Goal: Register for event/course: Register for event/course

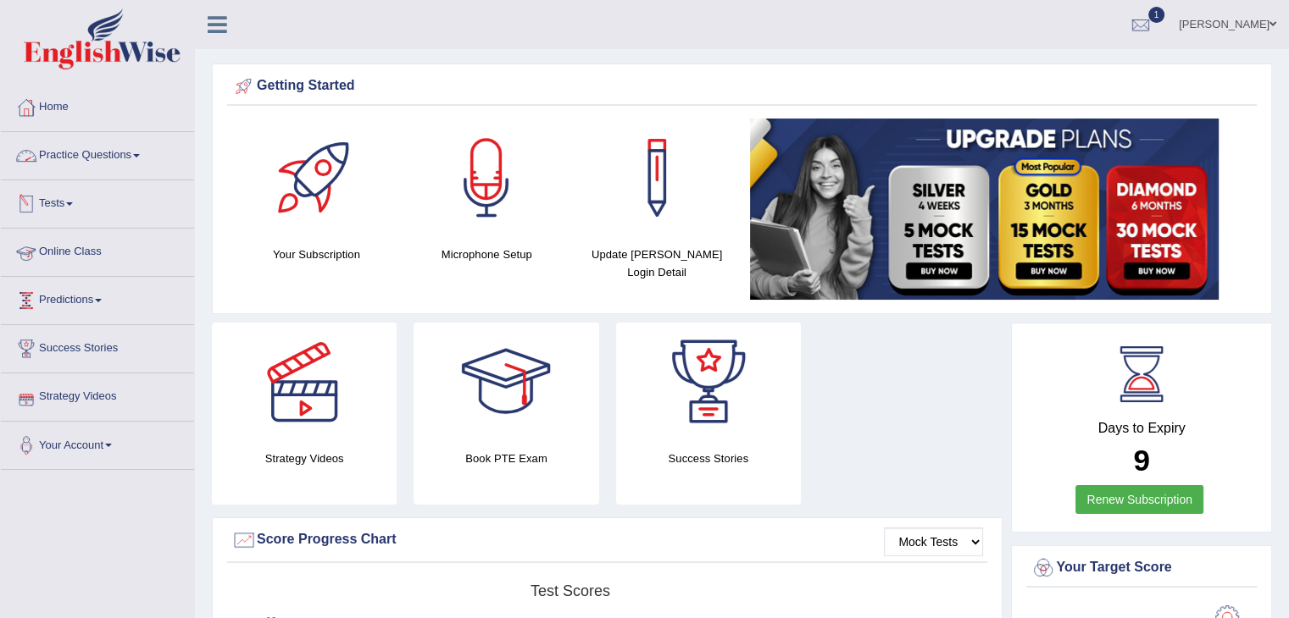
click at [82, 261] on link "Online Class" at bounding box center [97, 250] width 193 height 42
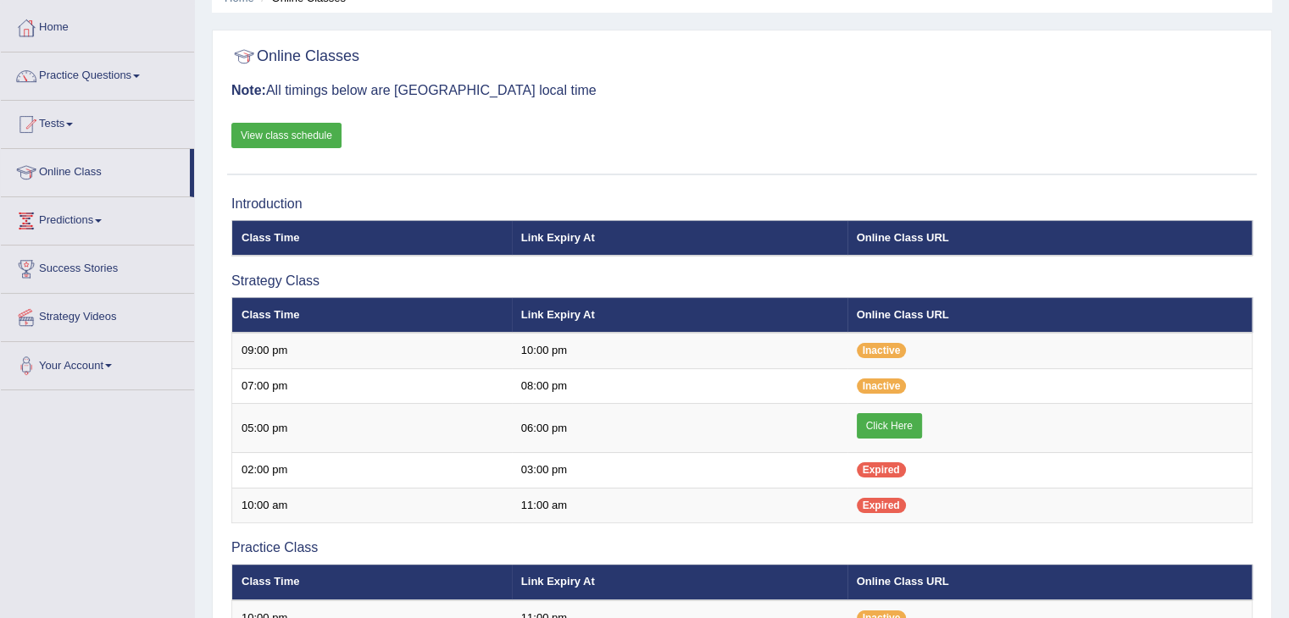
scroll to position [81, 0]
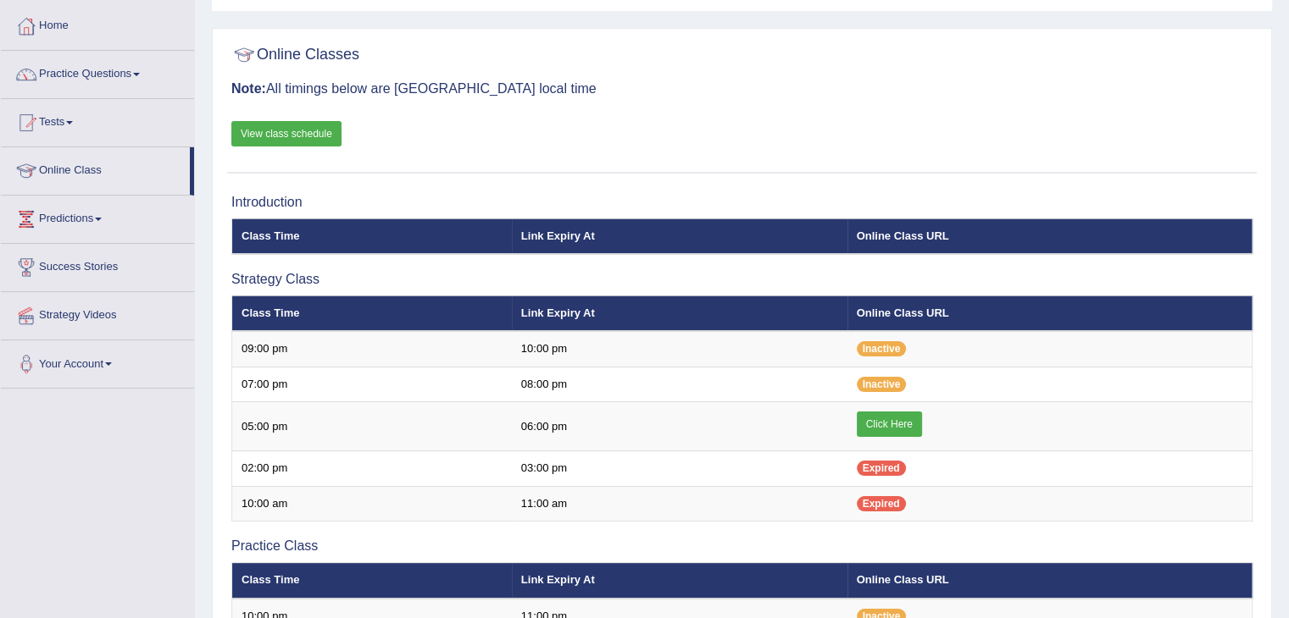
click at [288, 130] on link "View class schedule" at bounding box center [286, 133] width 110 height 25
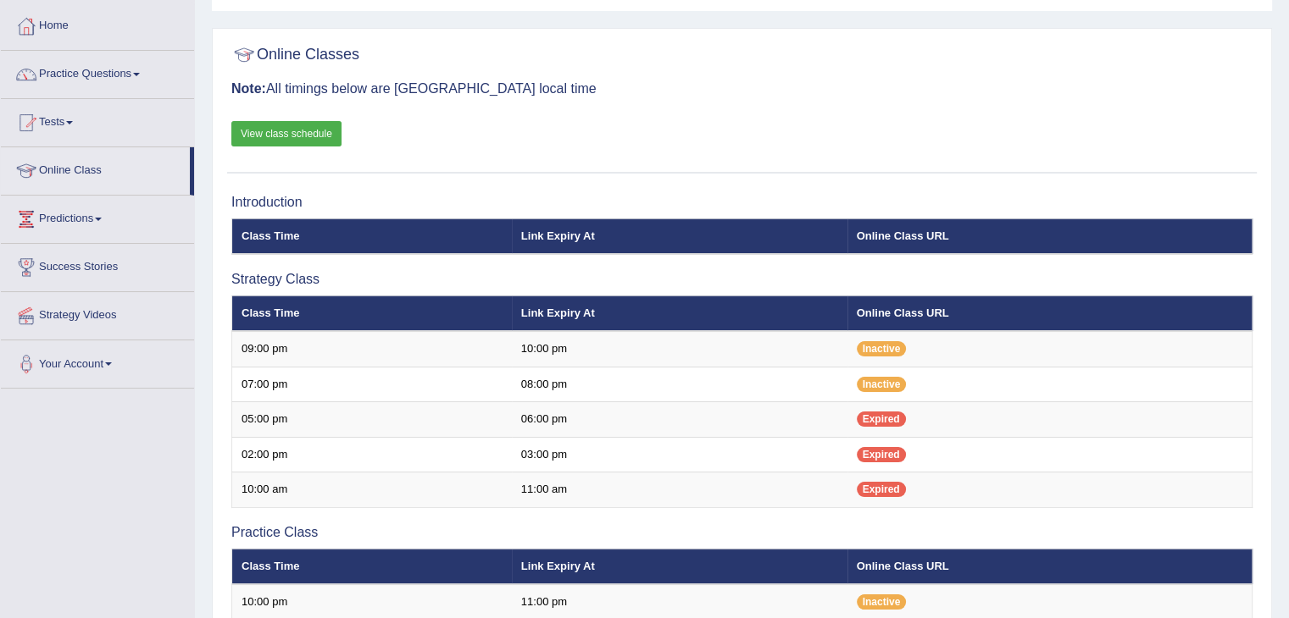
scroll to position [81, 0]
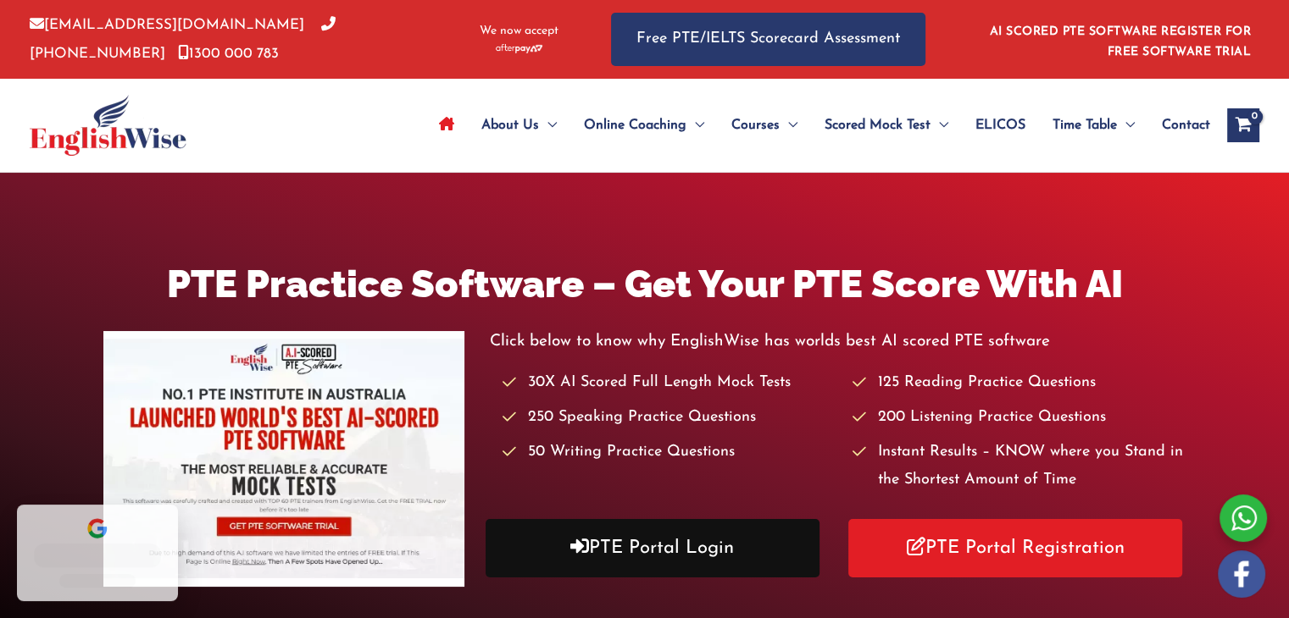
click at [674, 561] on link "PTE Portal Login" at bounding box center [652, 548] width 334 height 58
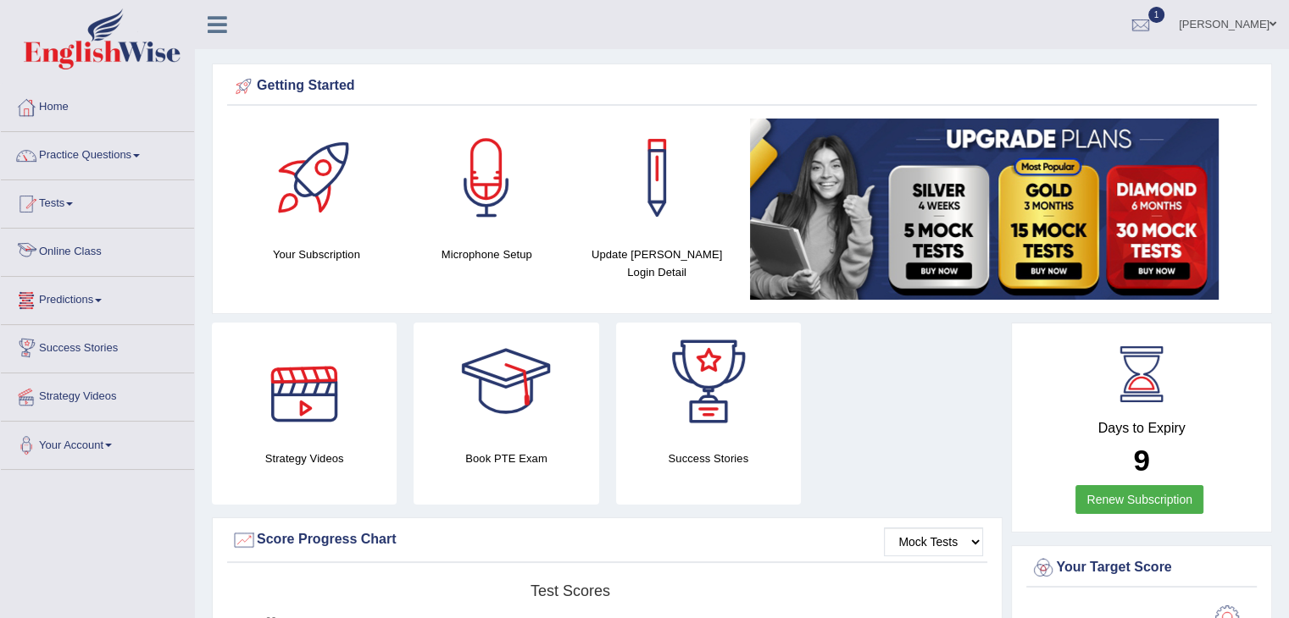
click at [42, 259] on link "Online Class" at bounding box center [97, 250] width 193 height 42
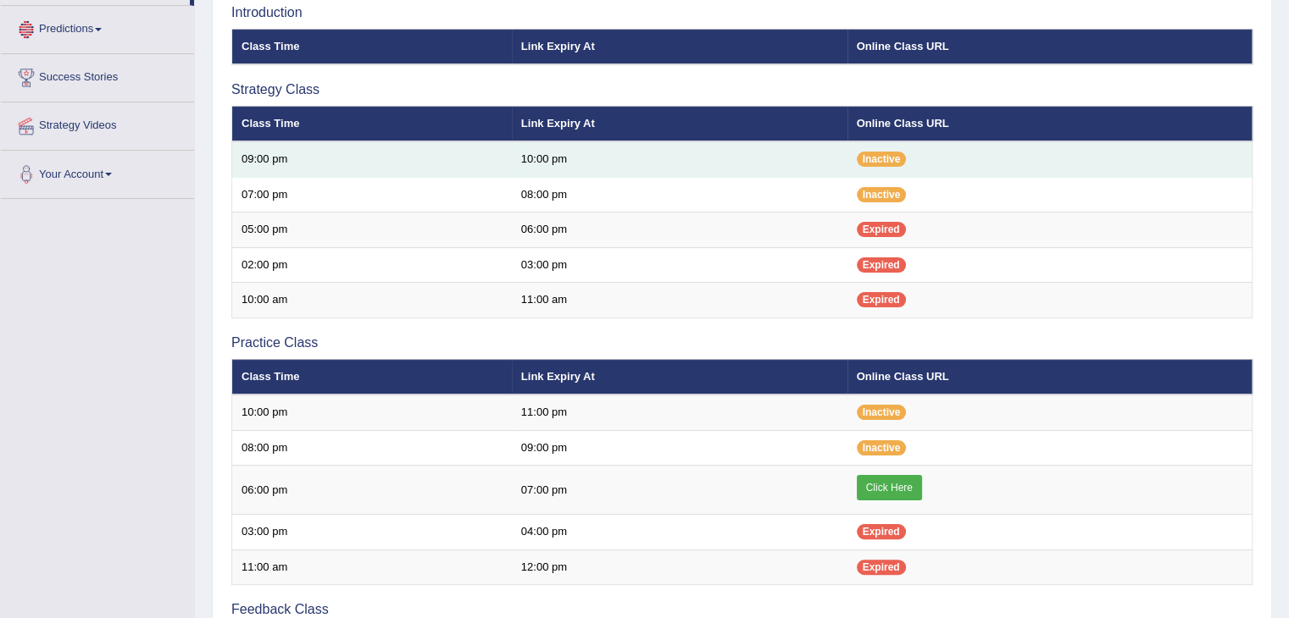
scroll to position [276, 0]
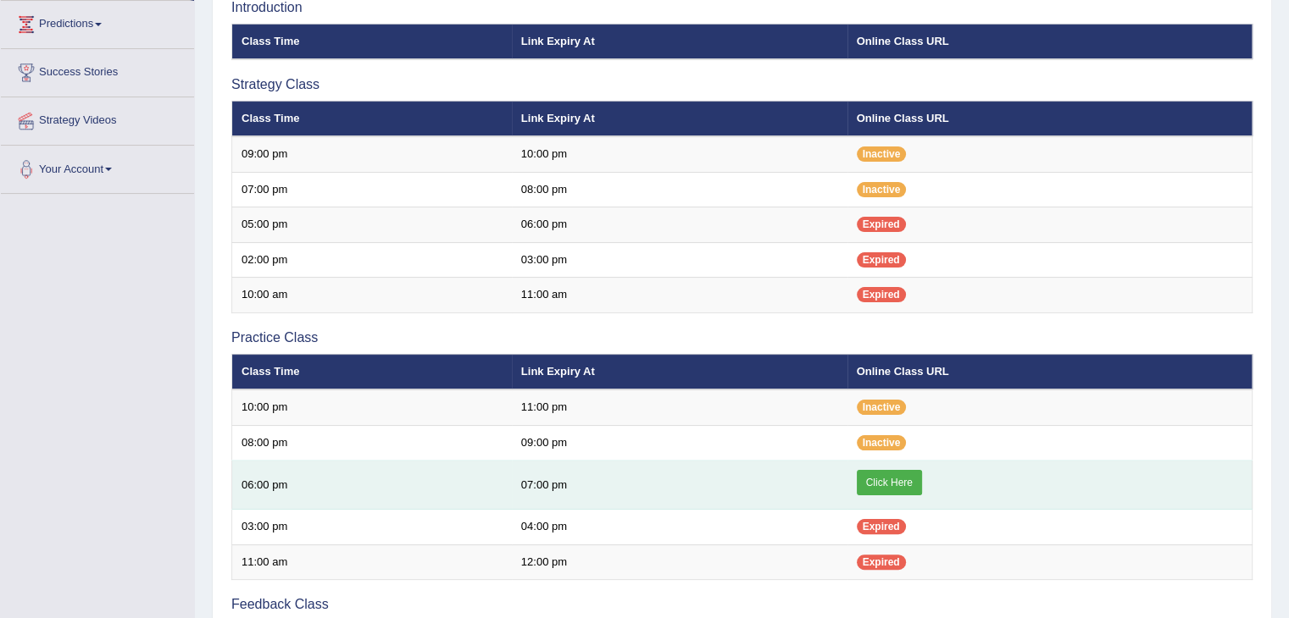
click at [874, 482] on link "Click Here" at bounding box center [889, 482] width 65 height 25
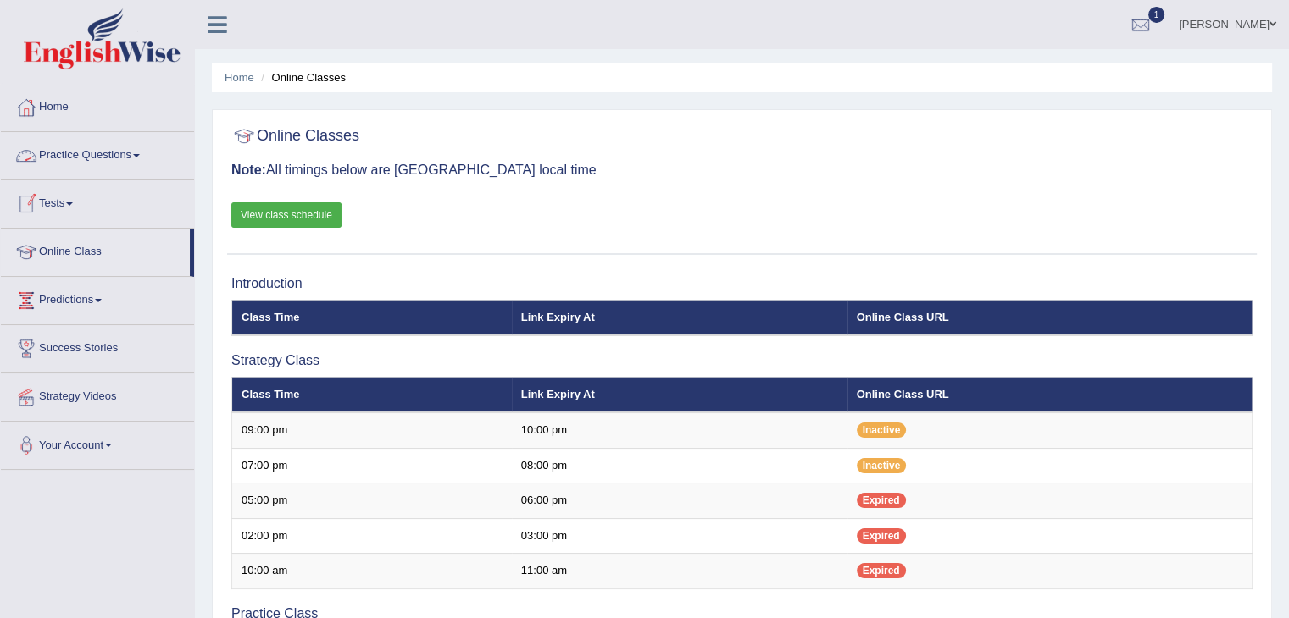
click at [139, 158] on link "Practice Questions" at bounding box center [97, 153] width 193 height 42
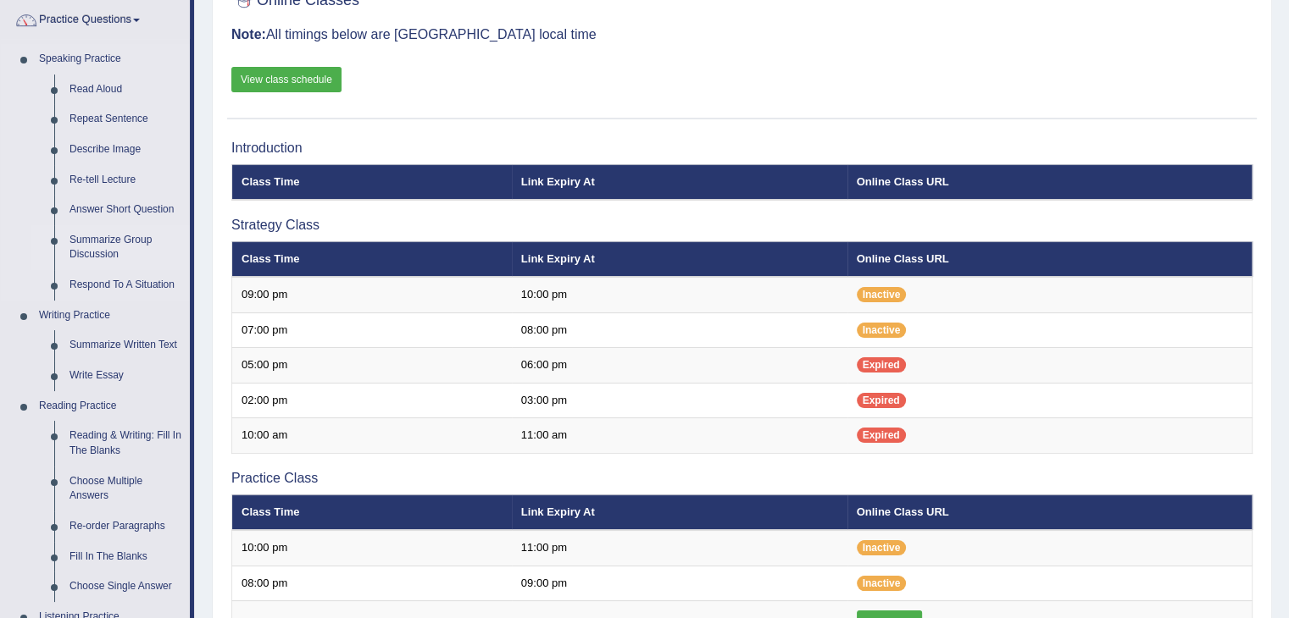
scroll to position [137, 0]
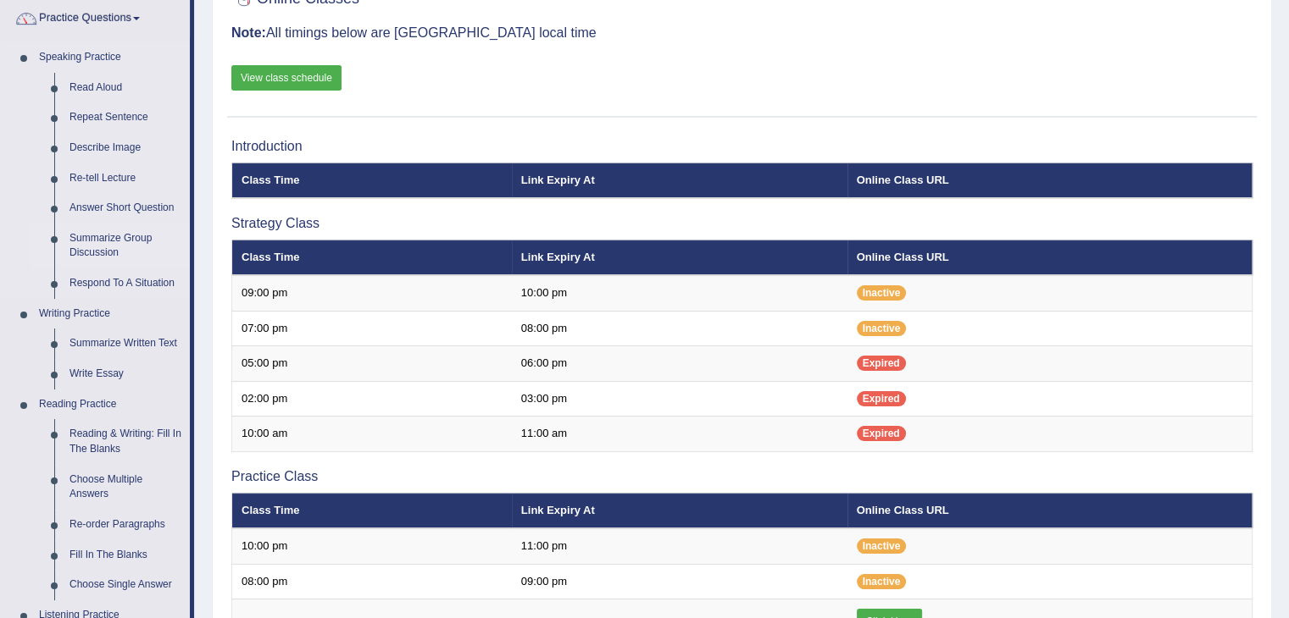
click at [95, 255] on link "Summarize Group Discussion" at bounding box center [126, 246] width 128 height 45
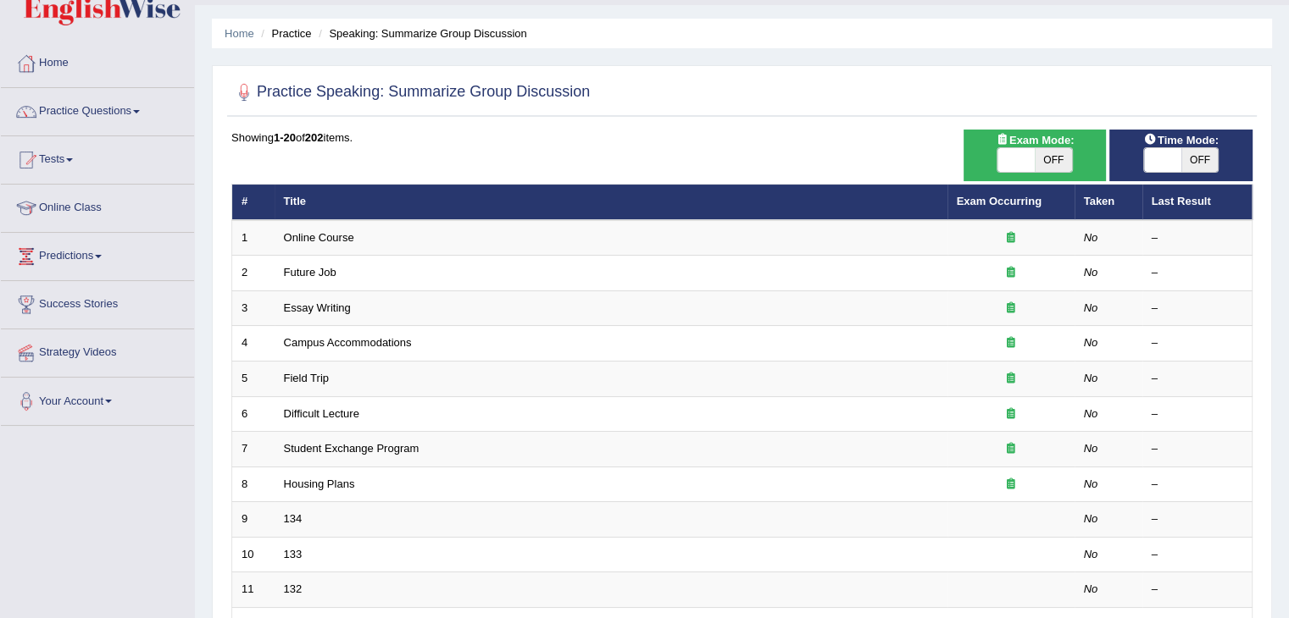
scroll to position [49, 0]
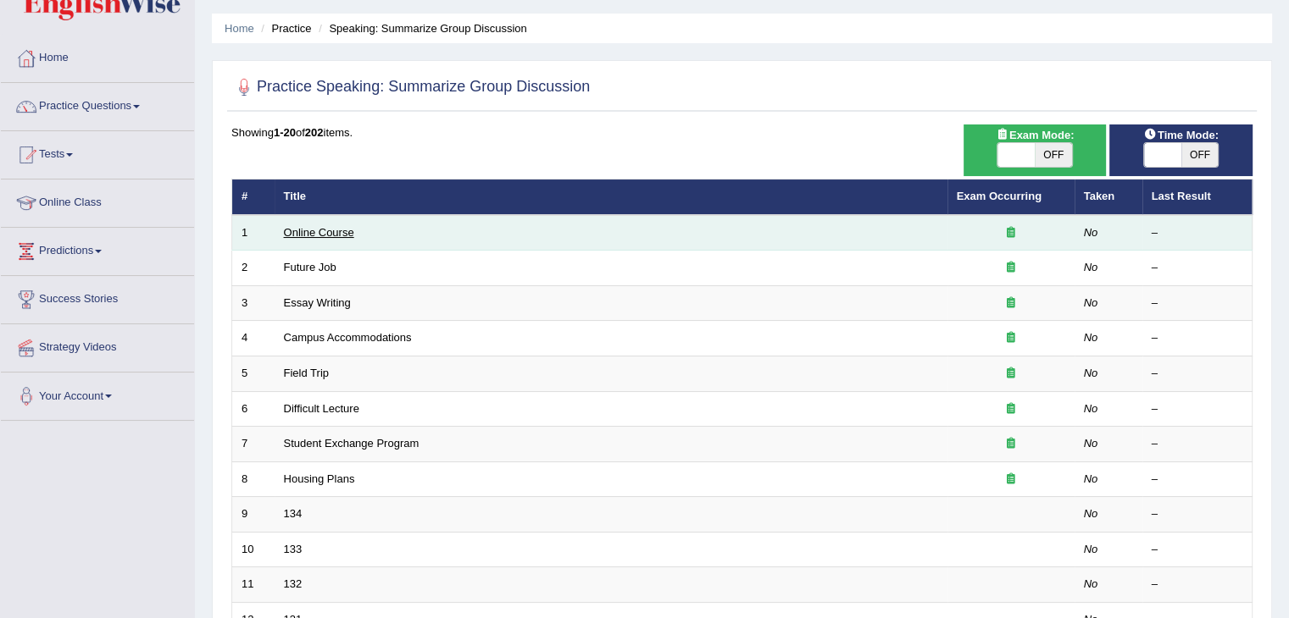
click at [313, 228] on link "Online Course" at bounding box center [319, 232] width 70 height 13
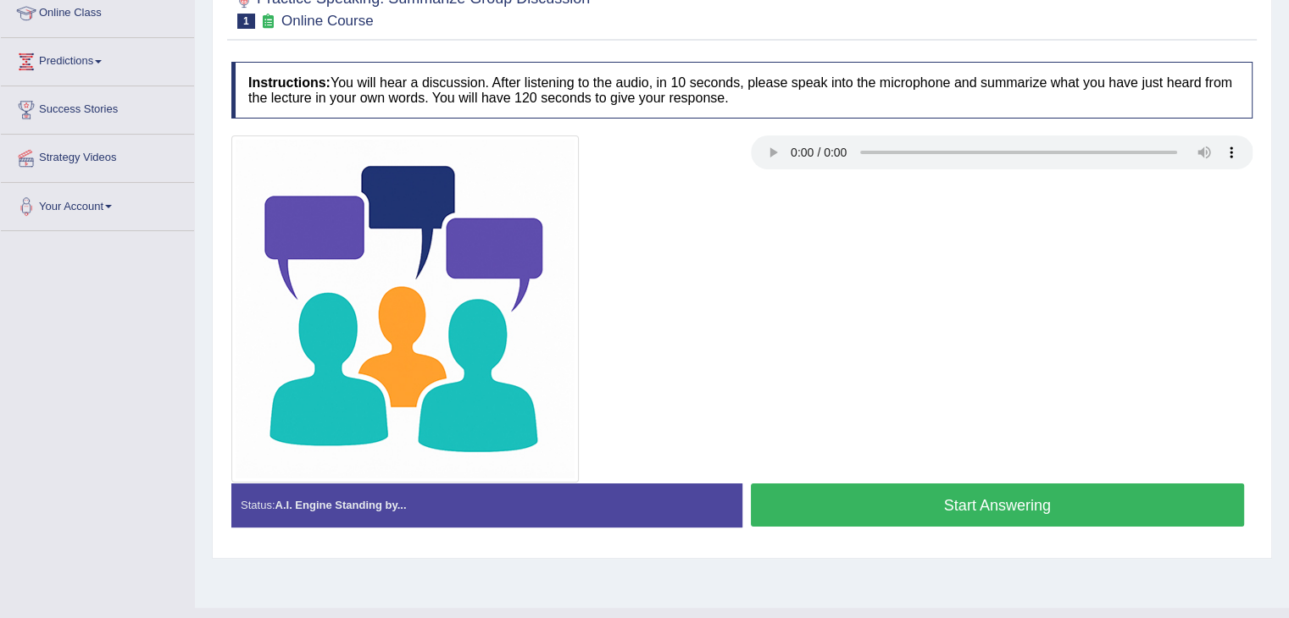
scroll to position [243, 0]
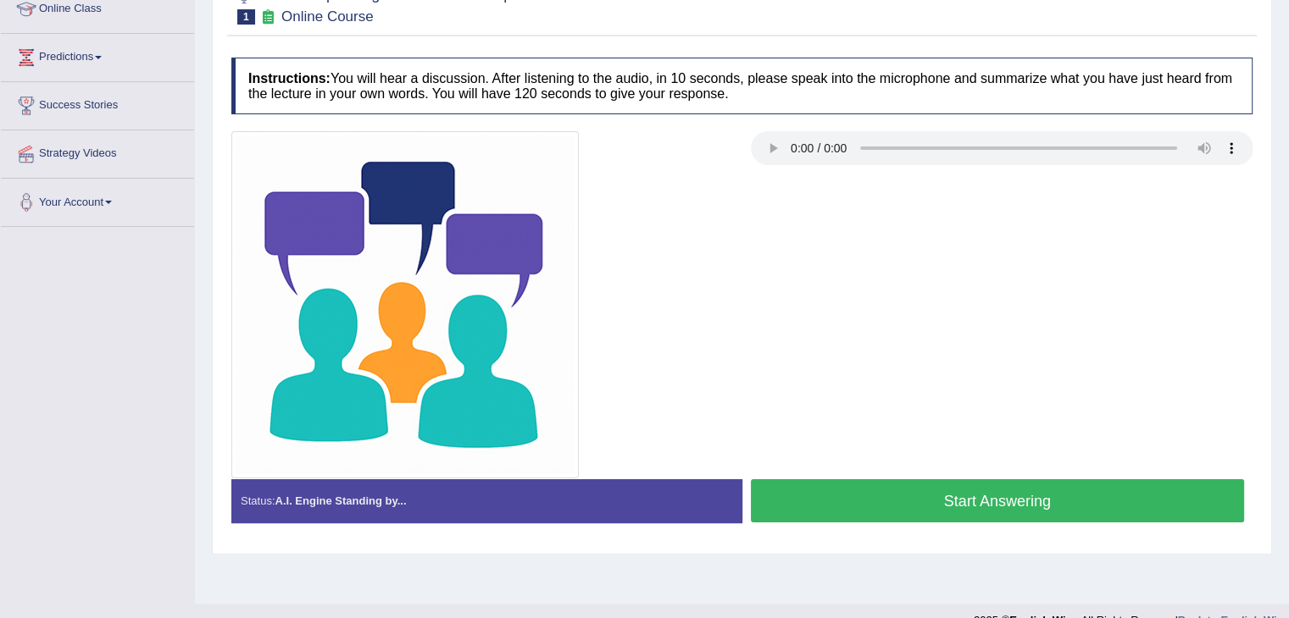
click at [951, 499] on button "Start Answering" at bounding box center [998, 501] width 494 height 43
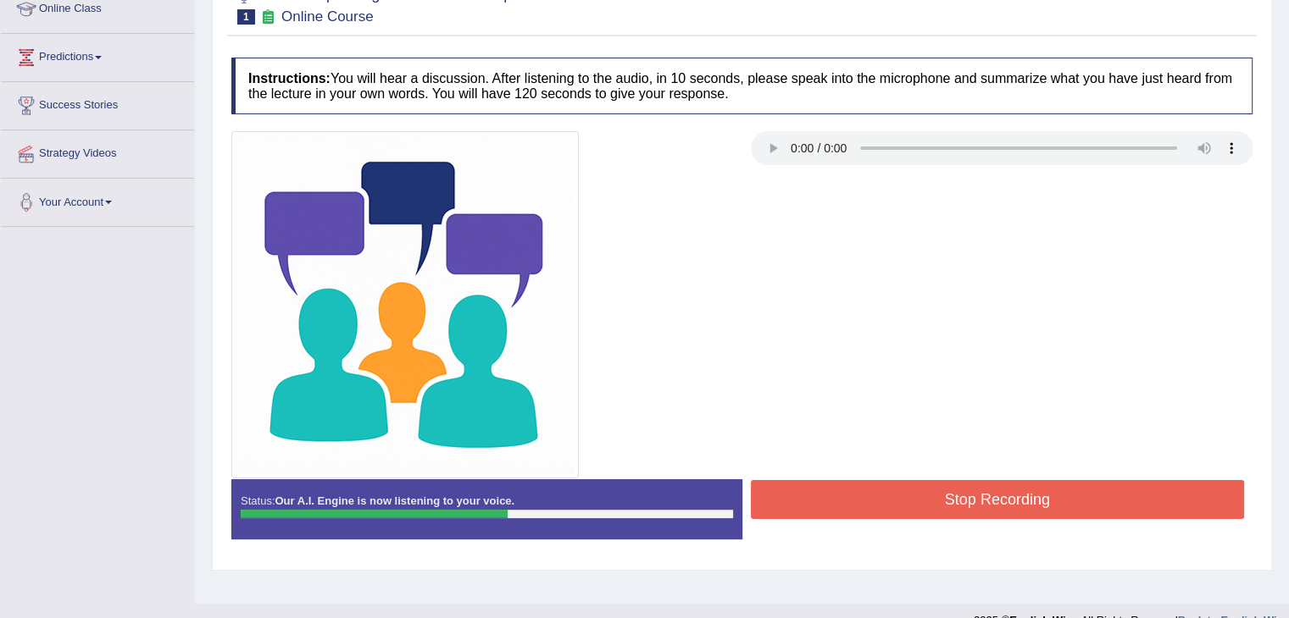
click at [965, 497] on button "Stop Recording" at bounding box center [998, 499] width 494 height 39
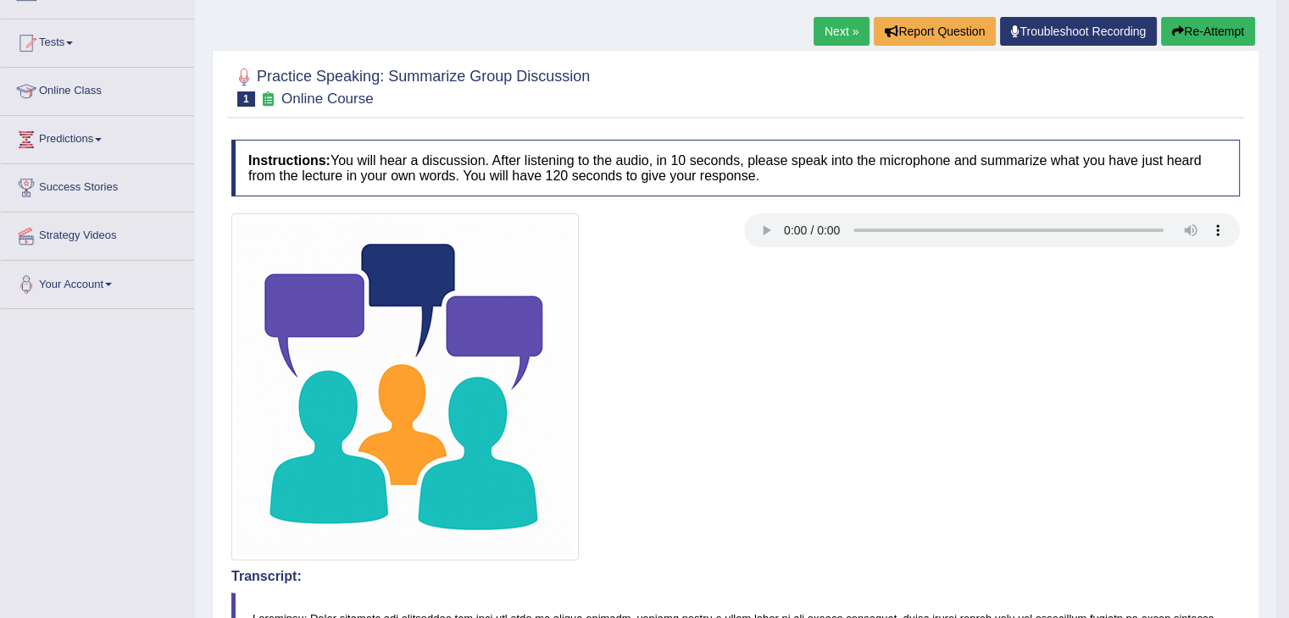
scroll to position [0, 0]
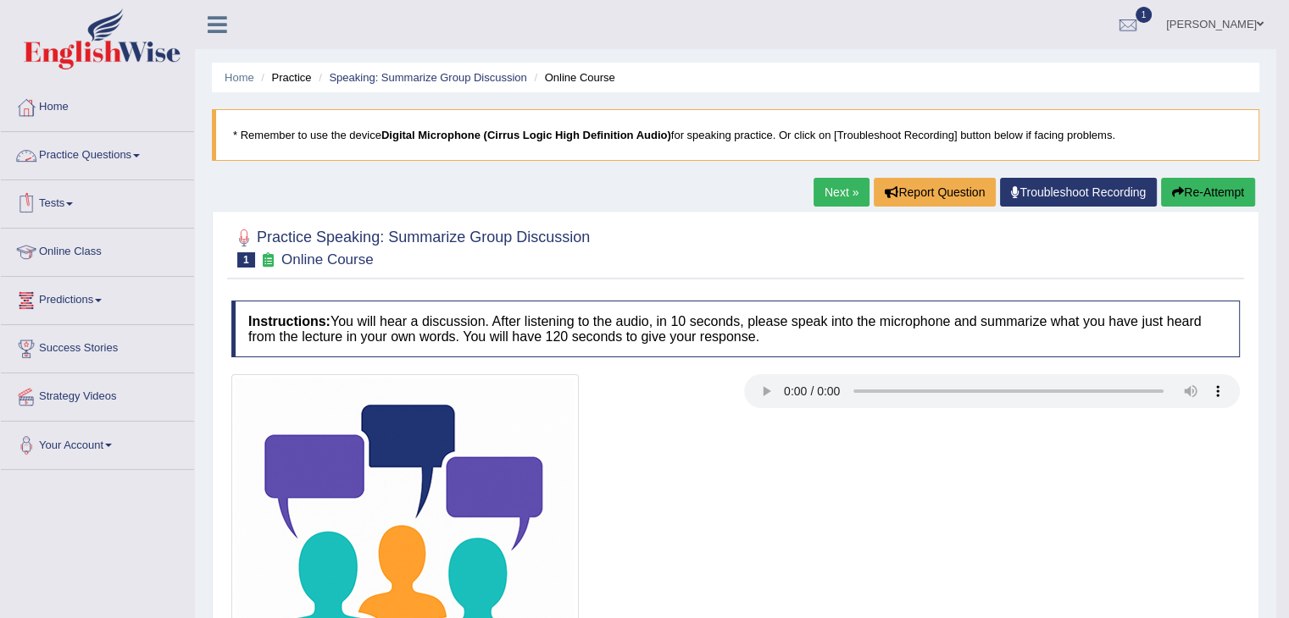
click at [138, 155] on link "Practice Questions" at bounding box center [97, 153] width 193 height 42
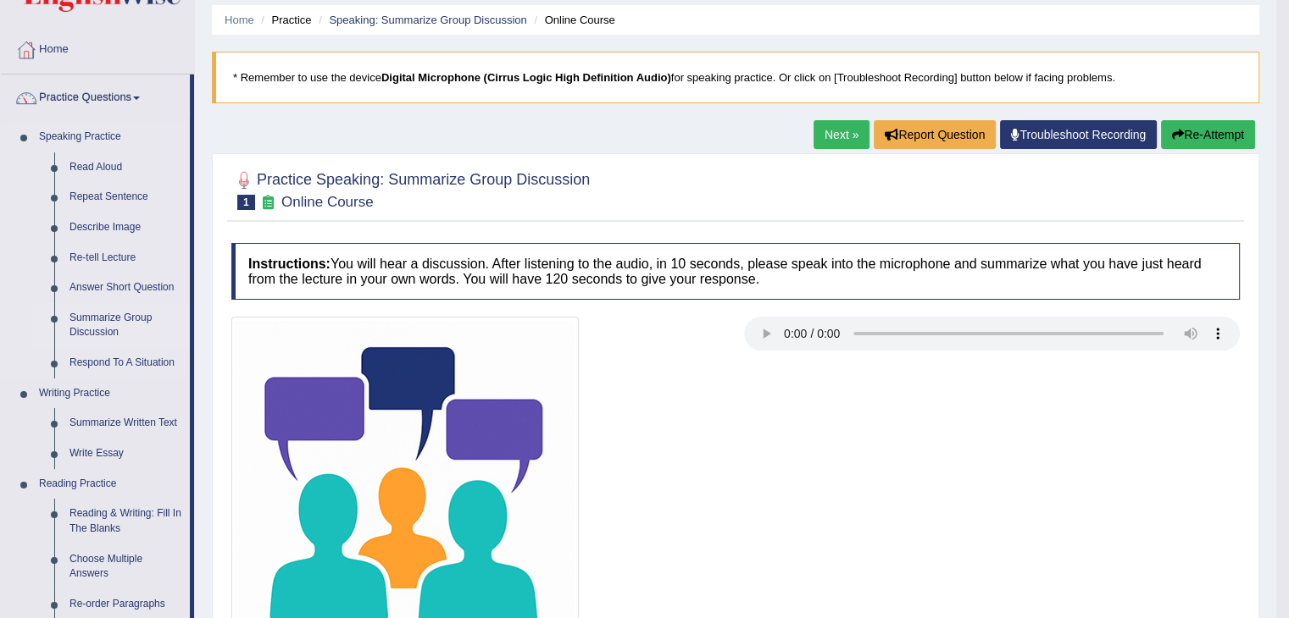
scroll to position [61, 0]
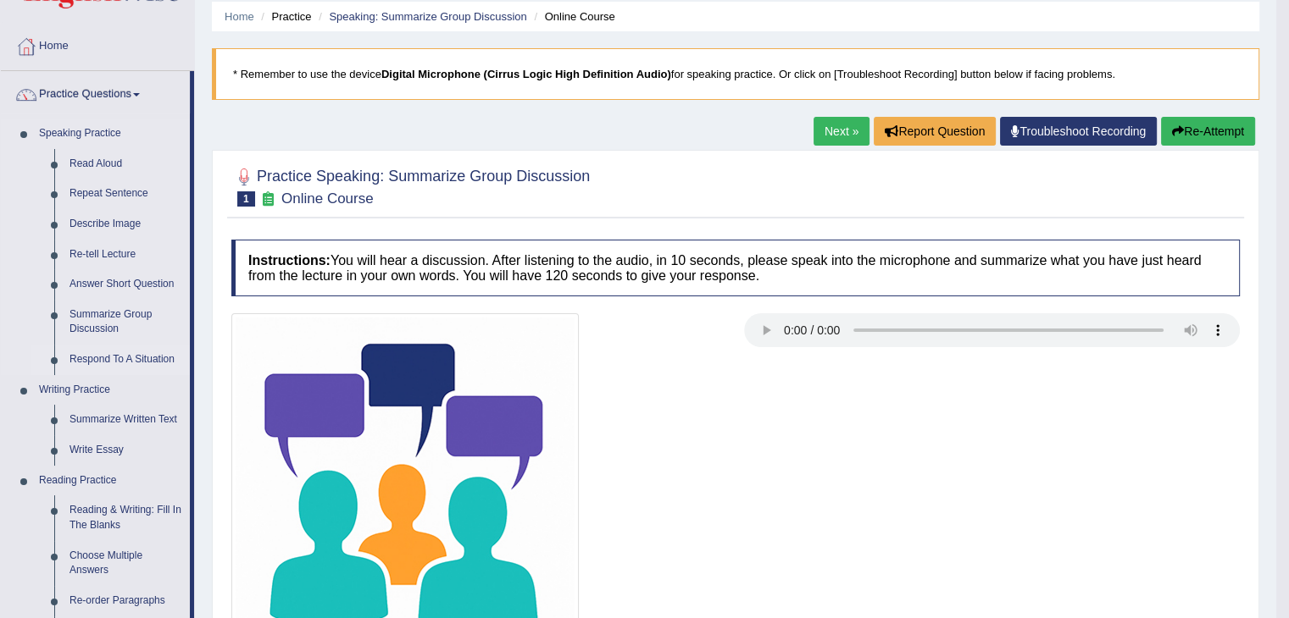
click at [106, 360] on link "Respond To A Situation" at bounding box center [126, 360] width 128 height 31
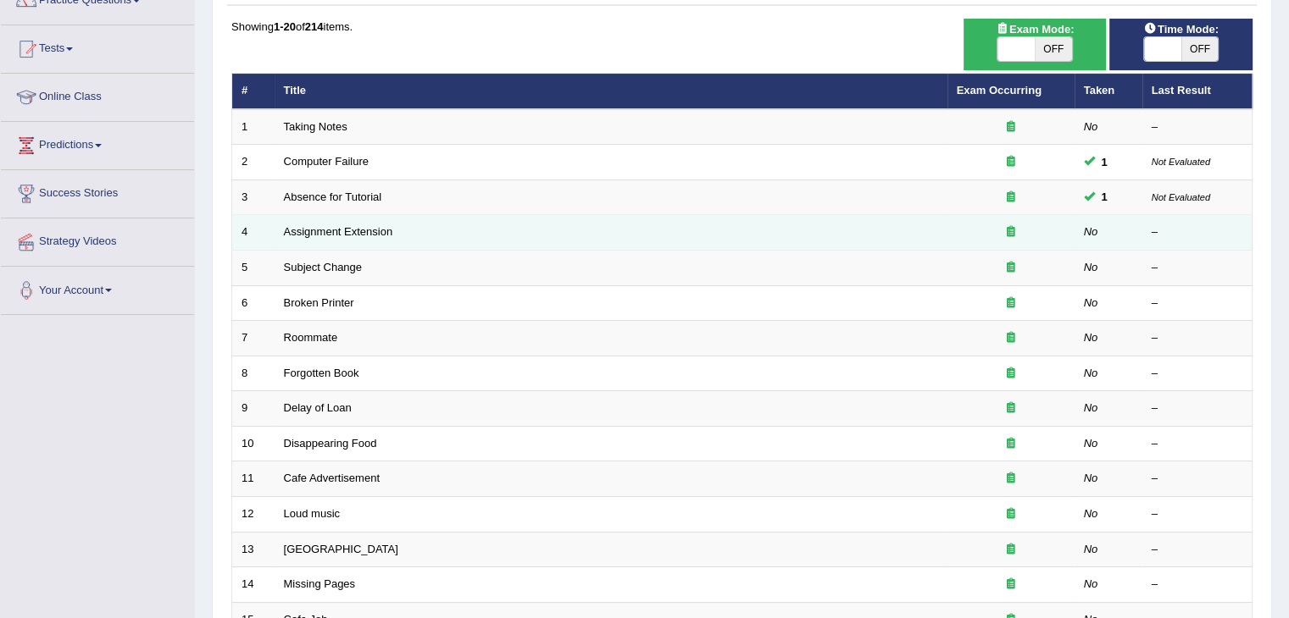
scroll to position [154, 0]
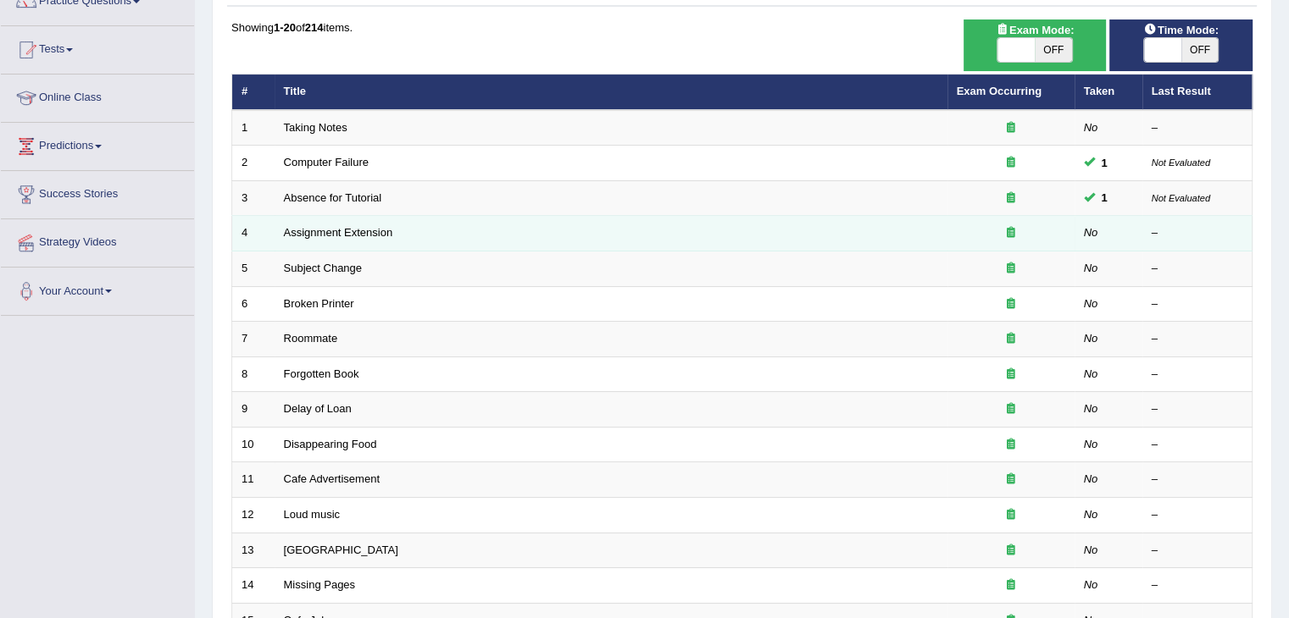
click at [308, 236] on link "Assignment Extension" at bounding box center [338, 232] width 109 height 13
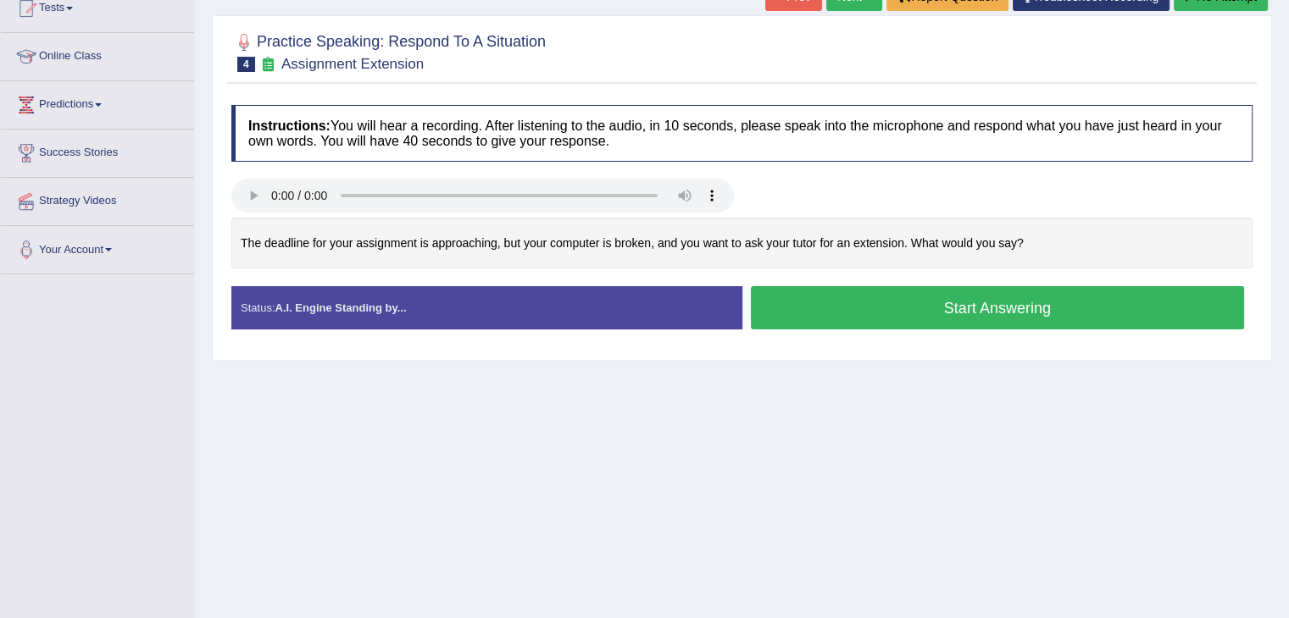
scroll to position [199, 0]
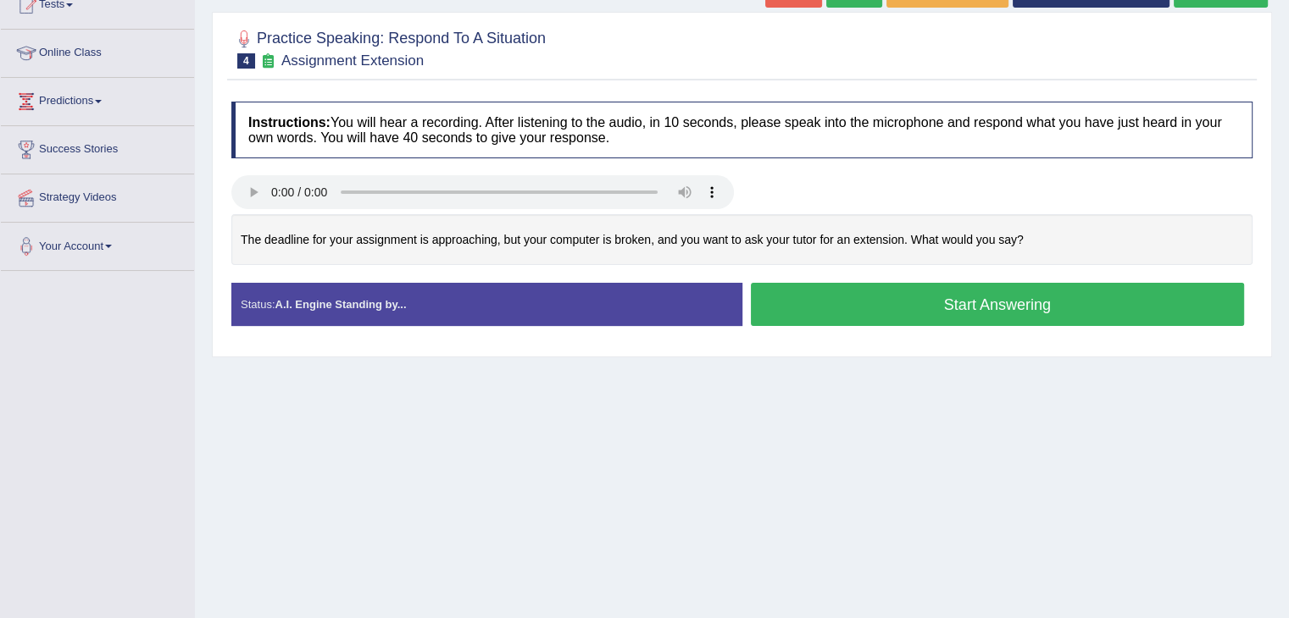
click at [934, 307] on button "Start Answering" at bounding box center [998, 304] width 494 height 43
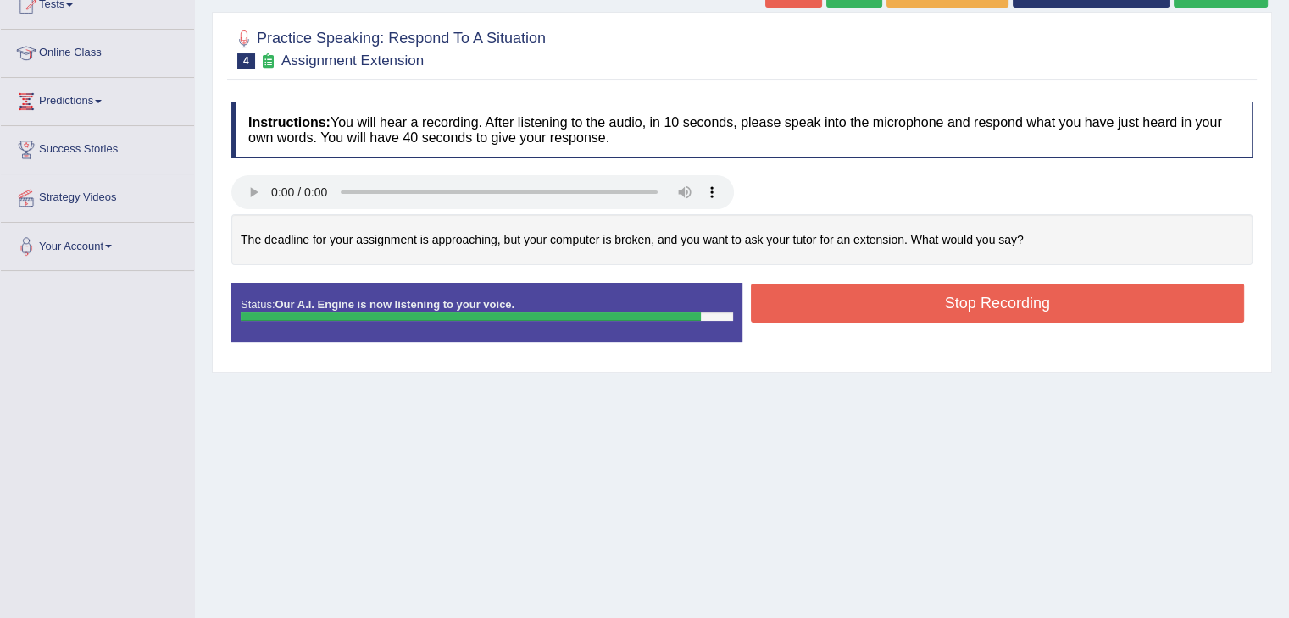
click at [942, 307] on button "Stop Recording" at bounding box center [998, 303] width 494 height 39
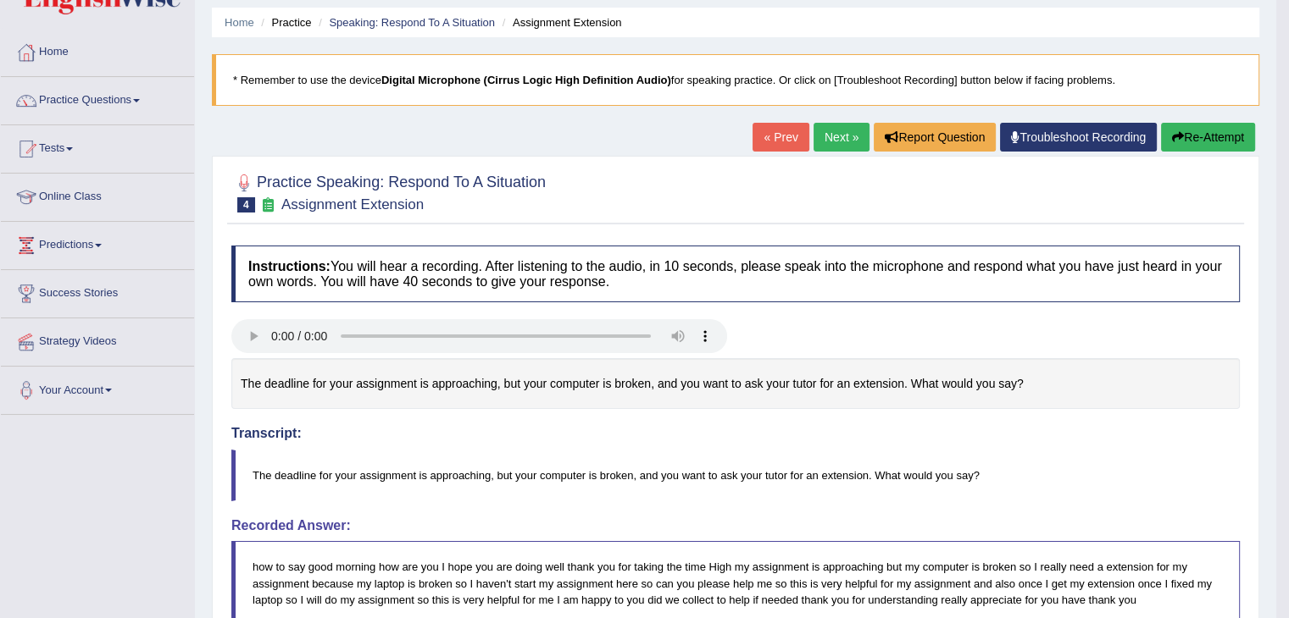
scroll to position [48, 0]
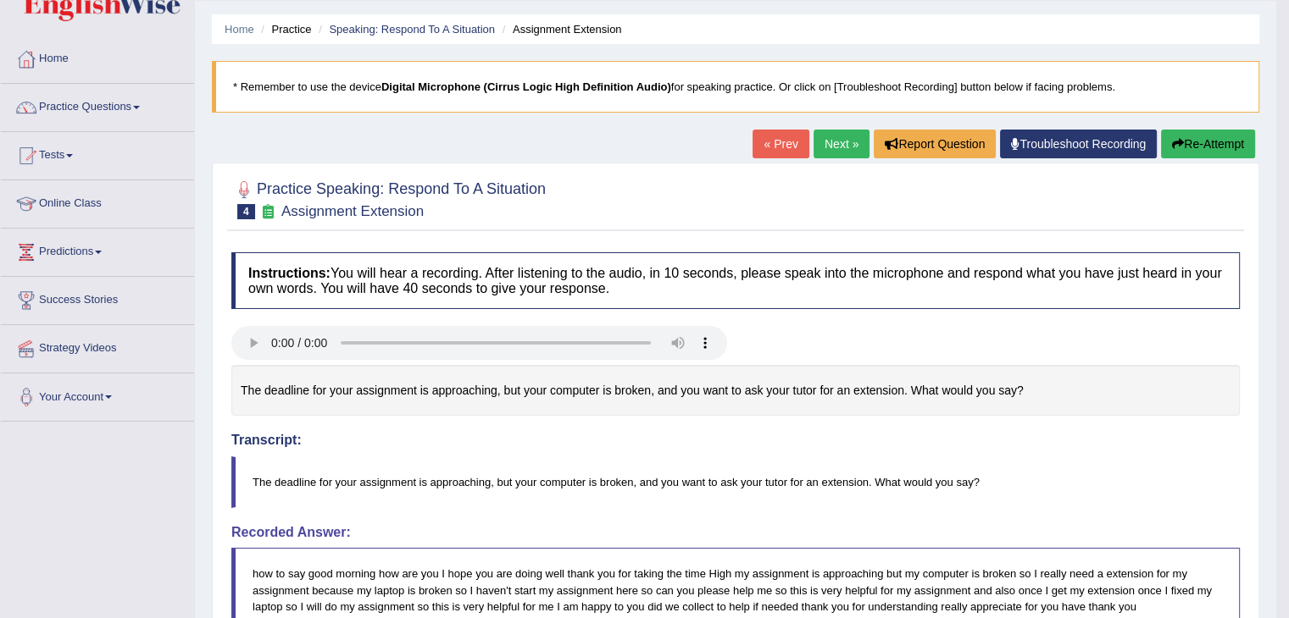
click at [1179, 143] on icon "button" at bounding box center [1178, 144] width 12 height 12
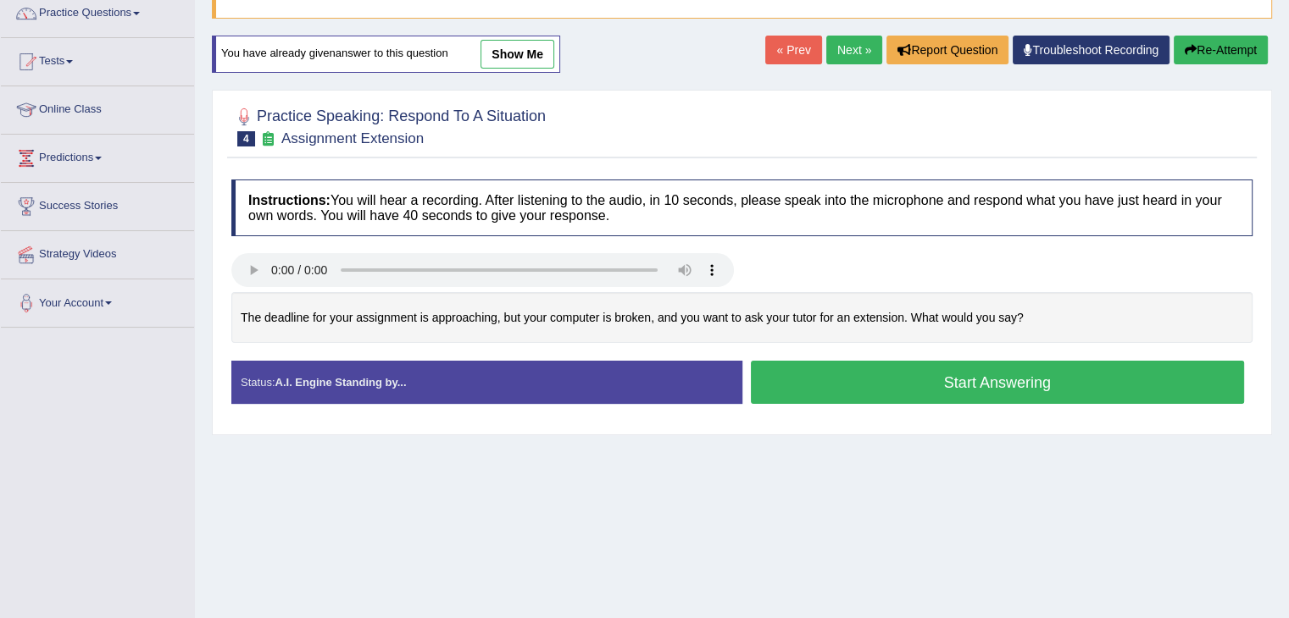
click at [922, 385] on button "Start Answering" at bounding box center [998, 382] width 494 height 43
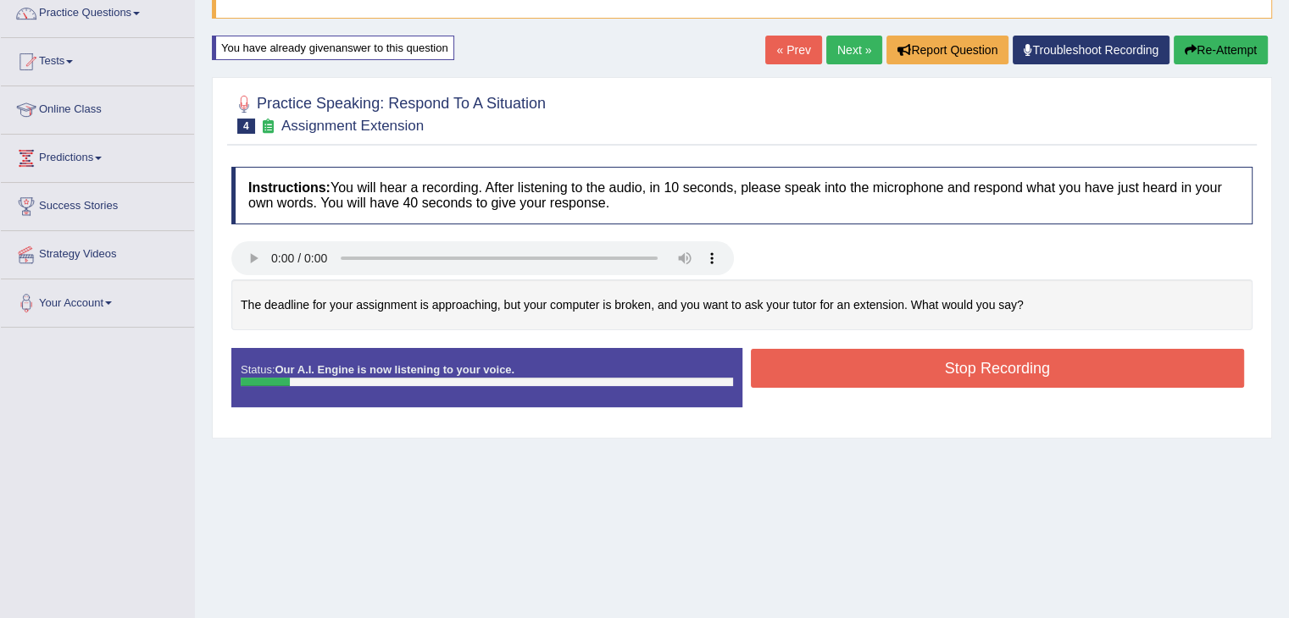
click at [1204, 42] on button "Re-Attempt" at bounding box center [1220, 50] width 94 height 29
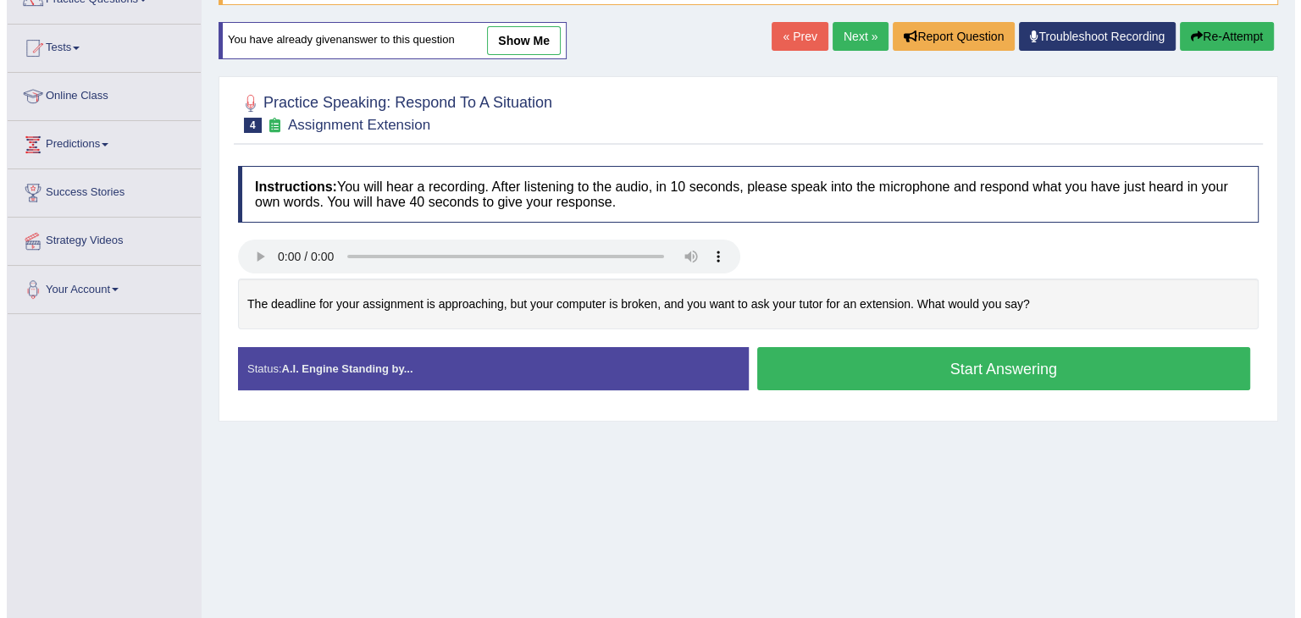
scroll to position [142, 0]
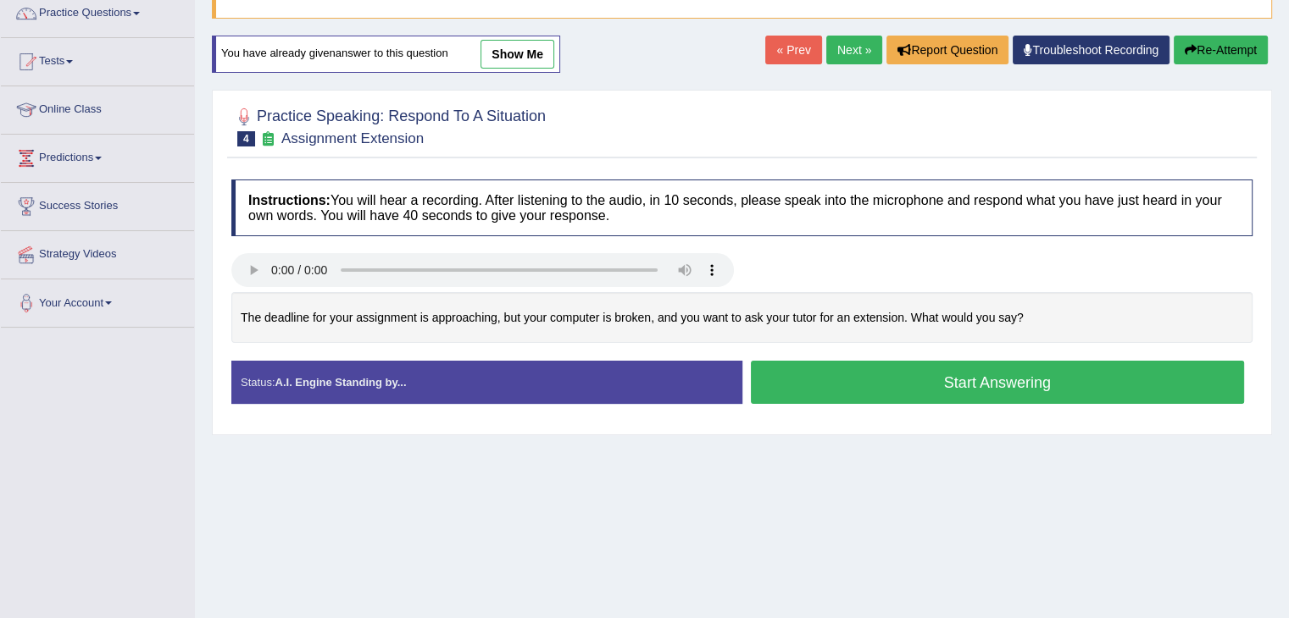
click at [949, 380] on button "Start Answering" at bounding box center [998, 382] width 494 height 43
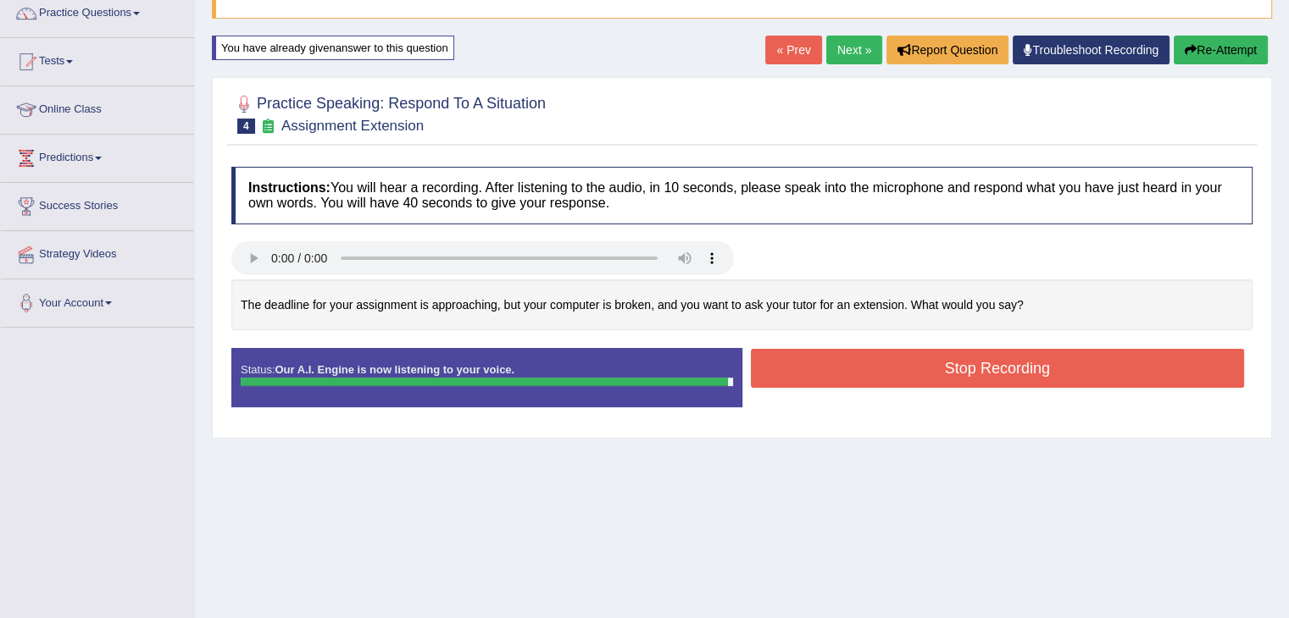
click at [961, 369] on button "Stop Recording" at bounding box center [998, 368] width 494 height 39
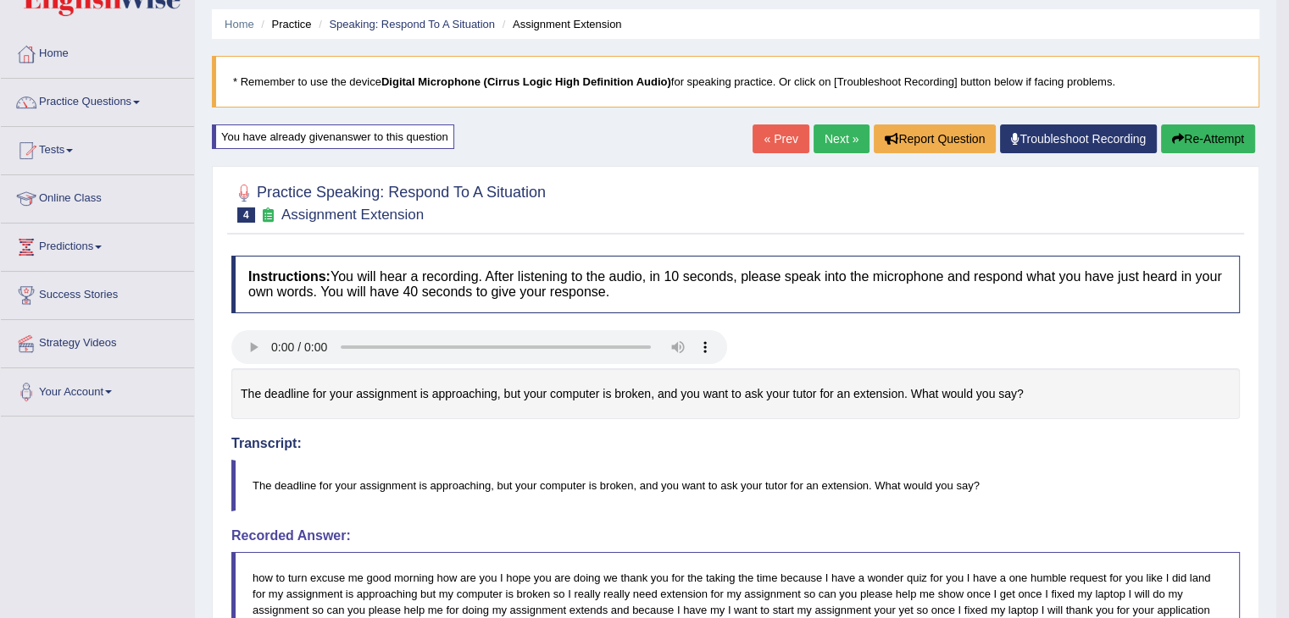
scroll to position [52, 0]
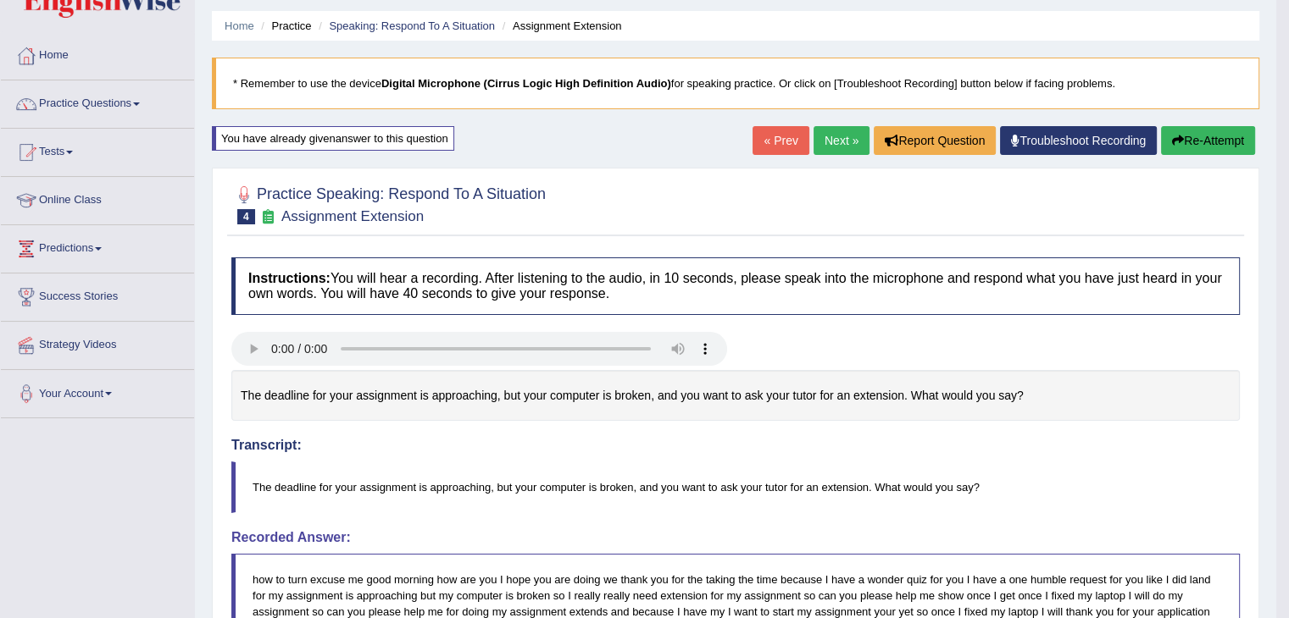
click at [840, 137] on link "Next »" at bounding box center [841, 140] width 56 height 29
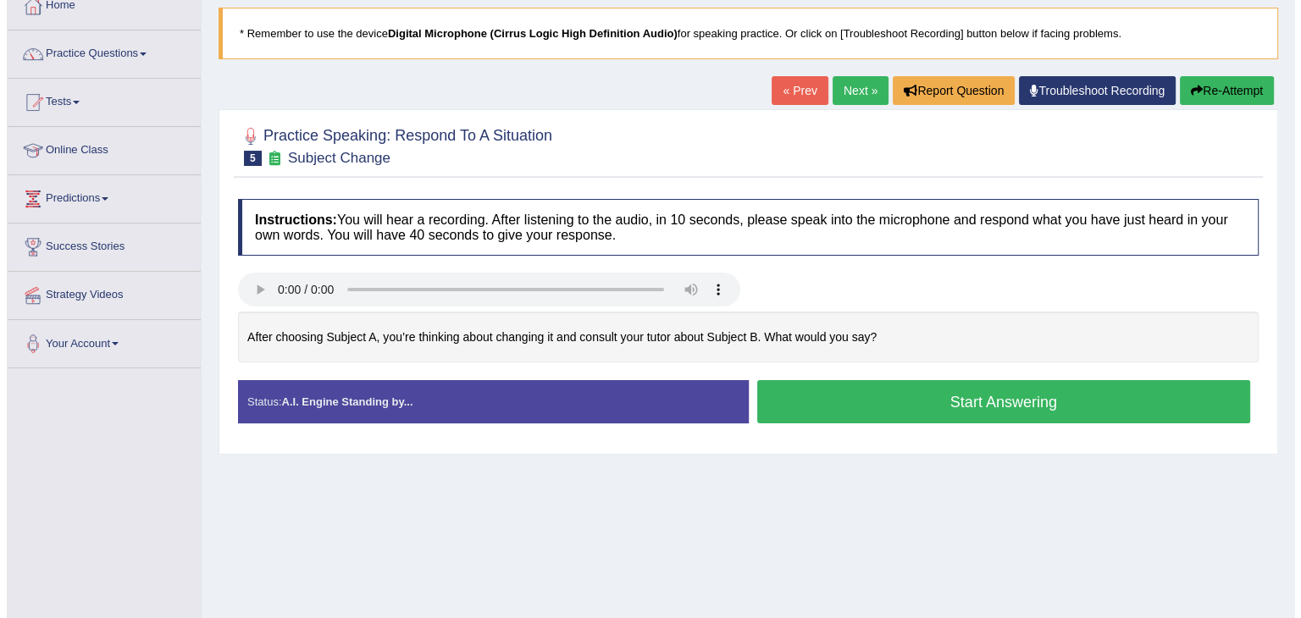
scroll to position [103, 0]
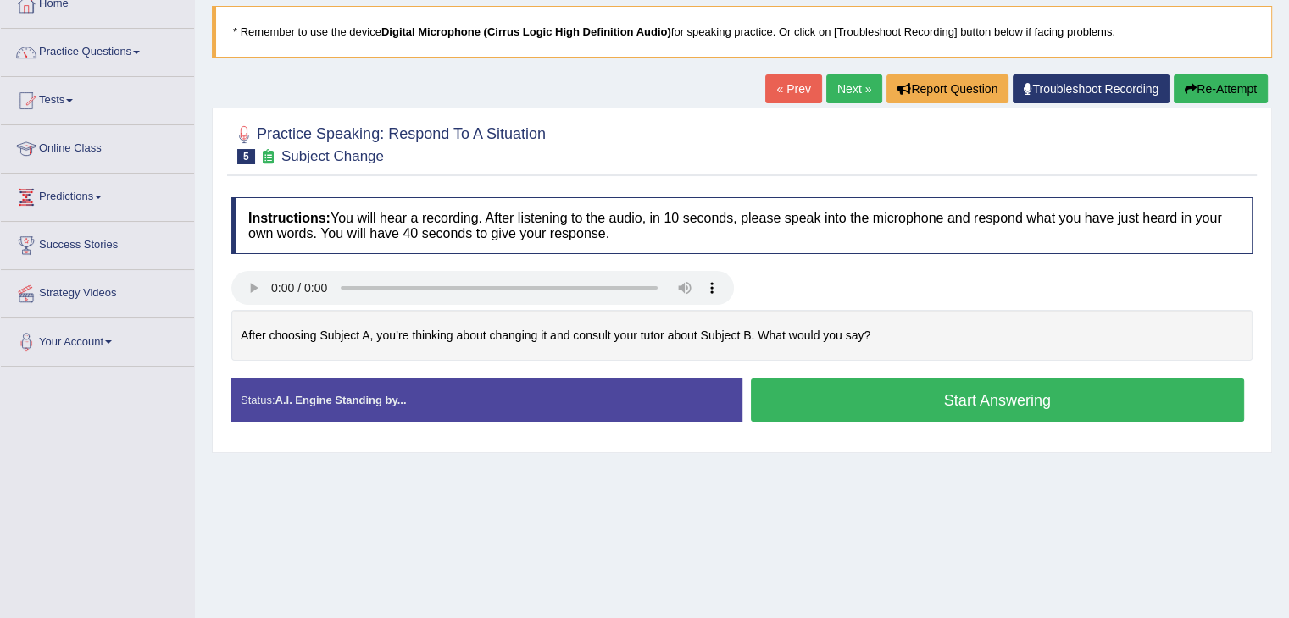
click at [875, 396] on button "Start Answering" at bounding box center [998, 400] width 494 height 43
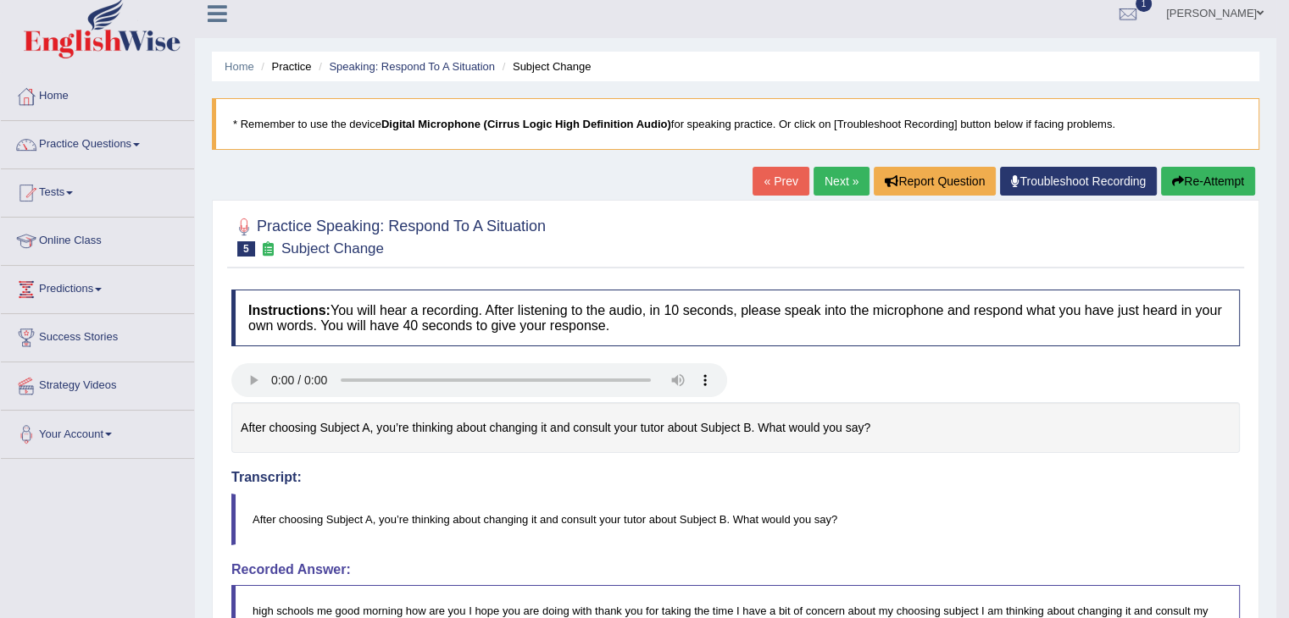
scroll to position [0, 0]
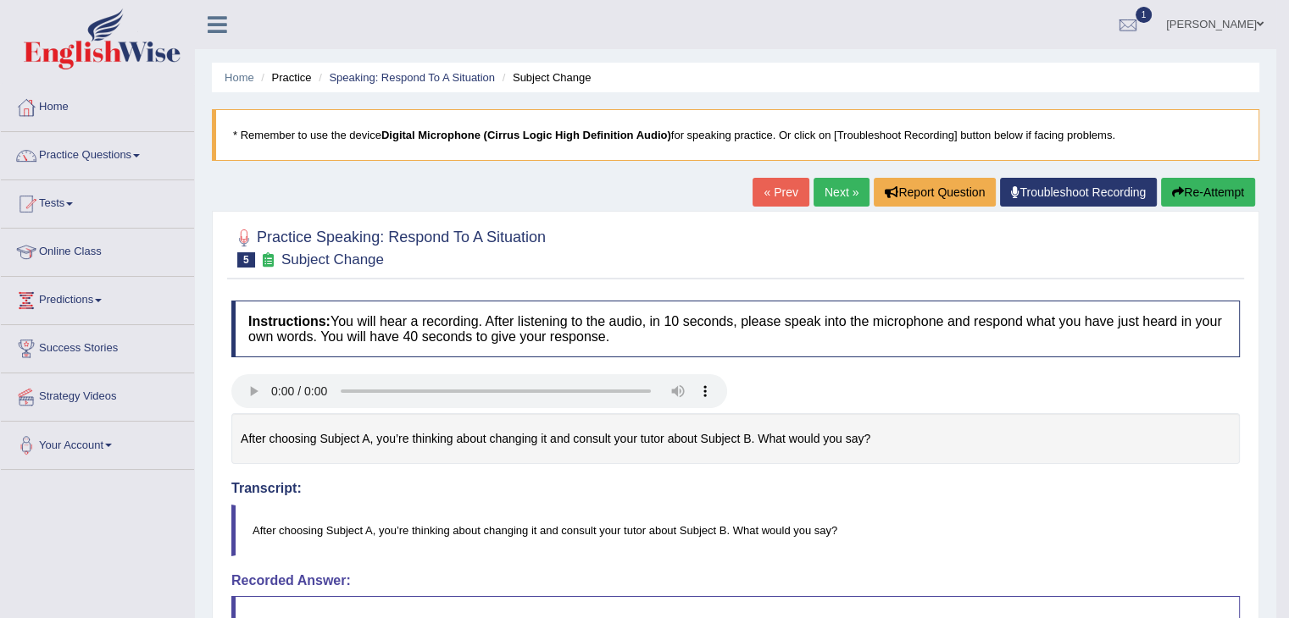
click at [1201, 197] on button "Re-Attempt" at bounding box center [1208, 192] width 94 height 29
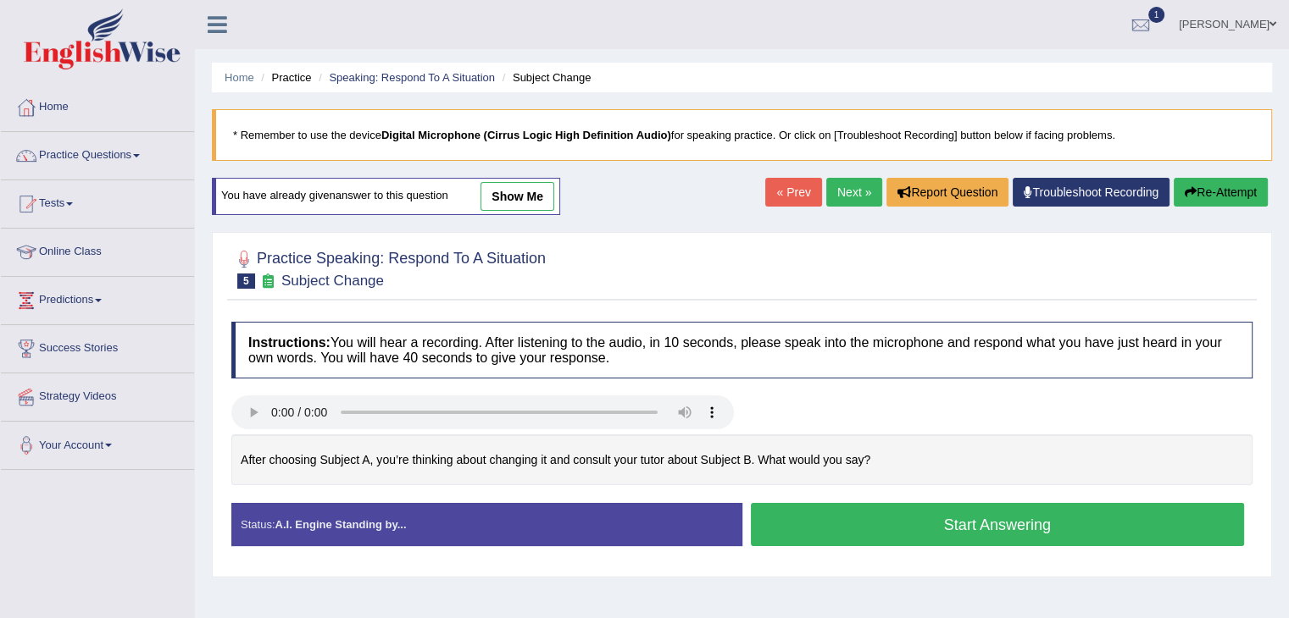
click at [890, 524] on button "Start Answering" at bounding box center [998, 524] width 494 height 43
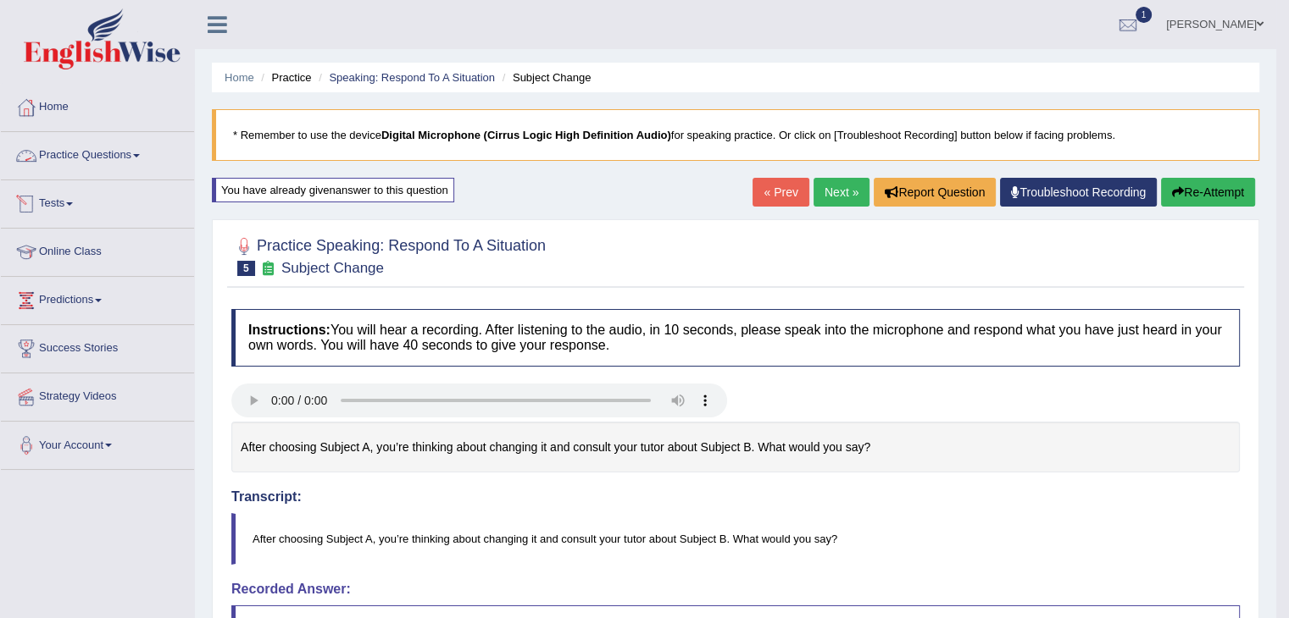
click at [118, 145] on link "Practice Questions" at bounding box center [97, 153] width 193 height 42
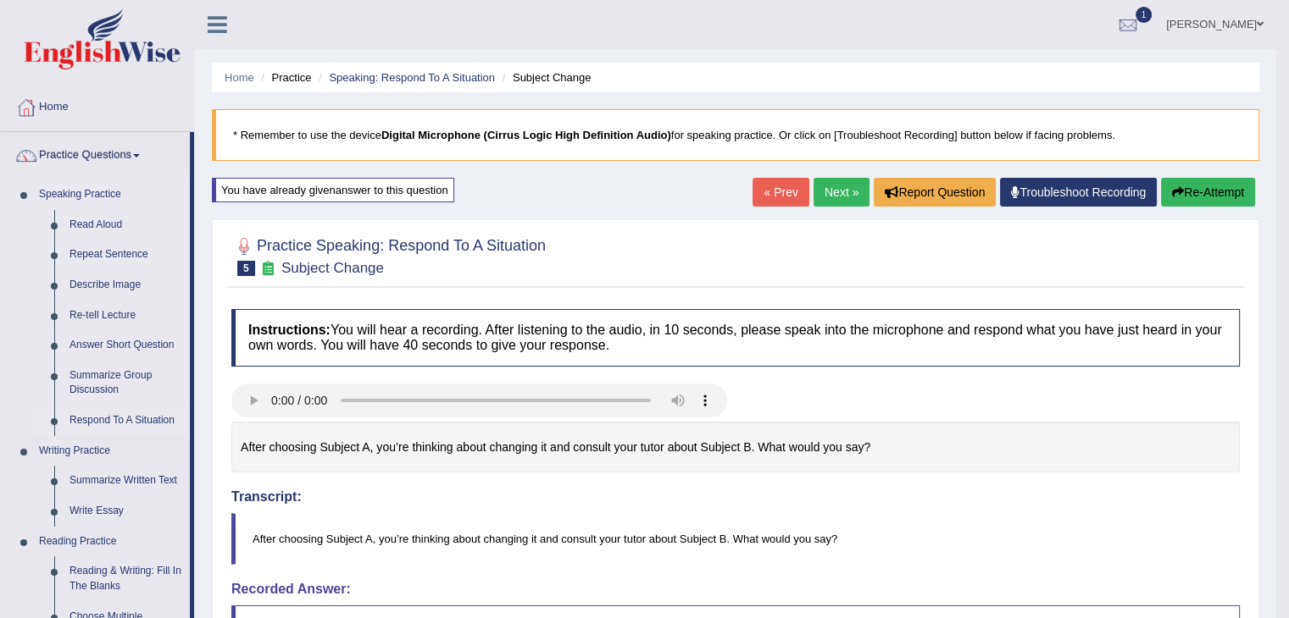
click at [118, 414] on link "Respond To A Situation" at bounding box center [126, 421] width 128 height 31
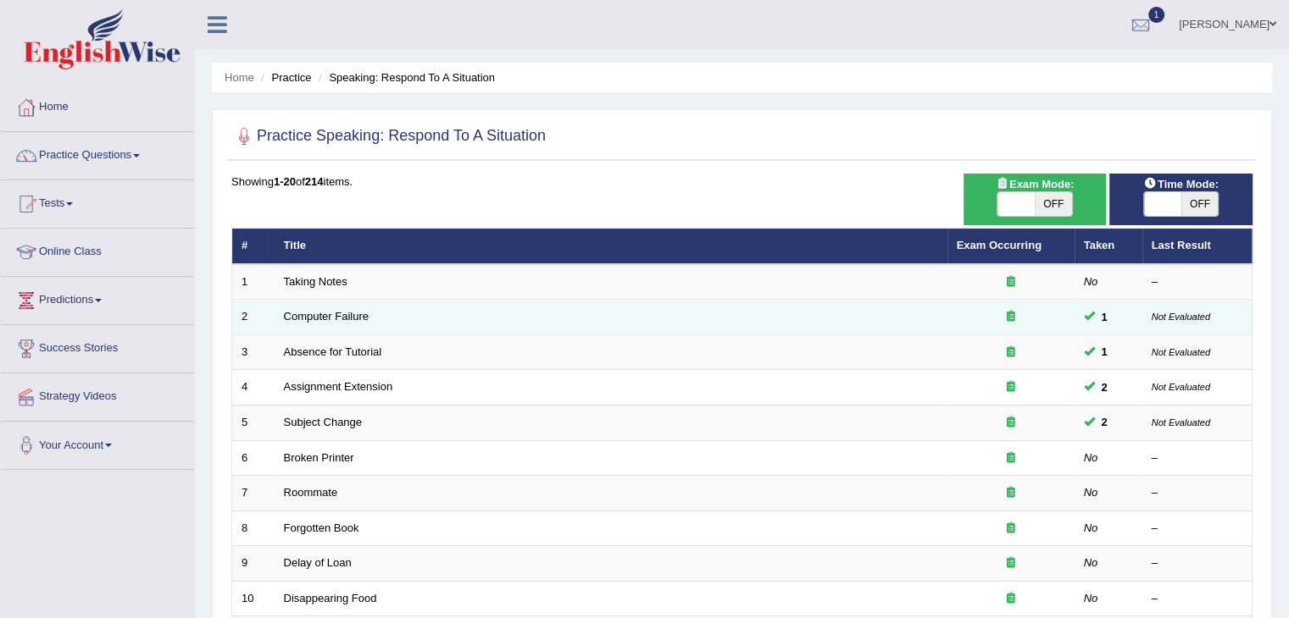
click at [811, 326] on td "Computer Failure" at bounding box center [611, 318] width 673 height 36
click at [293, 319] on link "Computer Failure" at bounding box center [326, 316] width 85 height 13
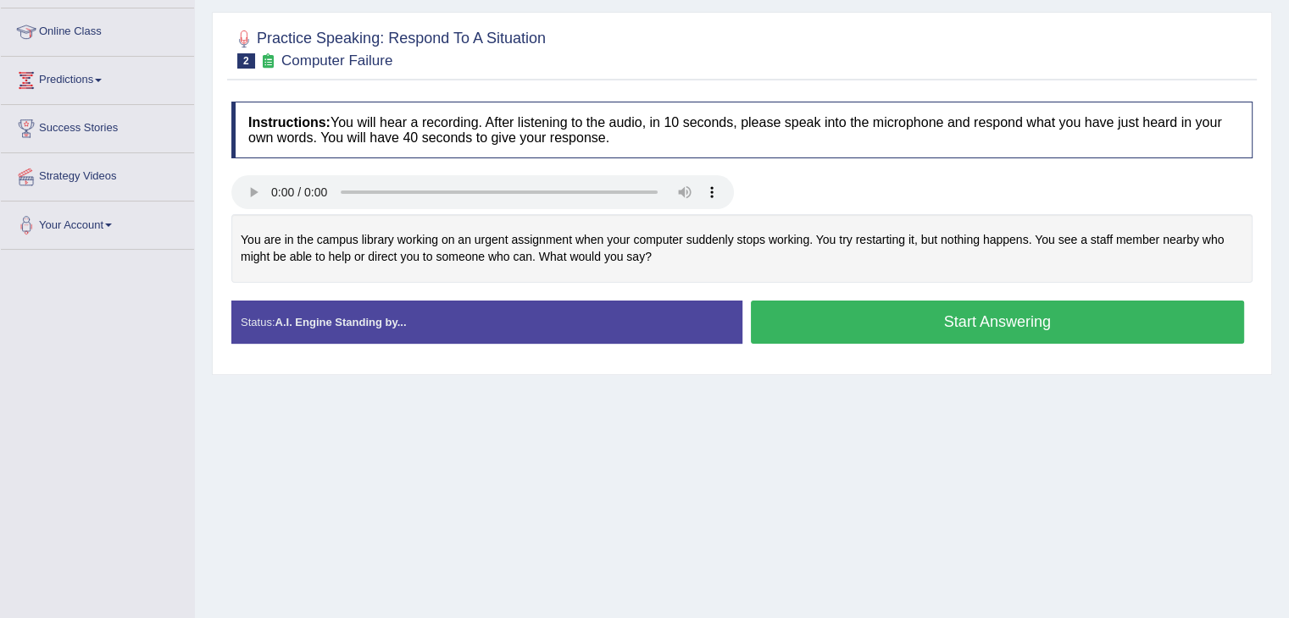
scroll to position [234, 0]
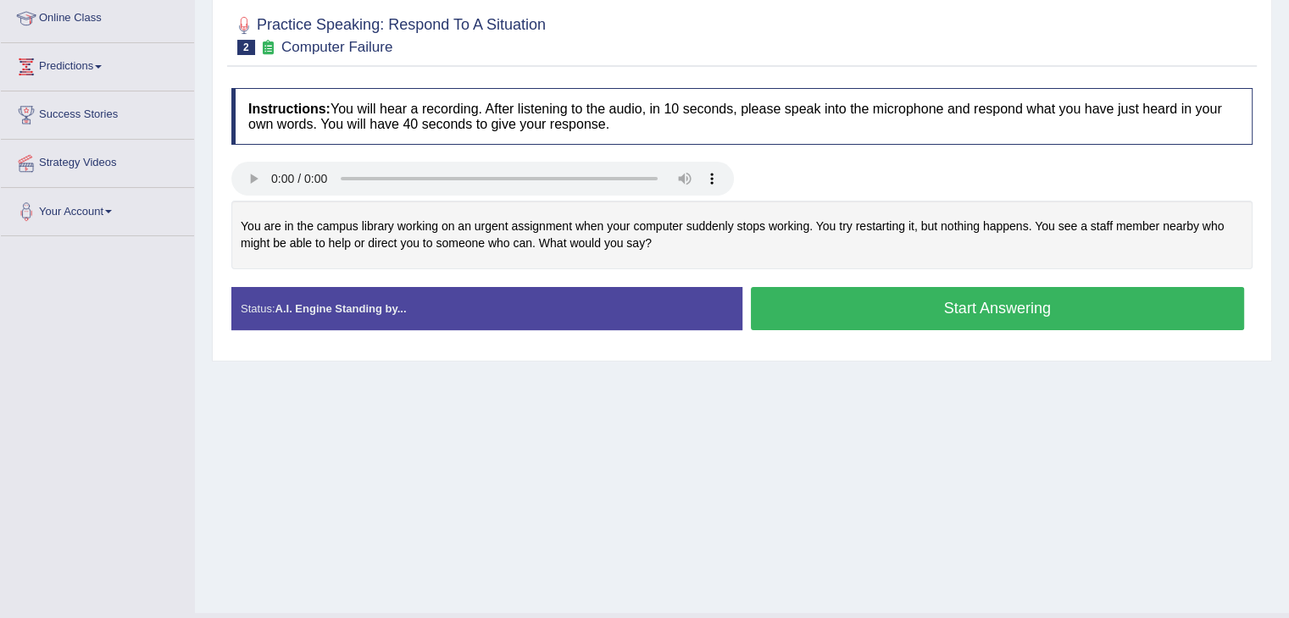
click at [931, 312] on button "Start Answering" at bounding box center [998, 308] width 494 height 43
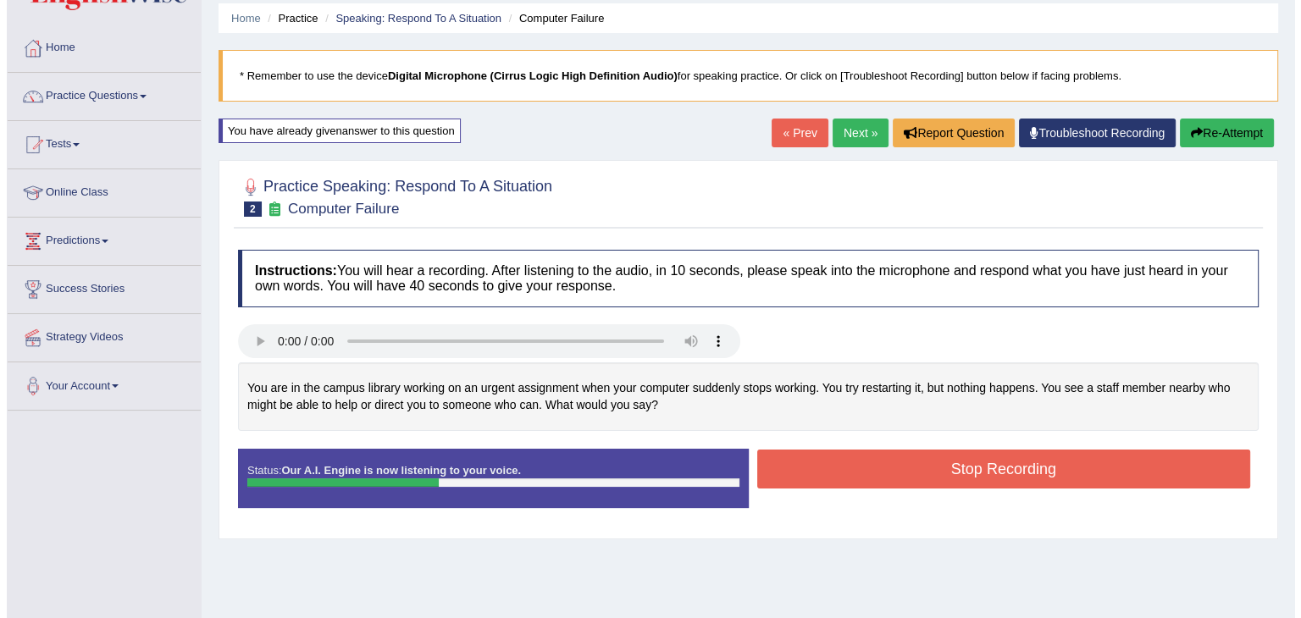
scroll to position [49, 0]
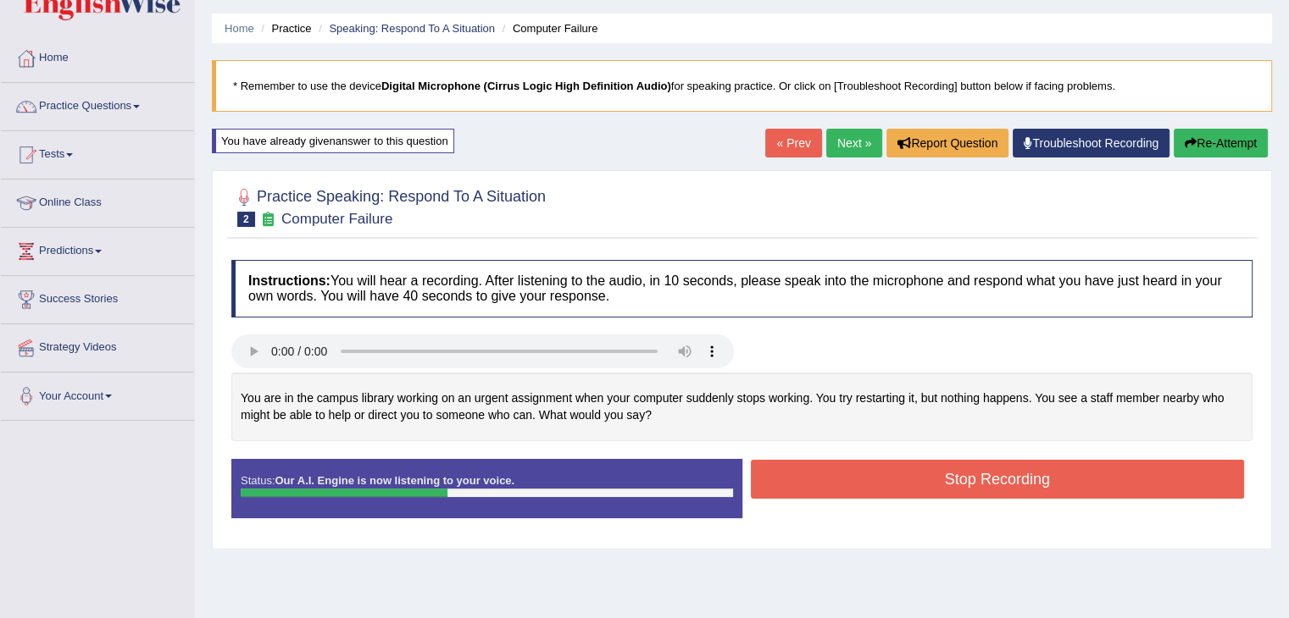
click at [946, 477] on button "Stop Recording" at bounding box center [998, 479] width 494 height 39
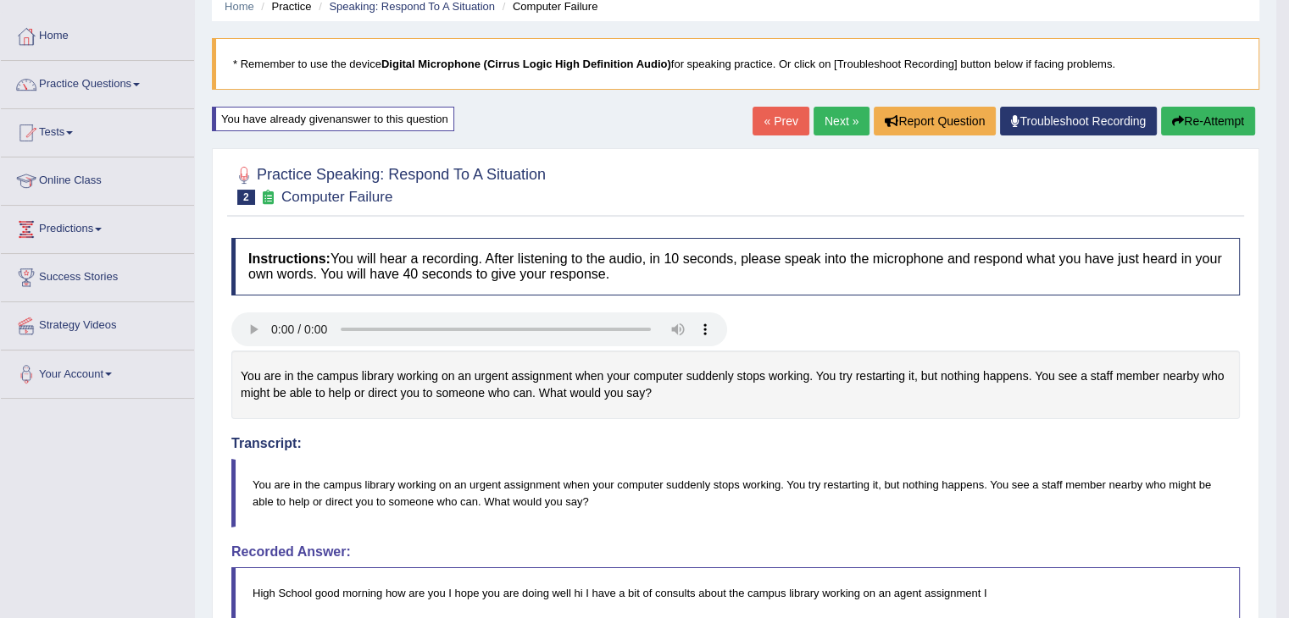
scroll to position [44, 0]
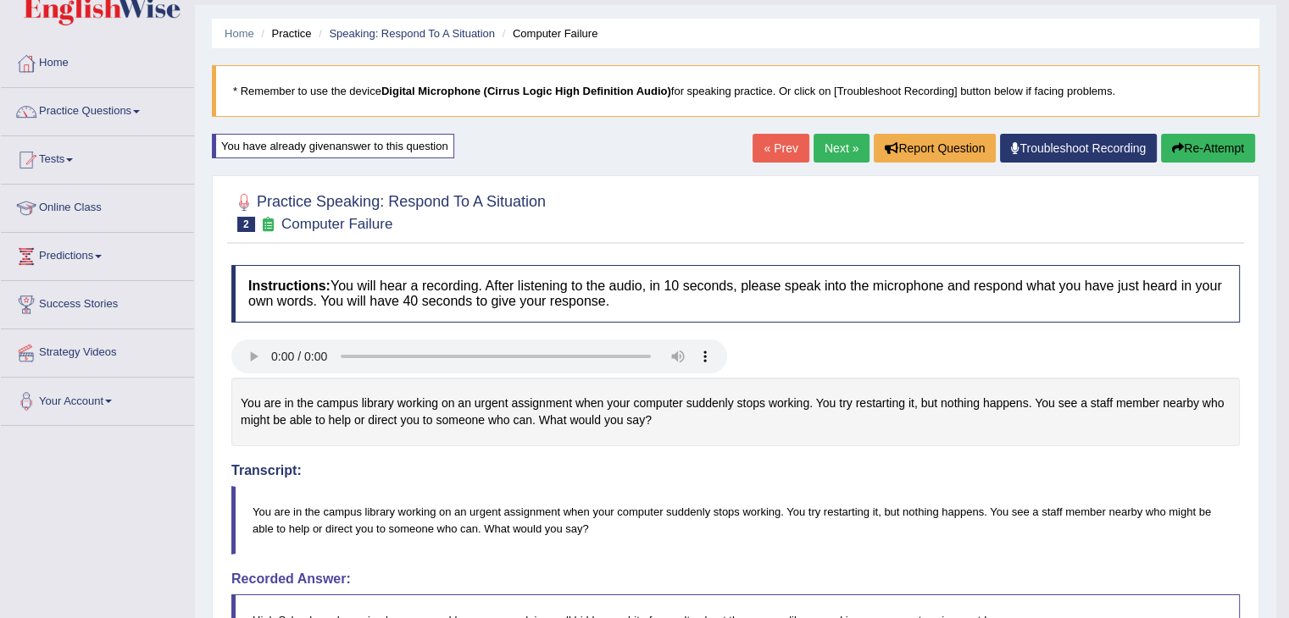
click at [1182, 143] on button "Re-Attempt" at bounding box center [1208, 148] width 94 height 29
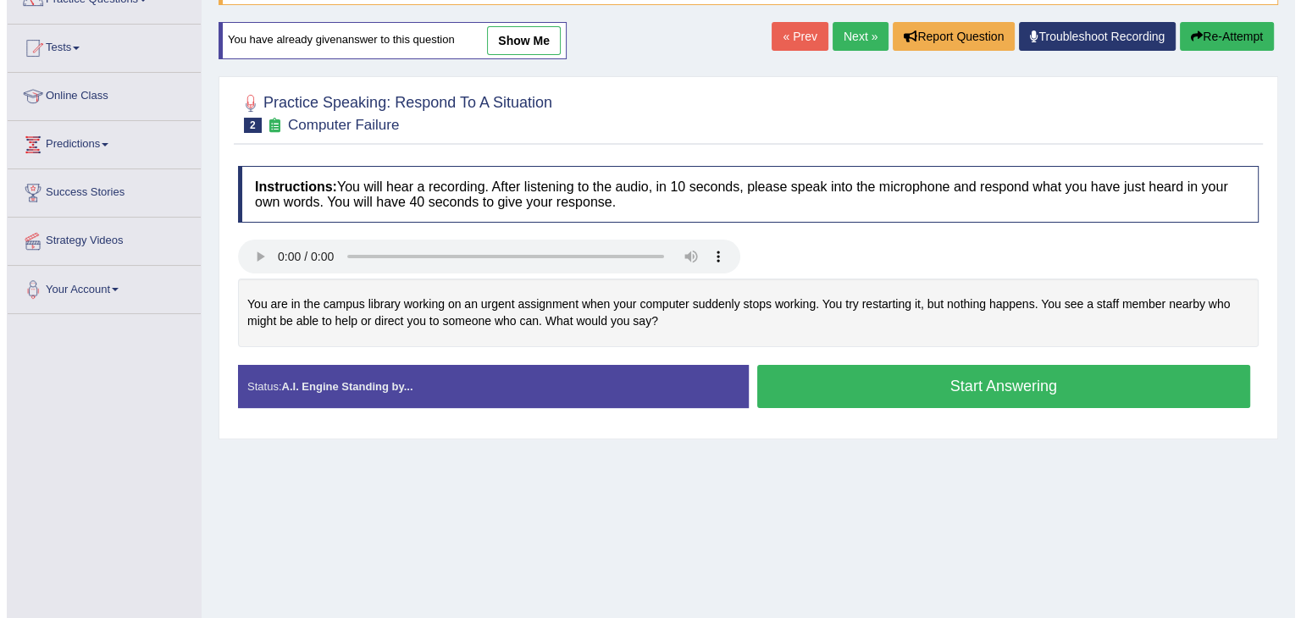
scroll to position [156, 0]
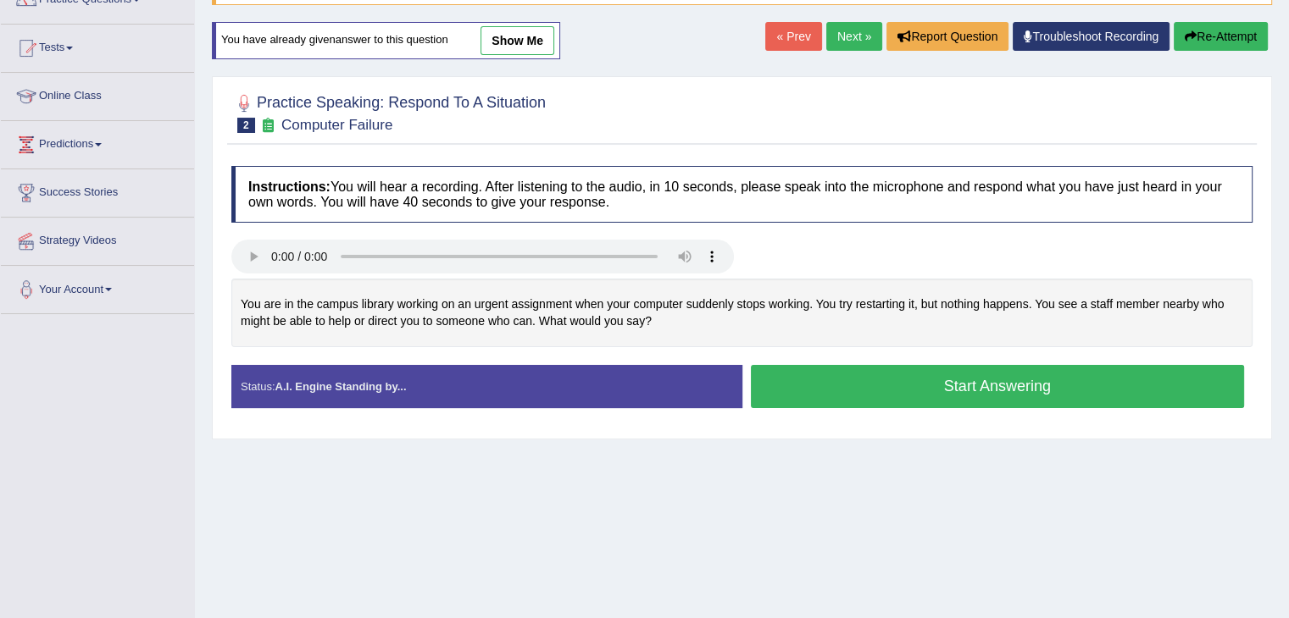
click at [887, 385] on button "Start Answering" at bounding box center [998, 386] width 494 height 43
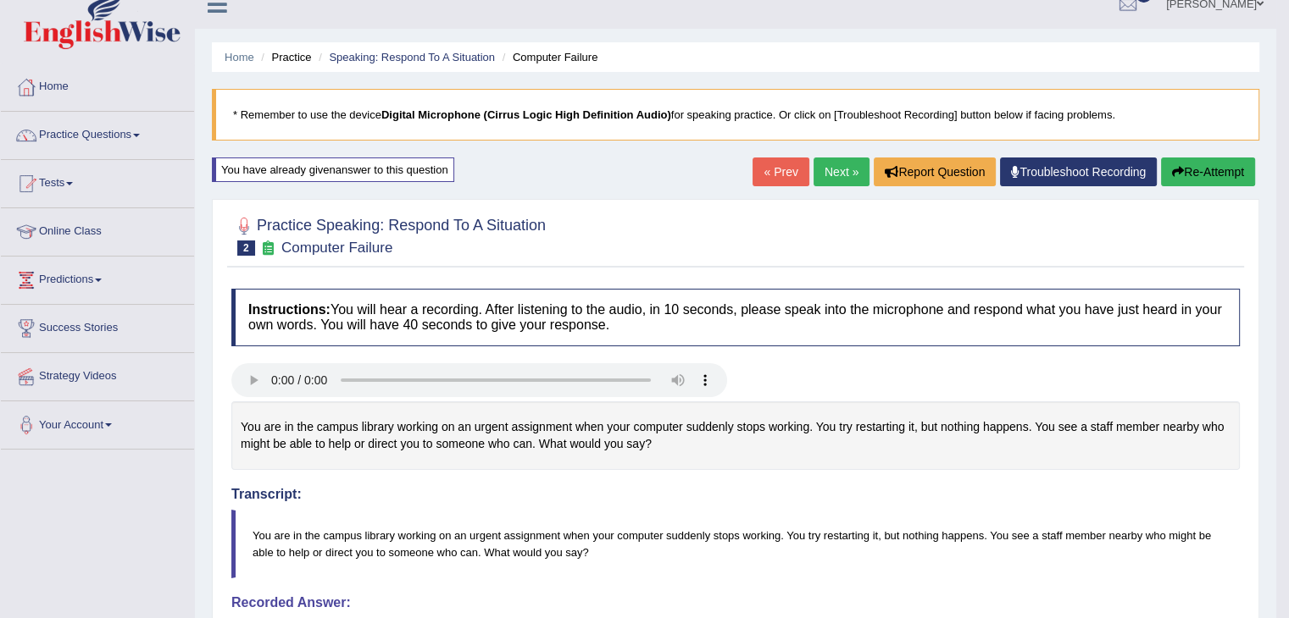
scroll to position [0, 0]
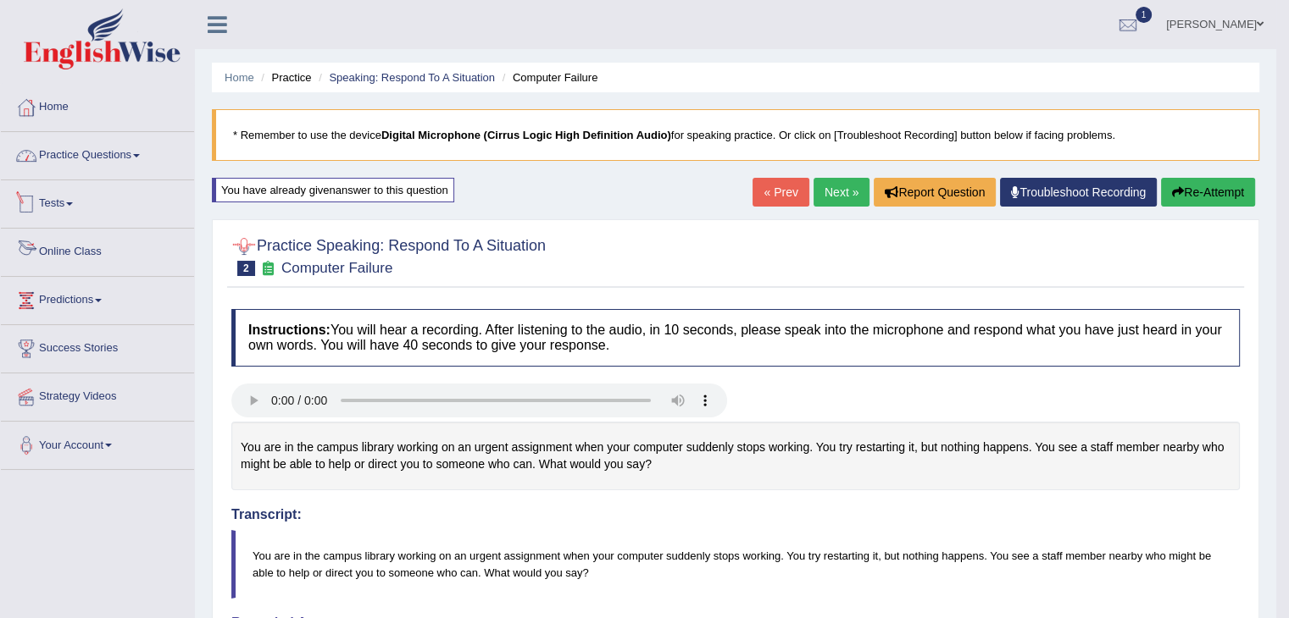
click at [127, 155] on link "Practice Questions" at bounding box center [97, 153] width 193 height 42
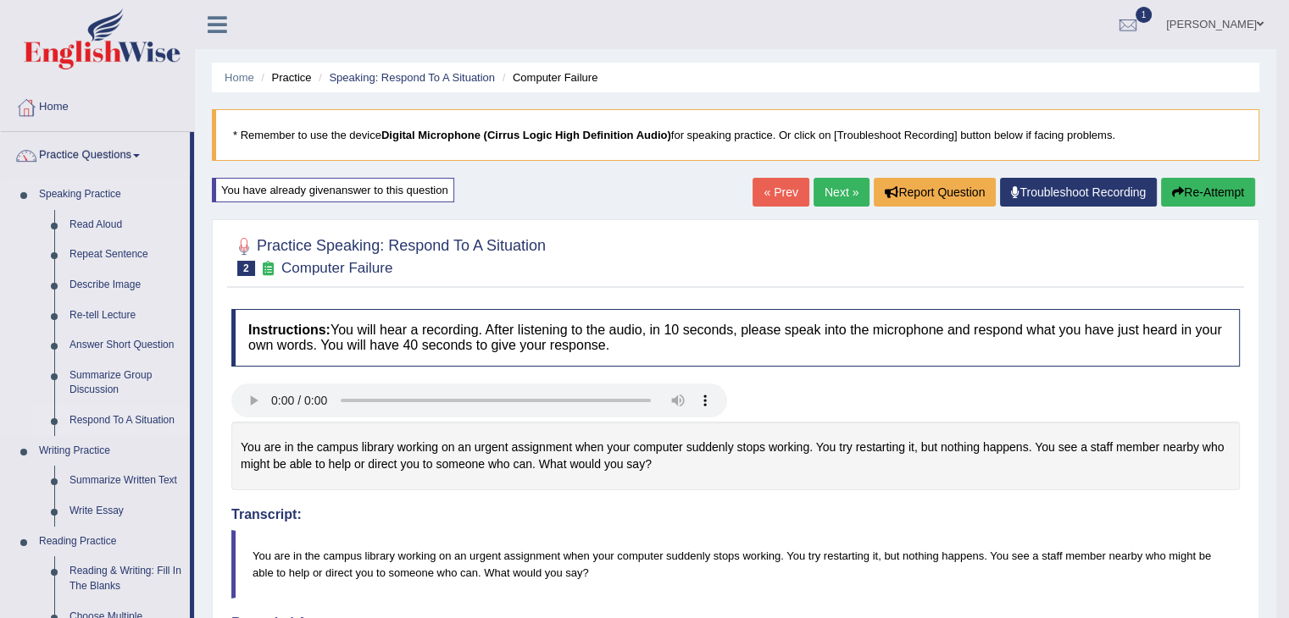
click at [108, 414] on link "Respond To A Situation" at bounding box center [126, 421] width 128 height 31
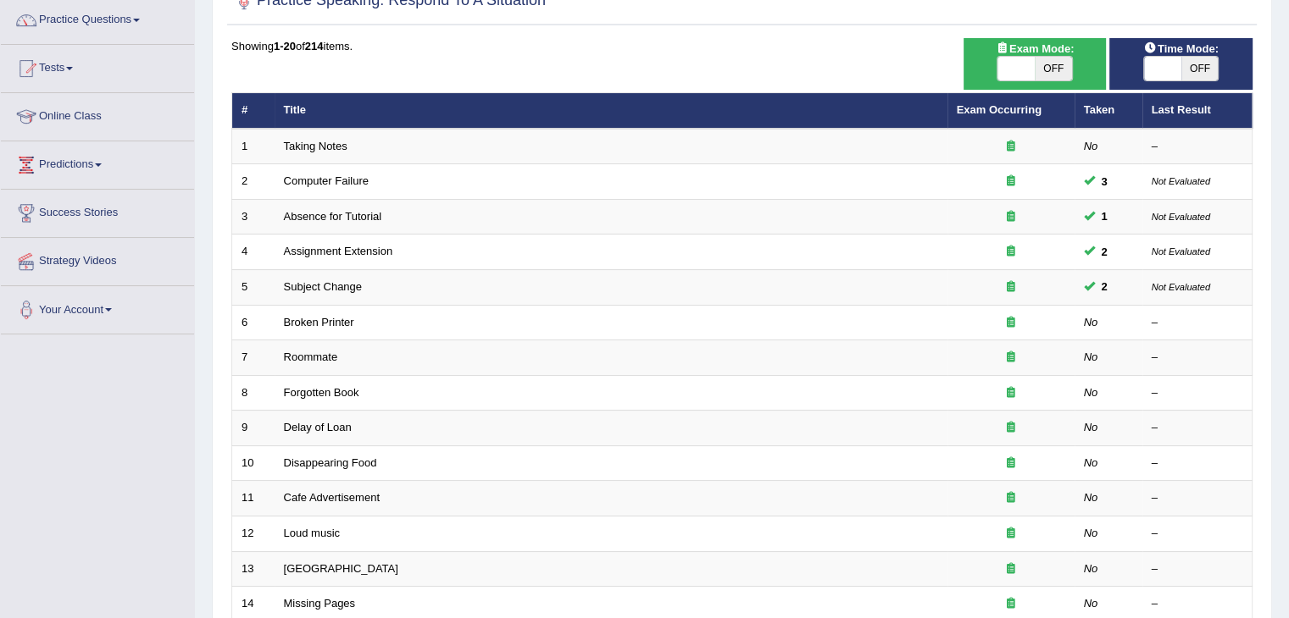
scroll to position [138, 0]
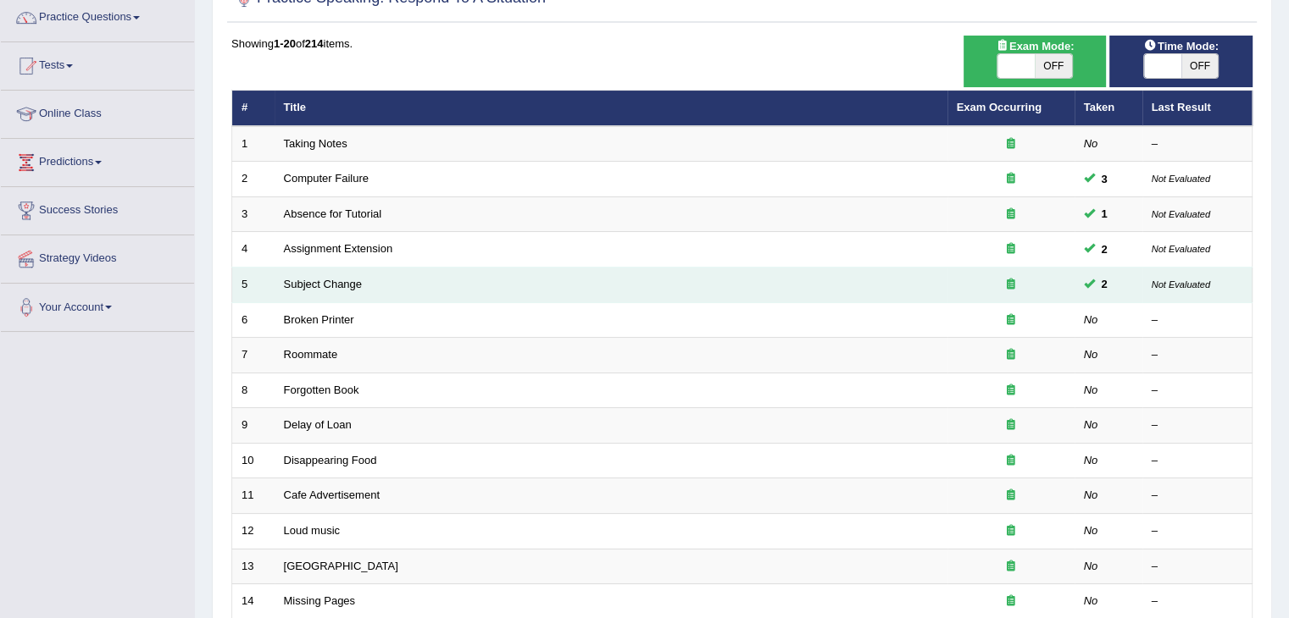
click at [765, 288] on td "Subject Change" at bounding box center [611, 286] width 673 height 36
click at [583, 295] on td "Subject Change" at bounding box center [611, 286] width 673 height 36
click at [360, 286] on link "Subject Change" at bounding box center [323, 284] width 79 height 13
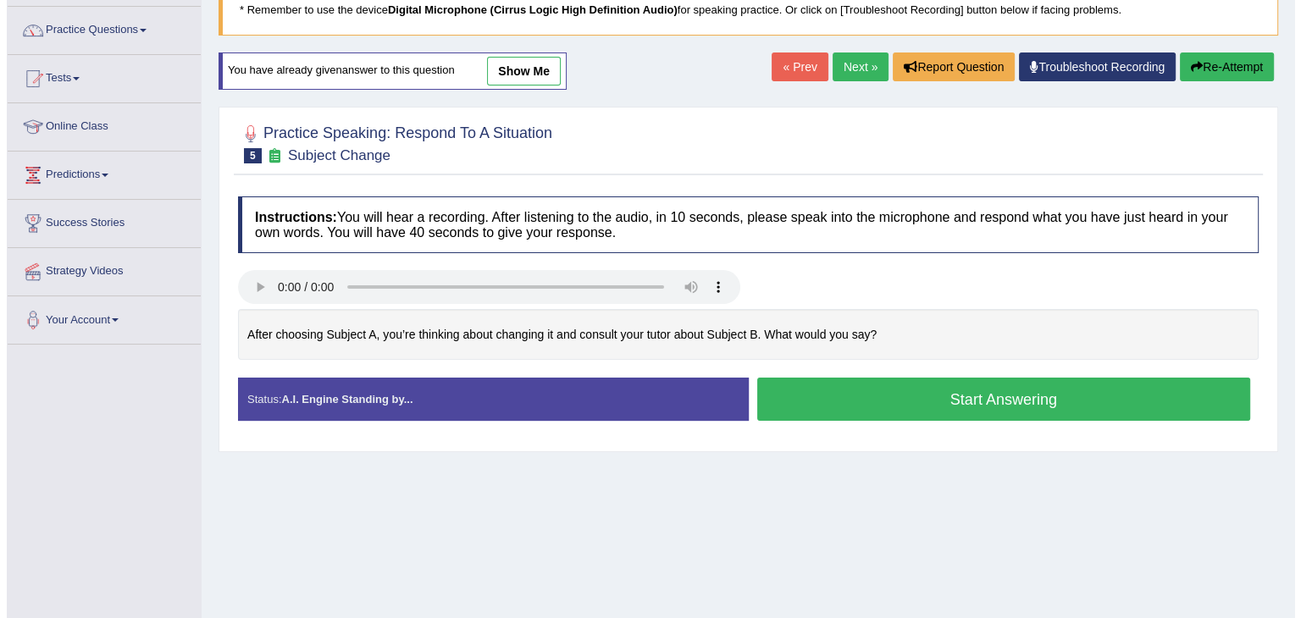
scroll to position [132, 0]
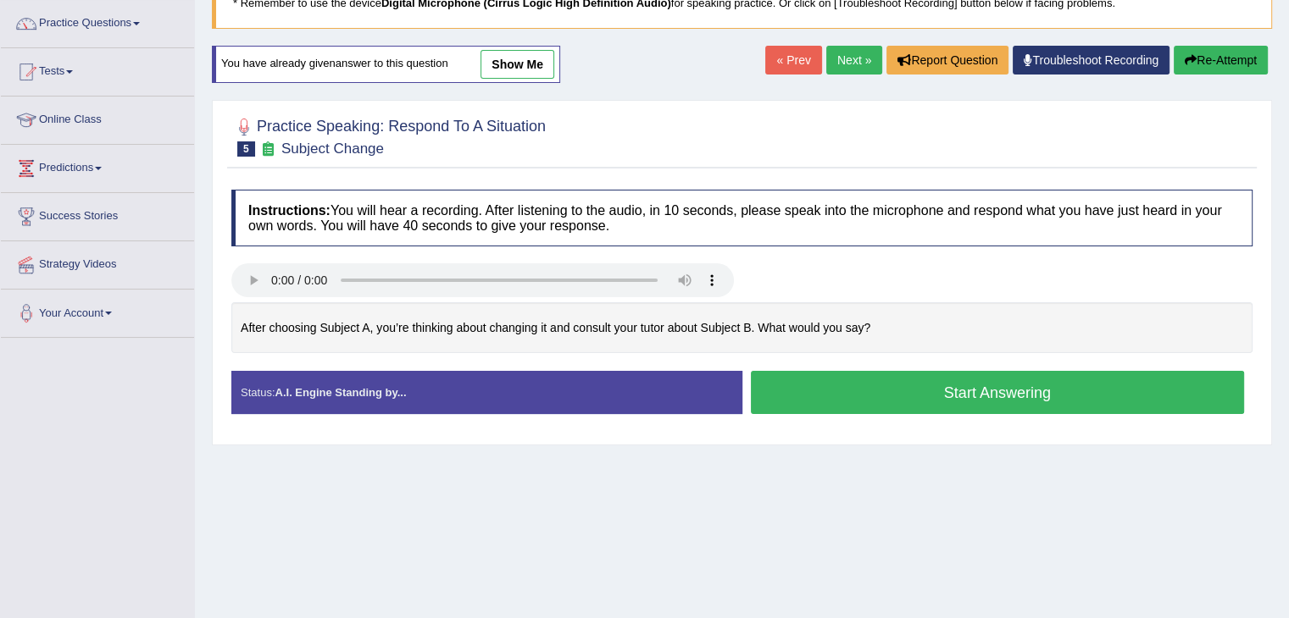
click at [883, 383] on button "Start Answering" at bounding box center [998, 392] width 494 height 43
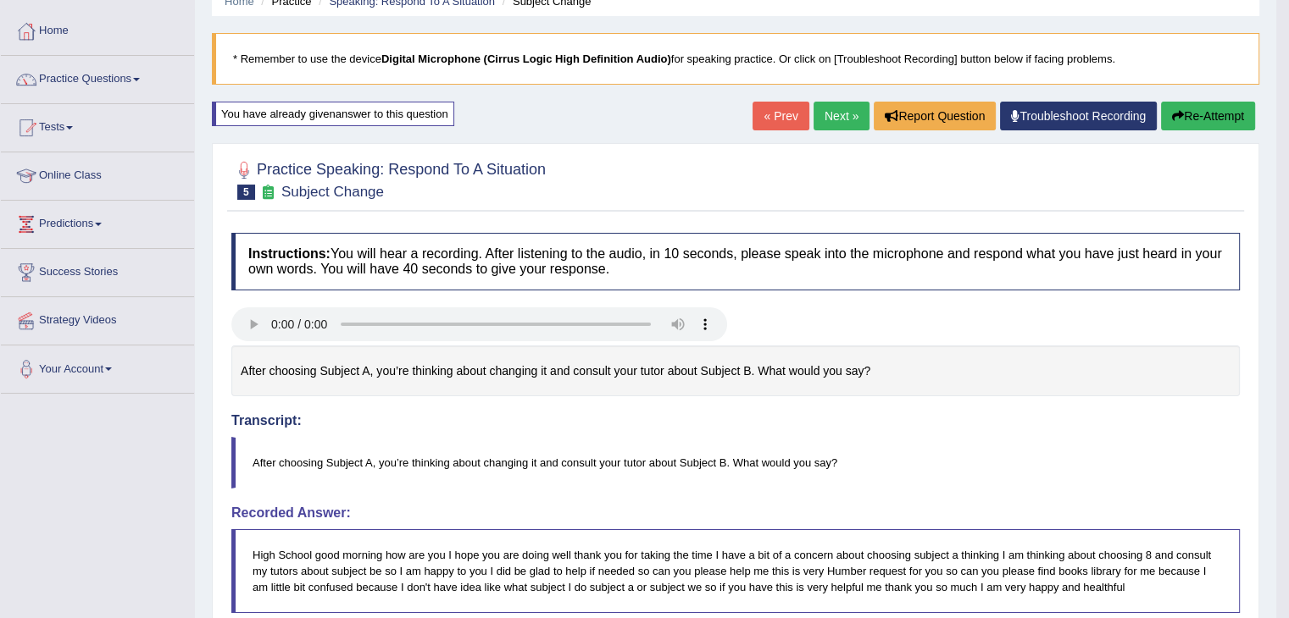
scroll to position [84, 0]
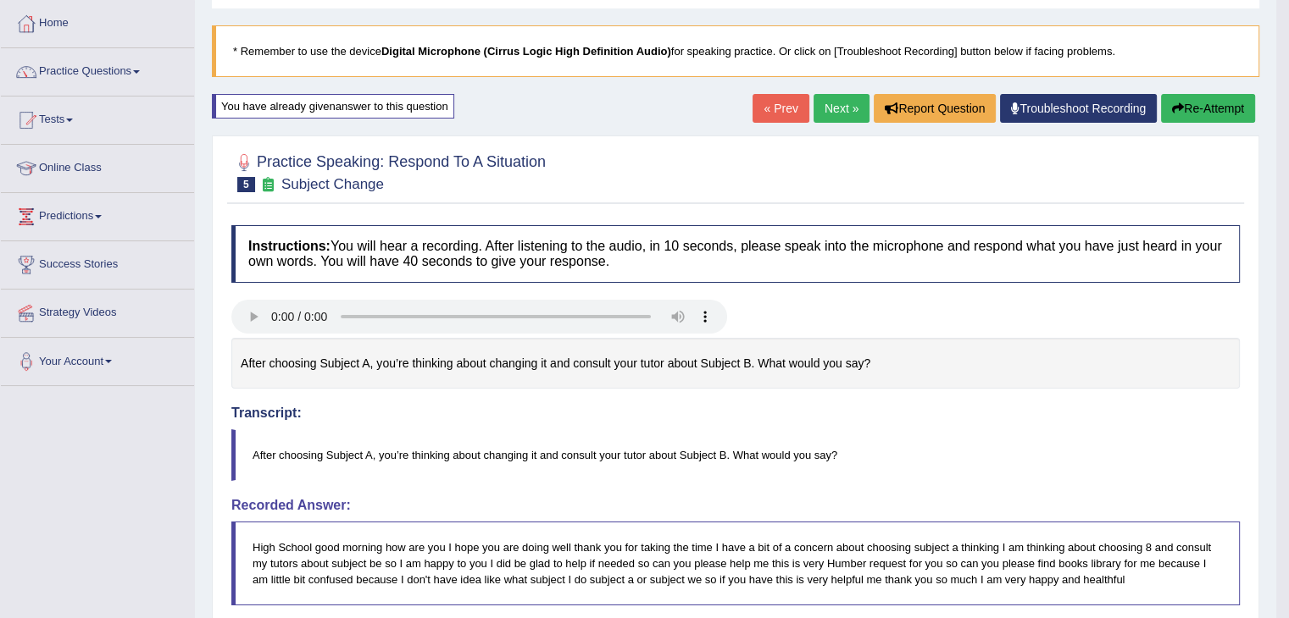
click at [1210, 103] on button "Re-Attempt" at bounding box center [1208, 108] width 94 height 29
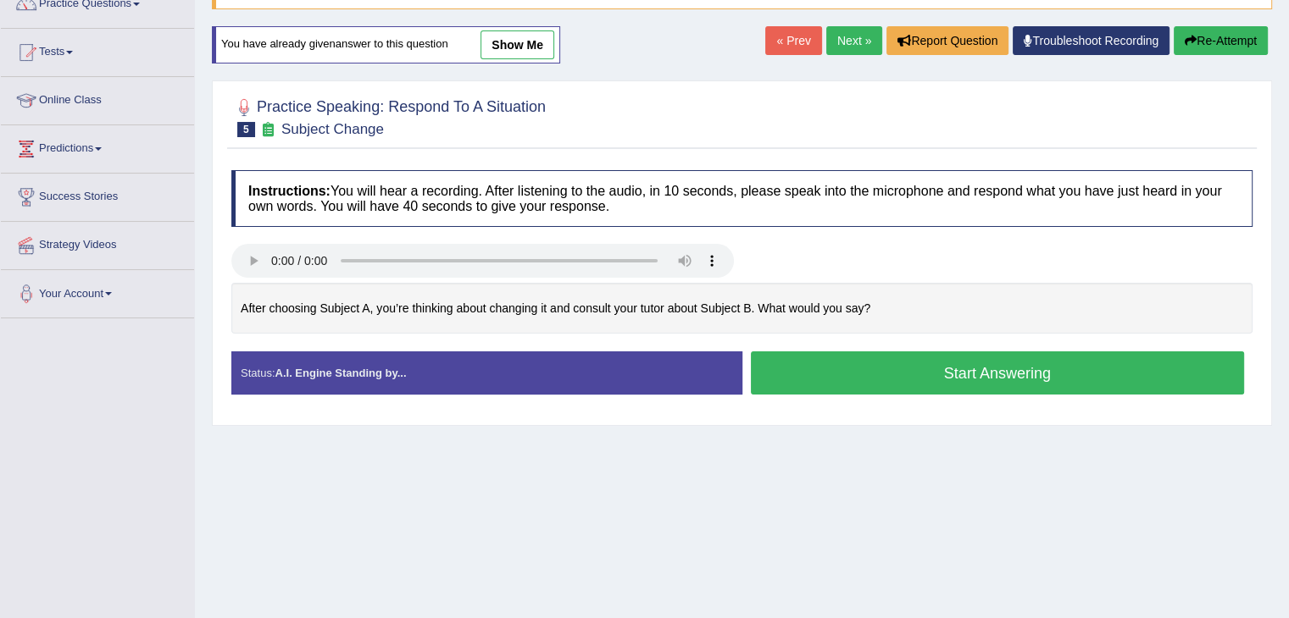
scroll to position [160, 0]
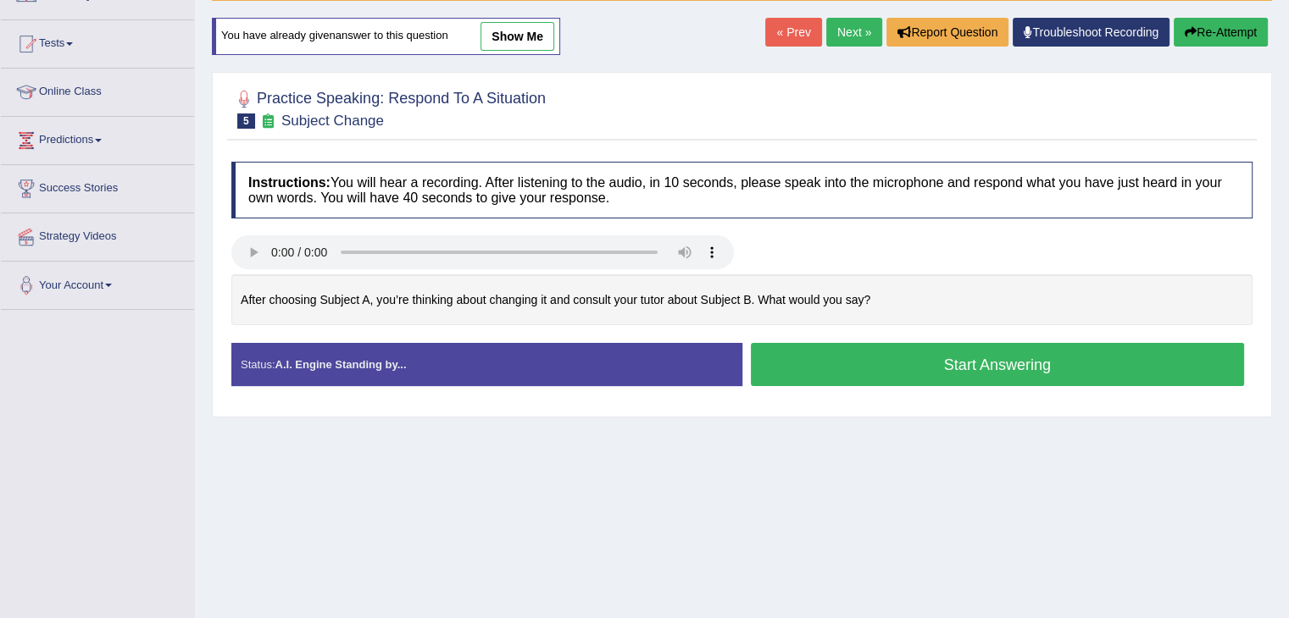
click at [854, 33] on link "Next »" at bounding box center [854, 32] width 56 height 29
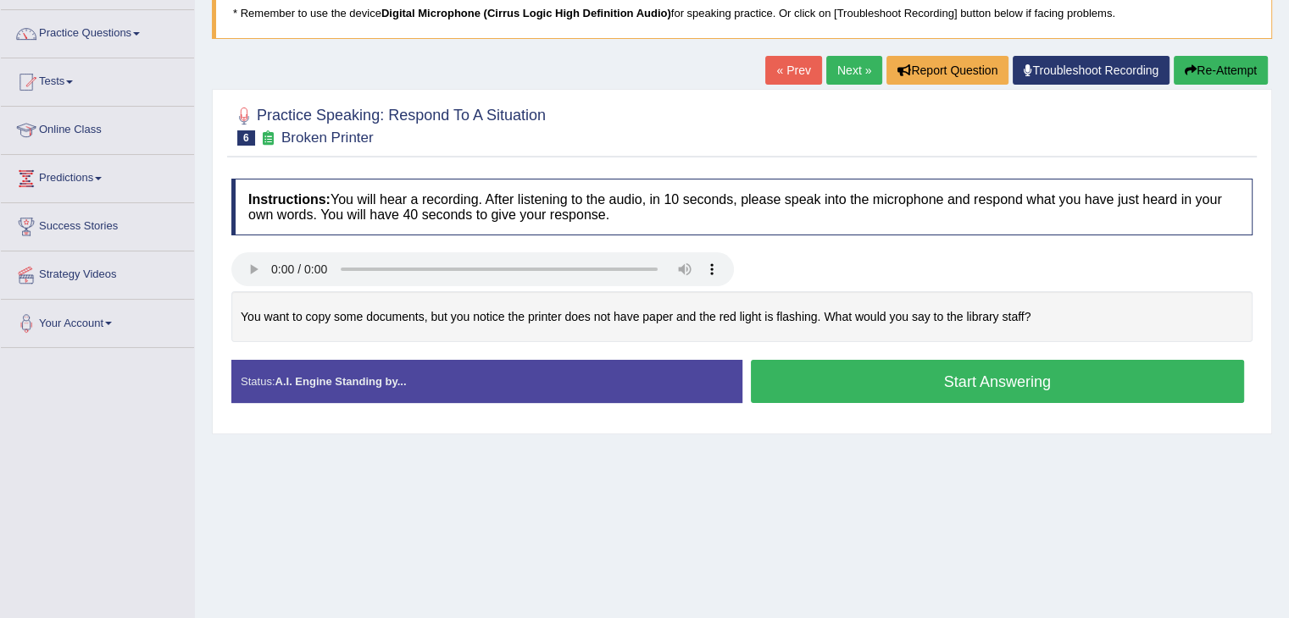
scroll to position [124, 0]
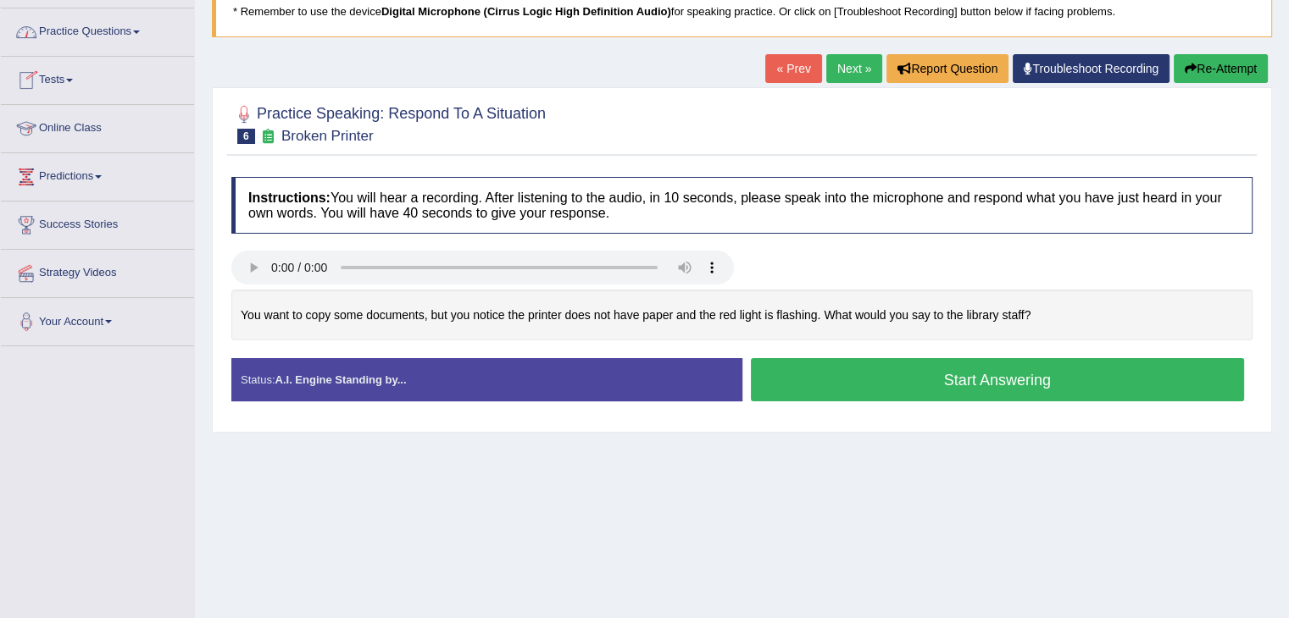
click at [118, 28] on link "Practice Questions" at bounding box center [97, 29] width 193 height 42
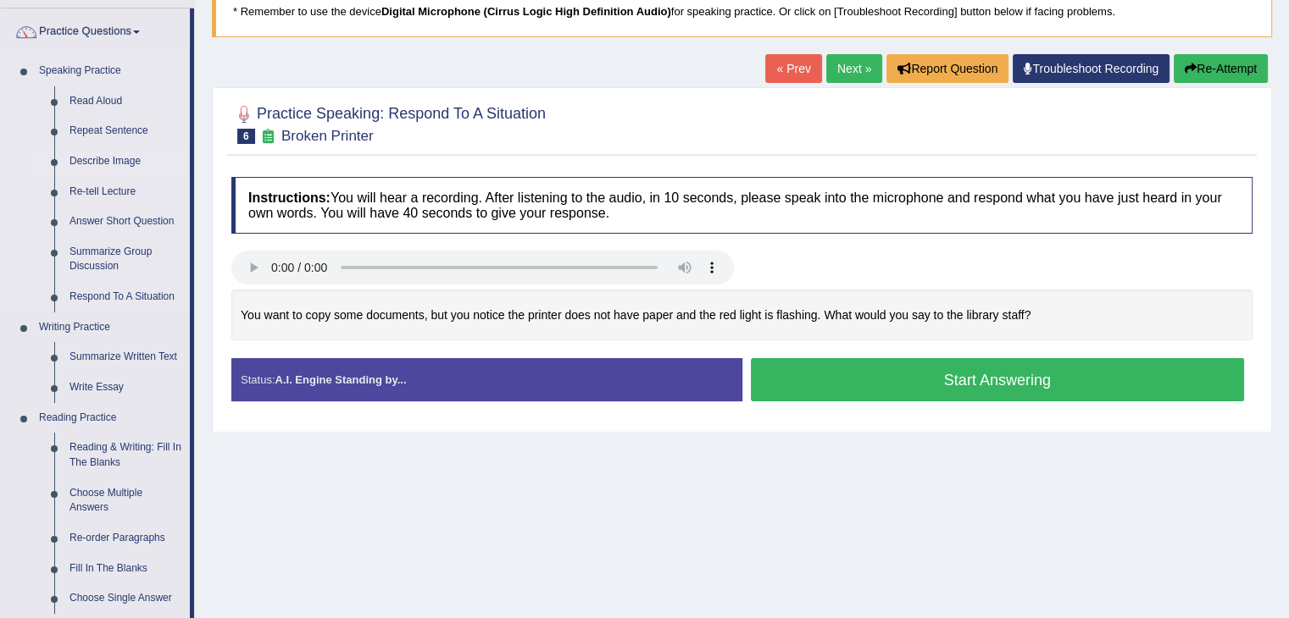
click at [98, 164] on link "Describe Image" at bounding box center [126, 162] width 128 height 31
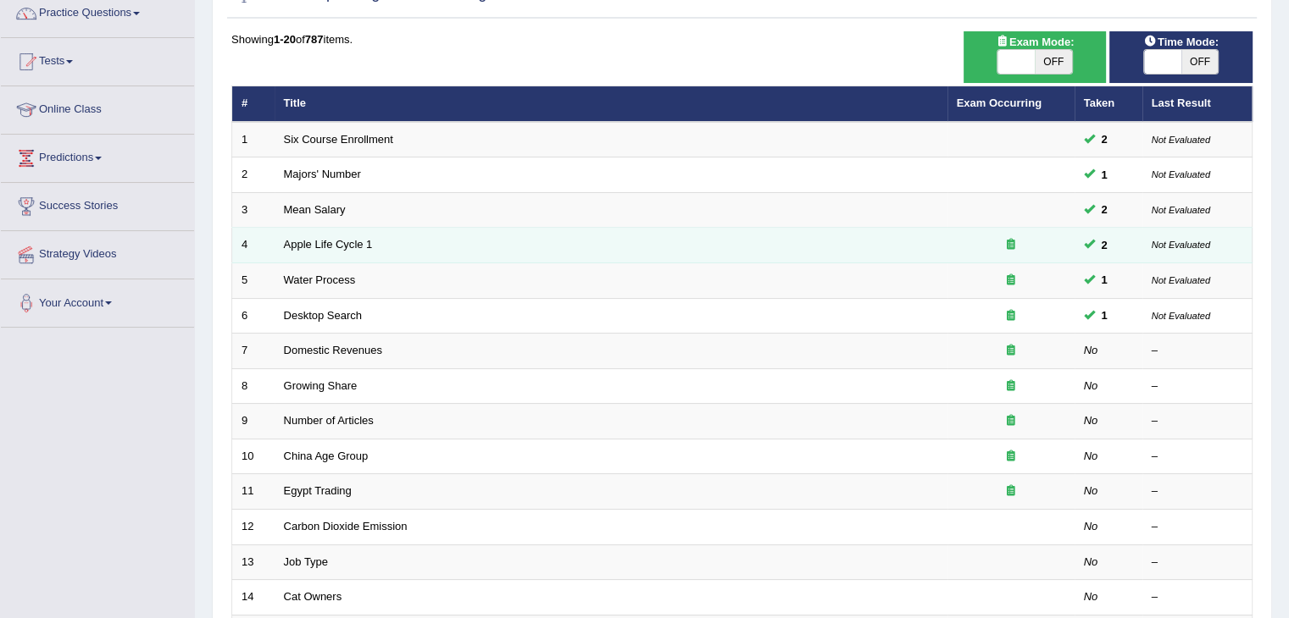
scroll to position [142, 0]
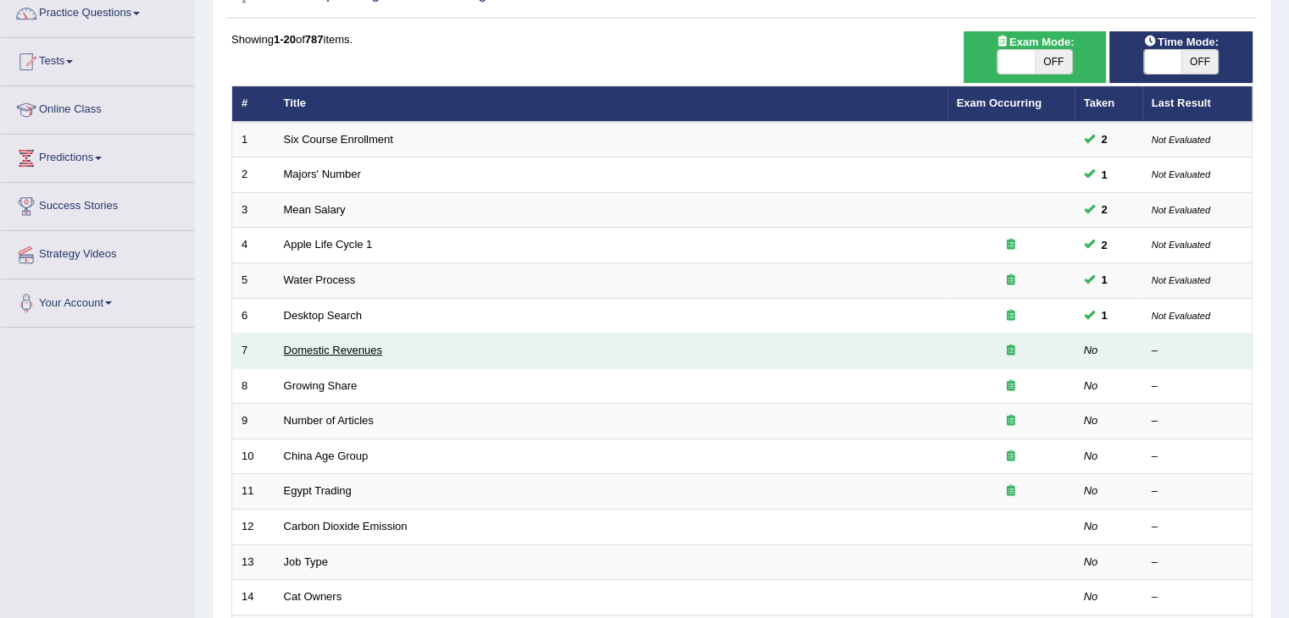
click at [340, 347] on link "Domestic Revenues" at bounding box center [333, 350] width 98 height 13
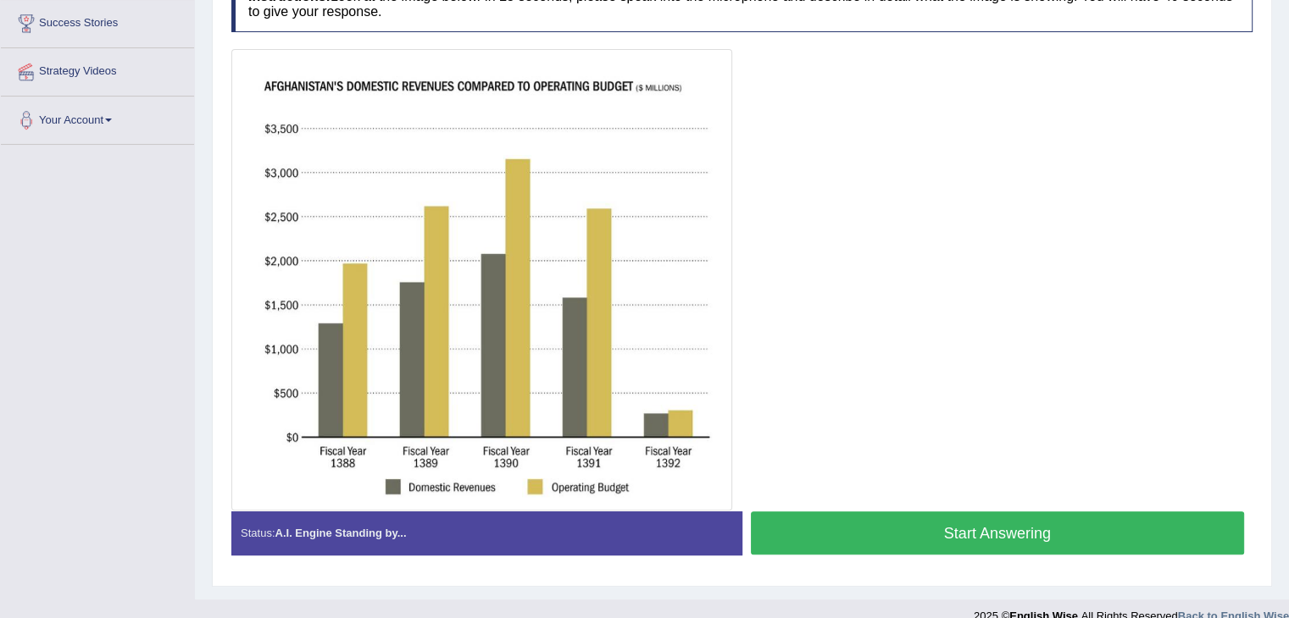
scroll to position [326, 0]
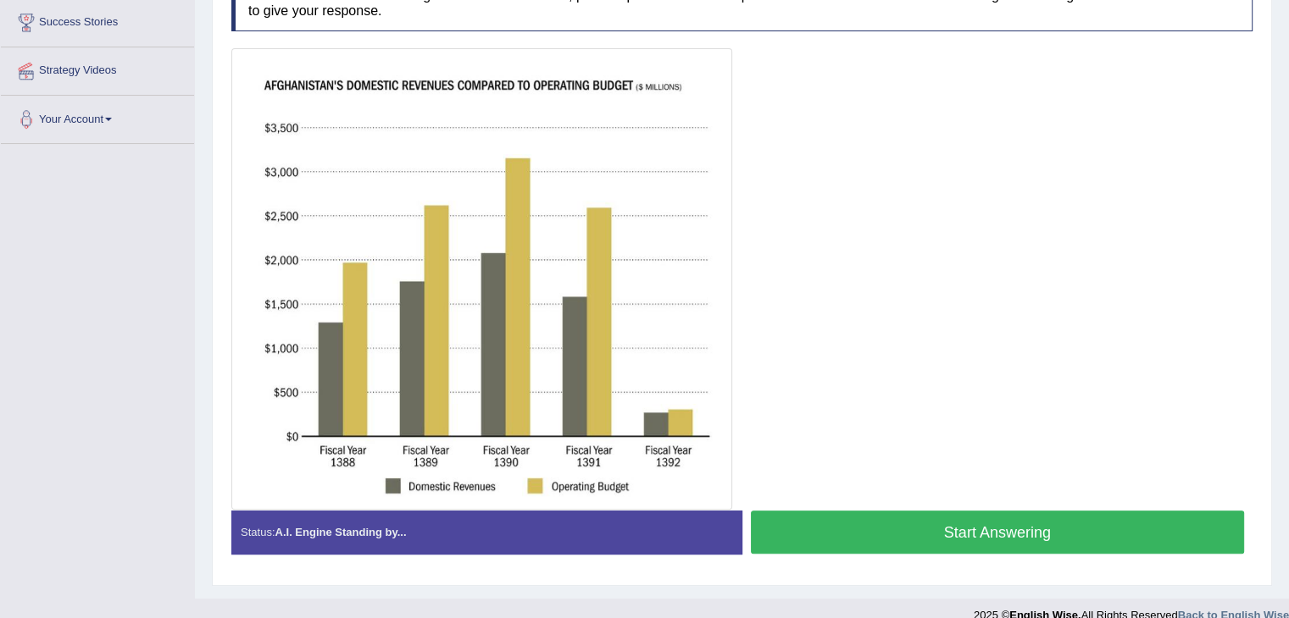
click at [941, 531] on button "Start Answering" at bounding box center [998, 532] width 494 height 43
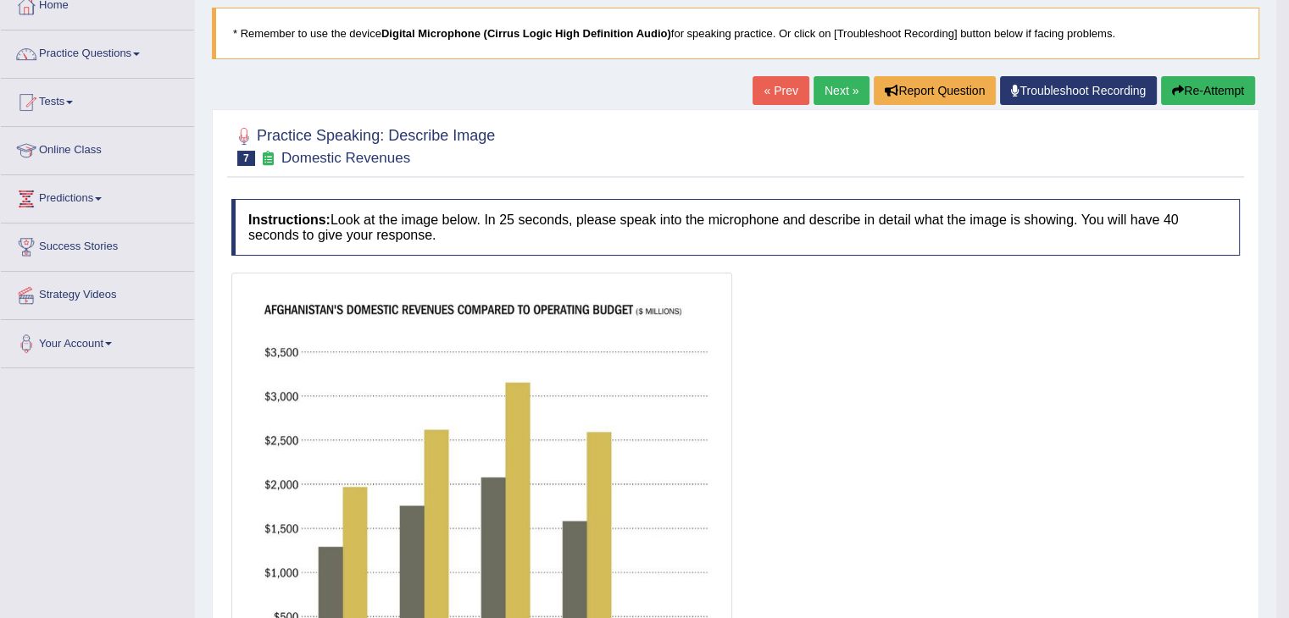
scroll to position [101, 0]
click at [827, 92] on link "Next »" at bounding box center [841, 91] width 56 height 29
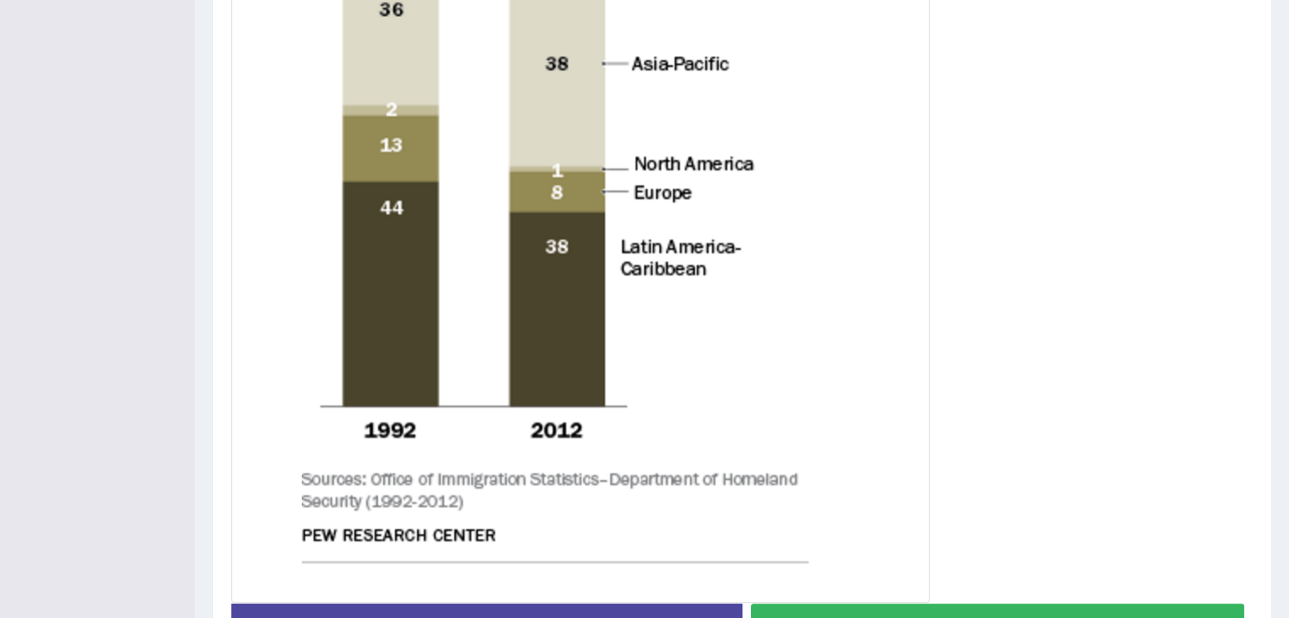
scroll to position [788, 0]
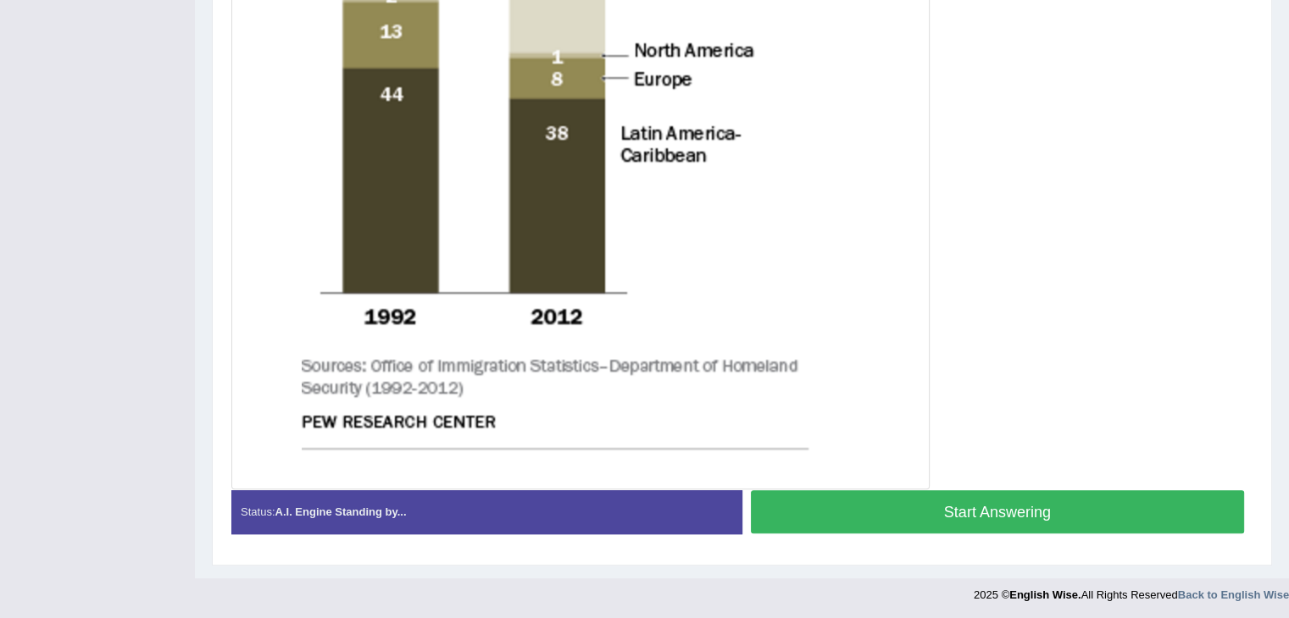
click at [919, 509] on button "Start Answering" at bounding box center [998, 512] width 494 height 43
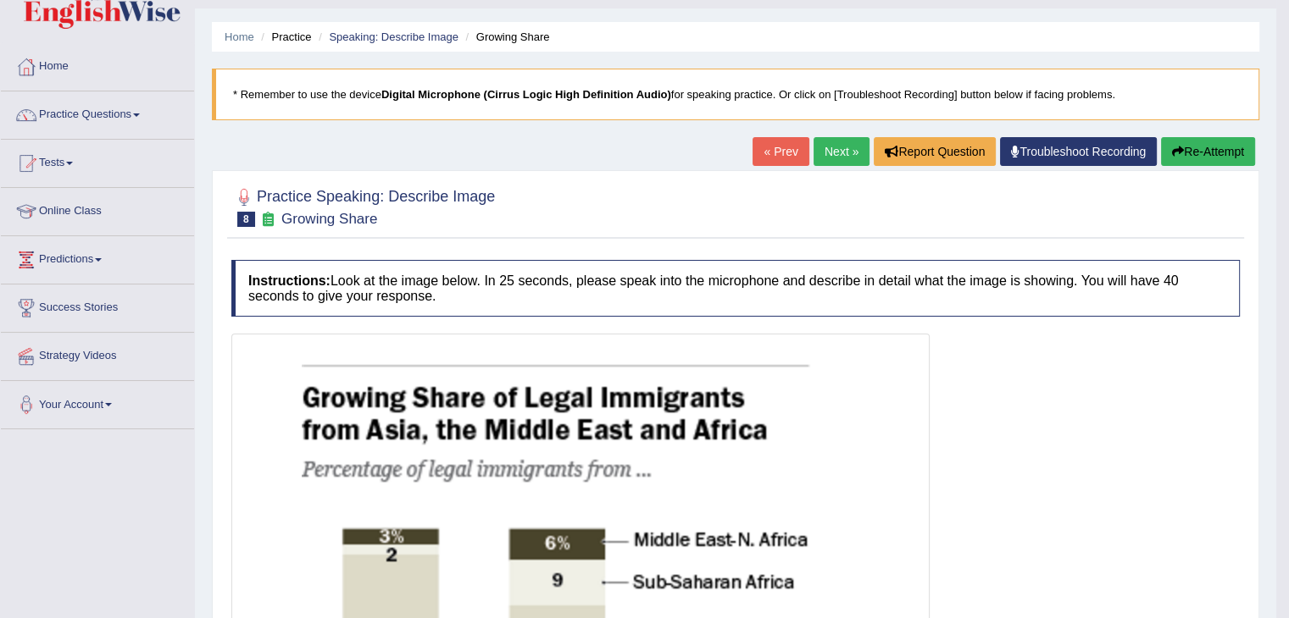
scroll to position [0, 0]
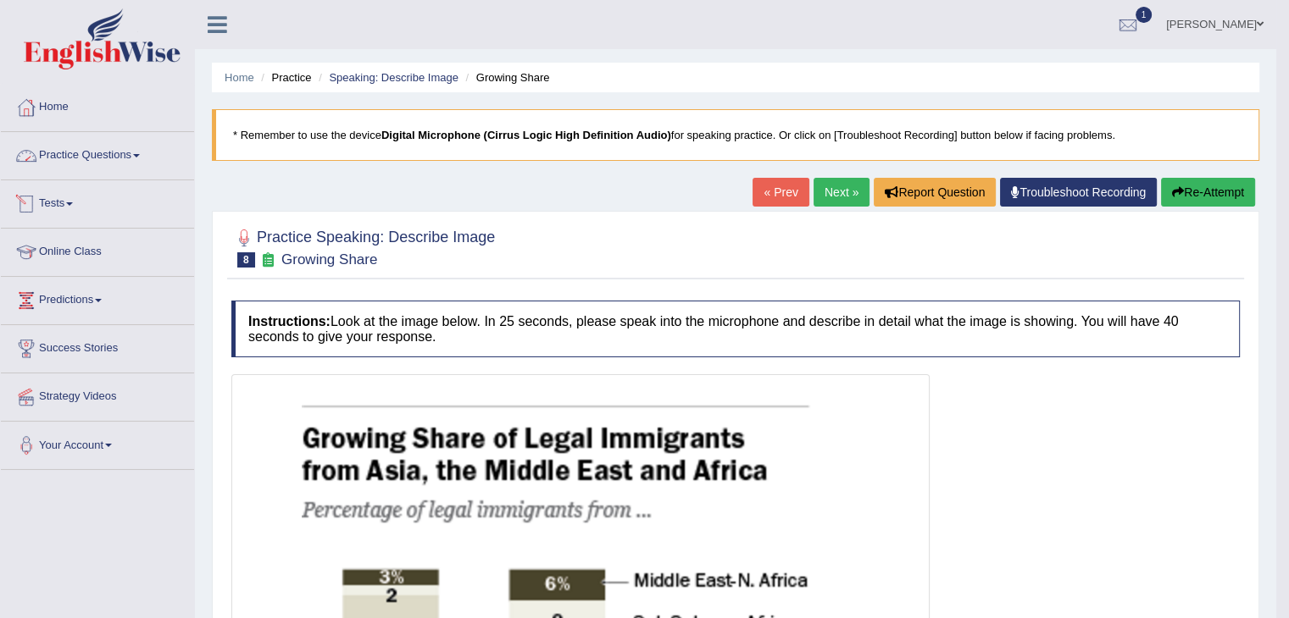
click at [139, 153] on link "Practice Questions" at bounding box center [97, 153] width 193 height 42
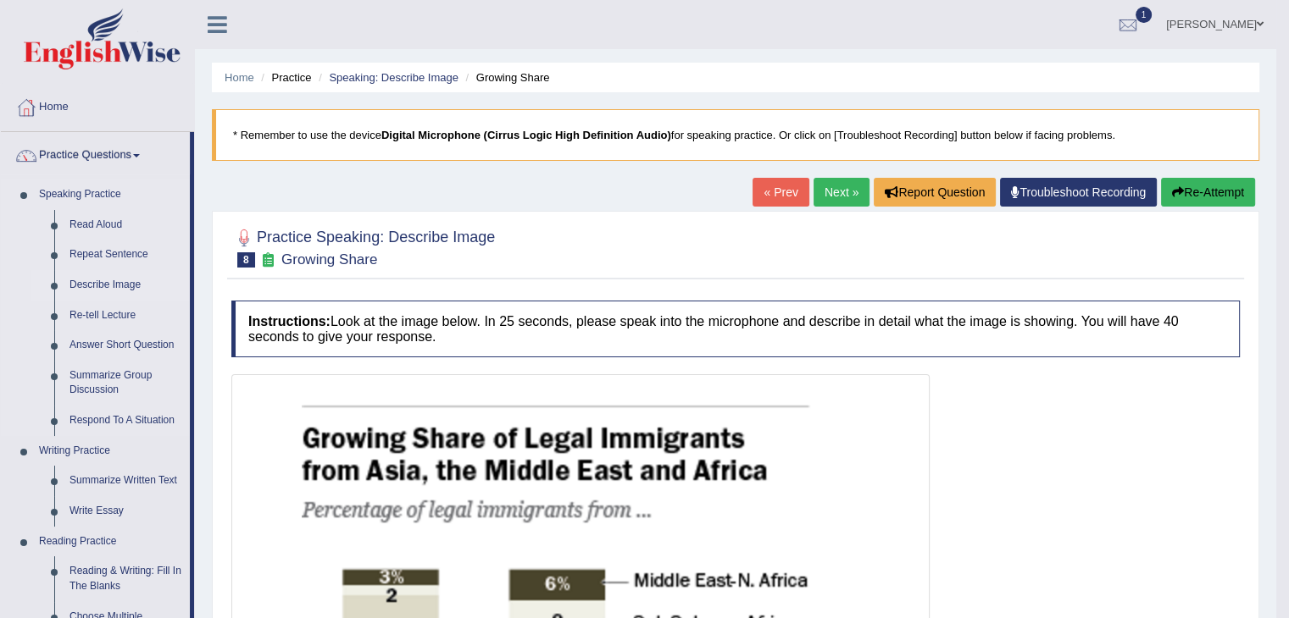
click at [97, 282] on link "Describe Image" at bounding box center [126, 285] width 128 height 31
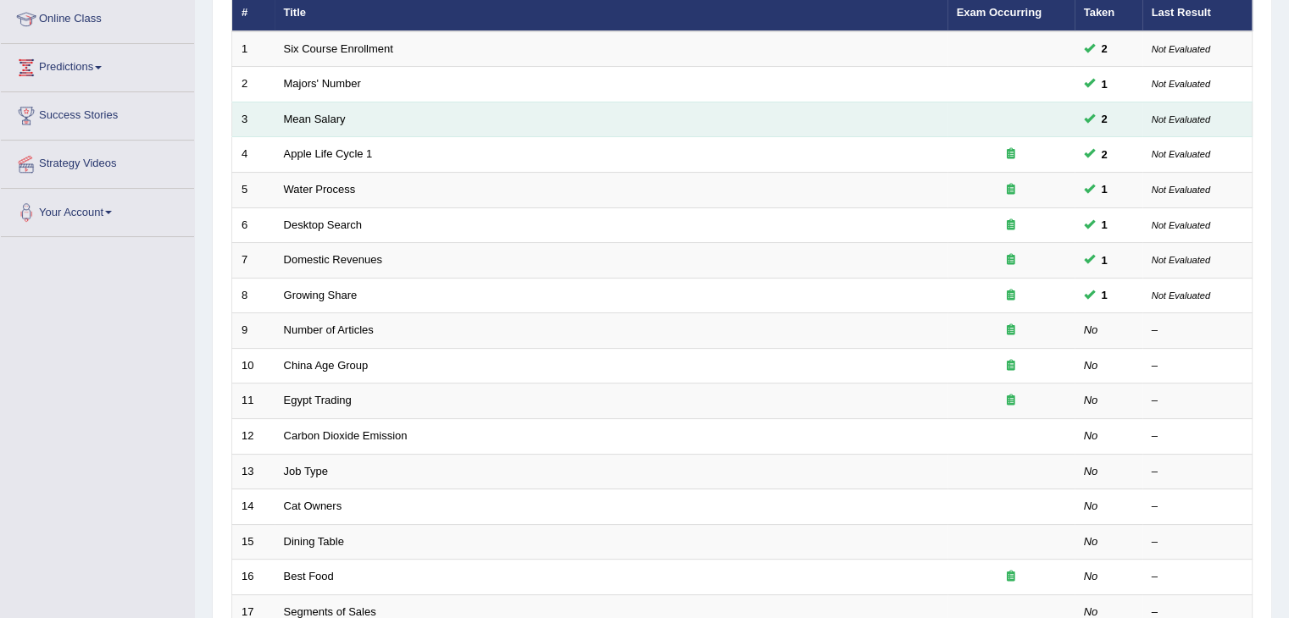
scroll to position [236, 0]
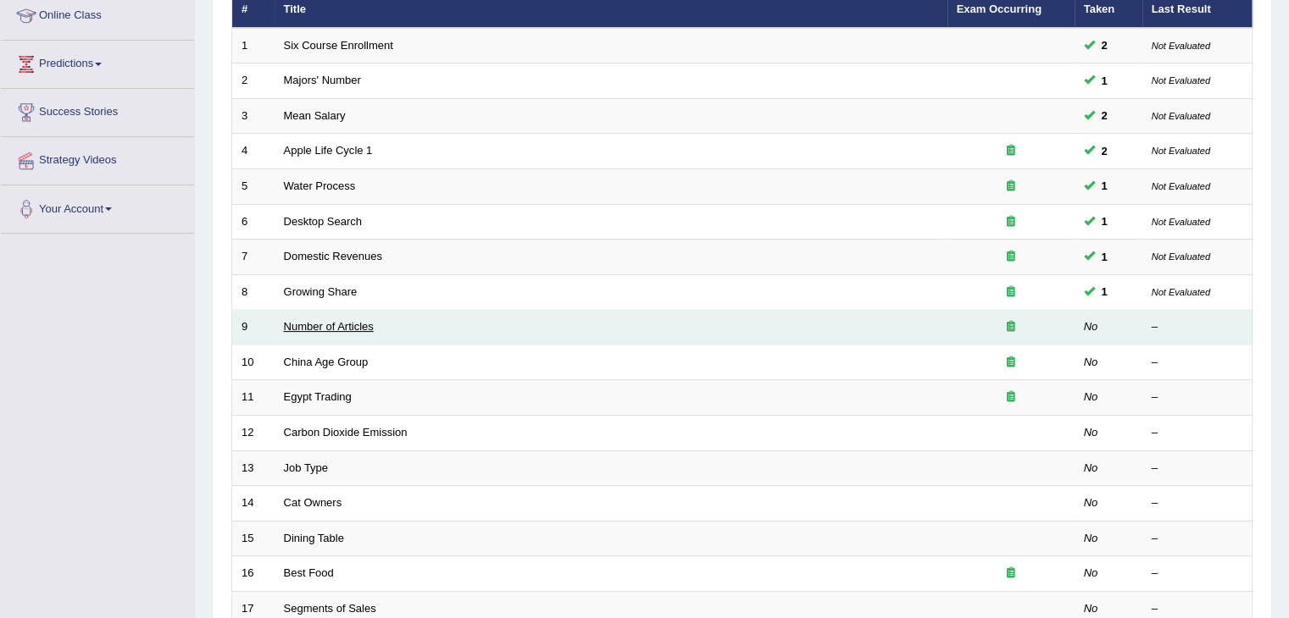
click at [350, 326] on link "Number of Articles" at bounding box center [329, 326] width 90 height 13
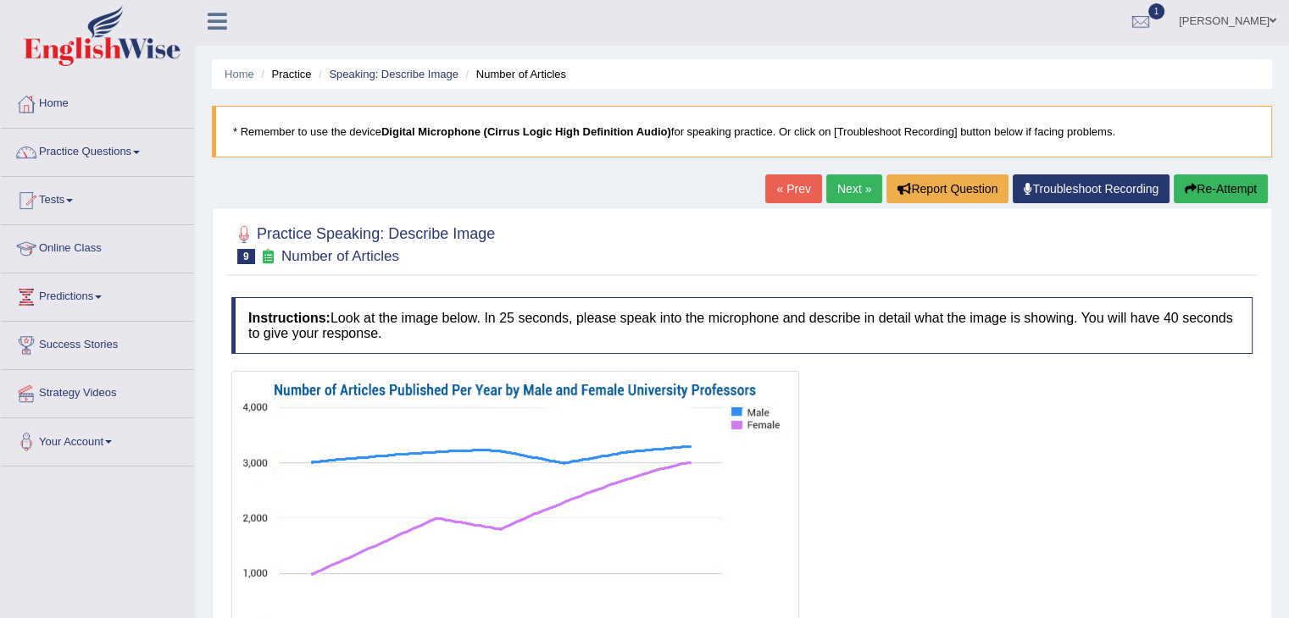
scroll to position [3, 0]
click at [139, 152] on span at bounding box center [136, 153] width 7 height 3
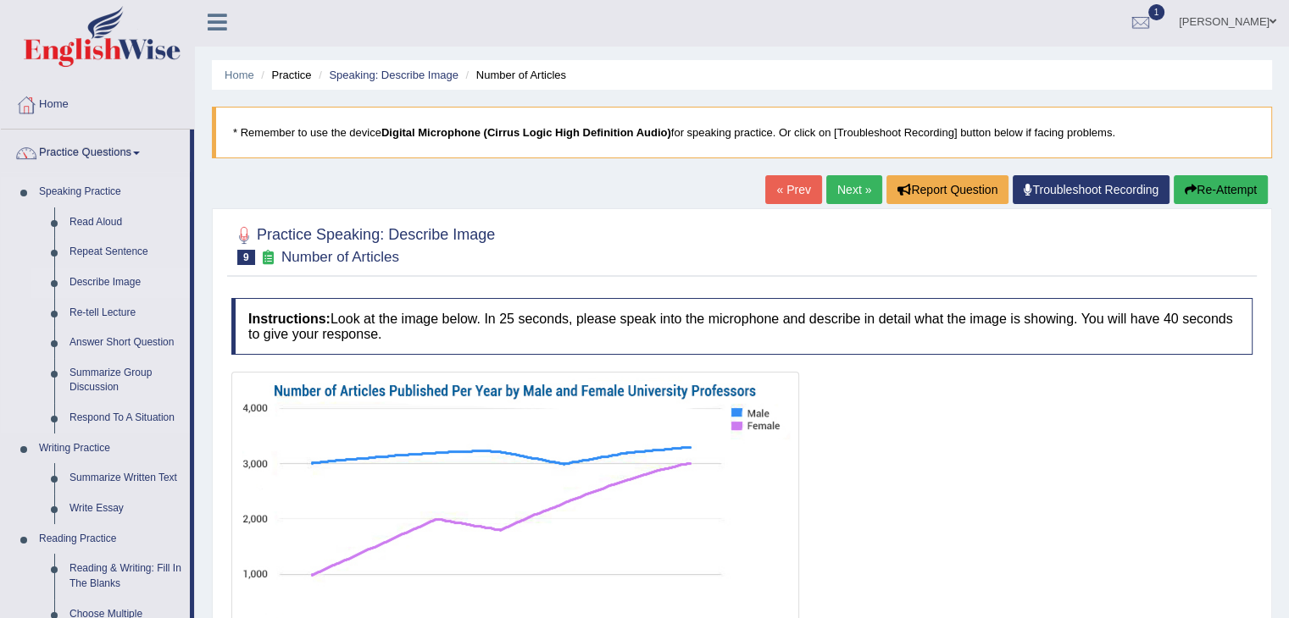
click at [89, 281] on link "Describe Image" at bounding box center [126, 283] width 128 height 31
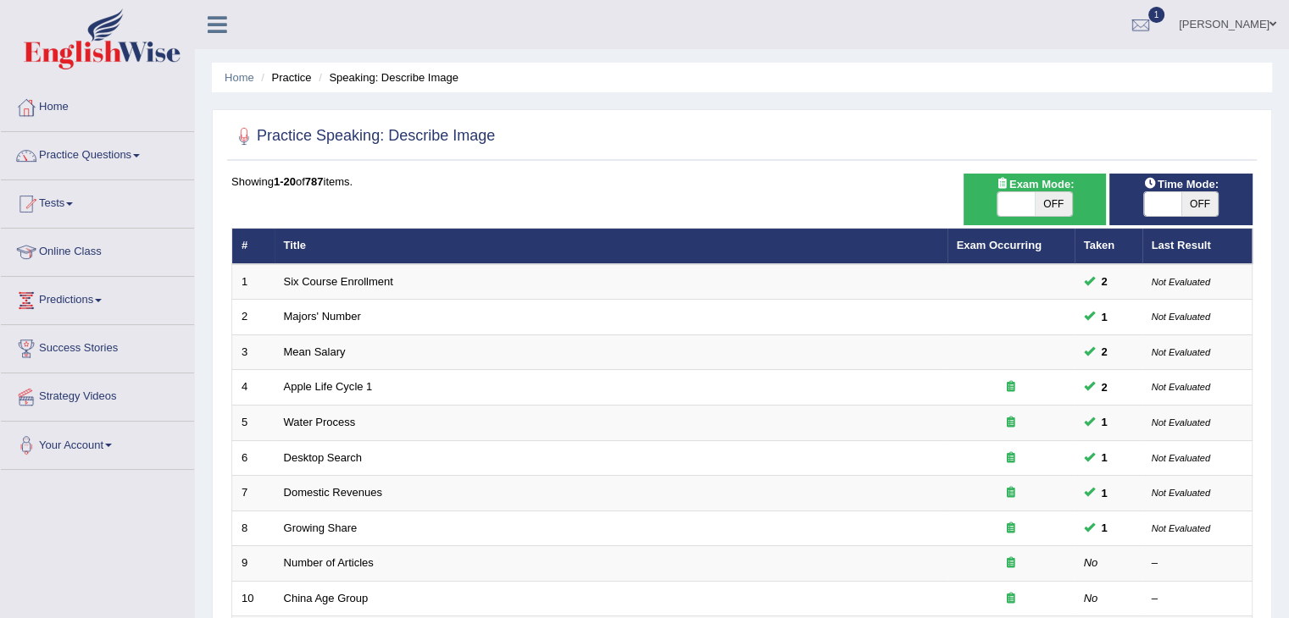
click at [1040, 208] on span "OFF" at bounding box center [1052, 204] width 37 height 24
checkbox input "true"
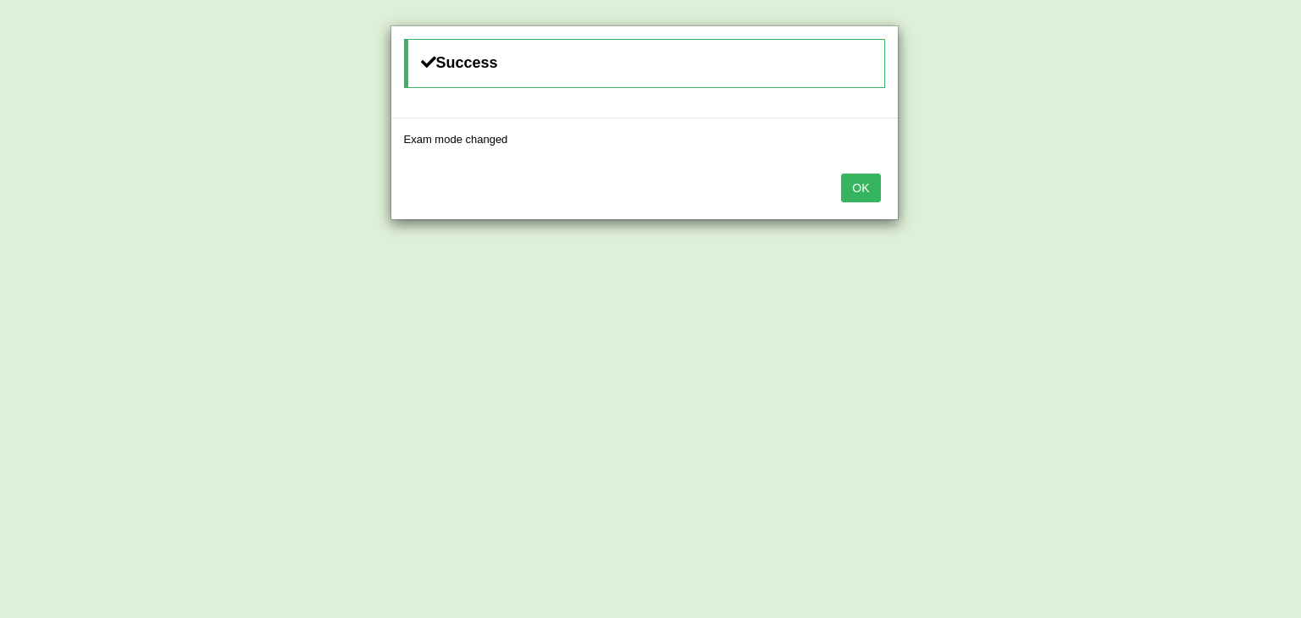
click at [857, 180] on button "OK" at bounding box center [860, 188] width 39 height 29
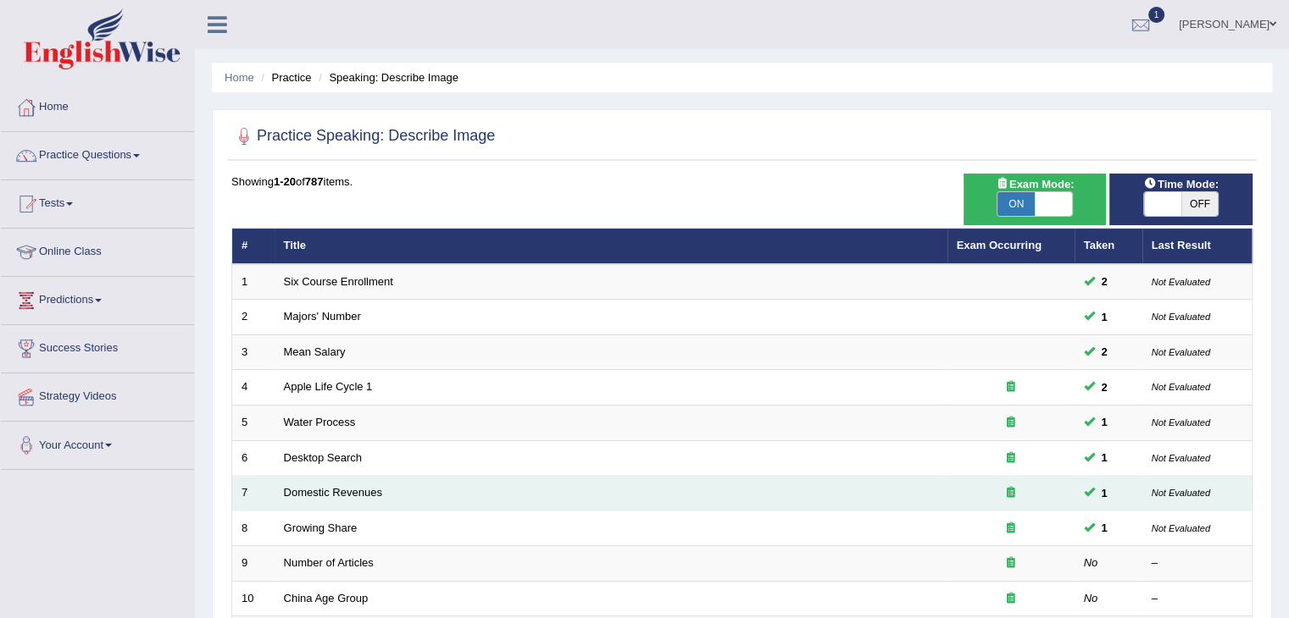
scroll to position [498, 0]
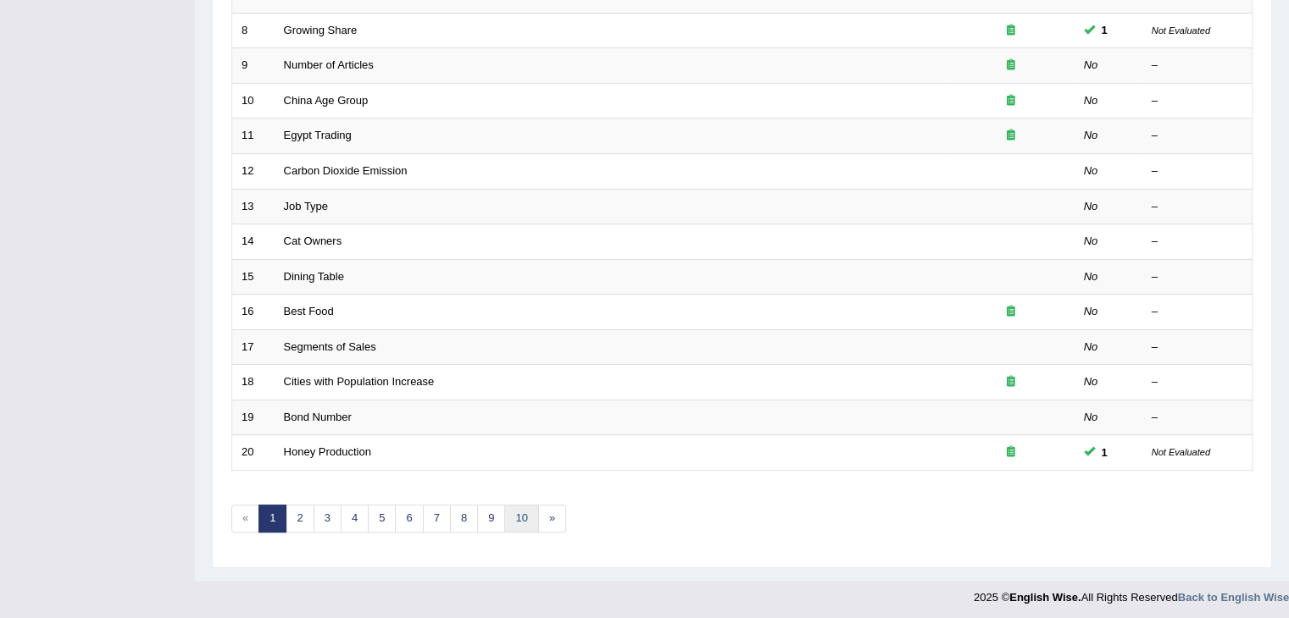
click at [516, 514] on link "10" at bounding box center [521, 519] width 34 height 28
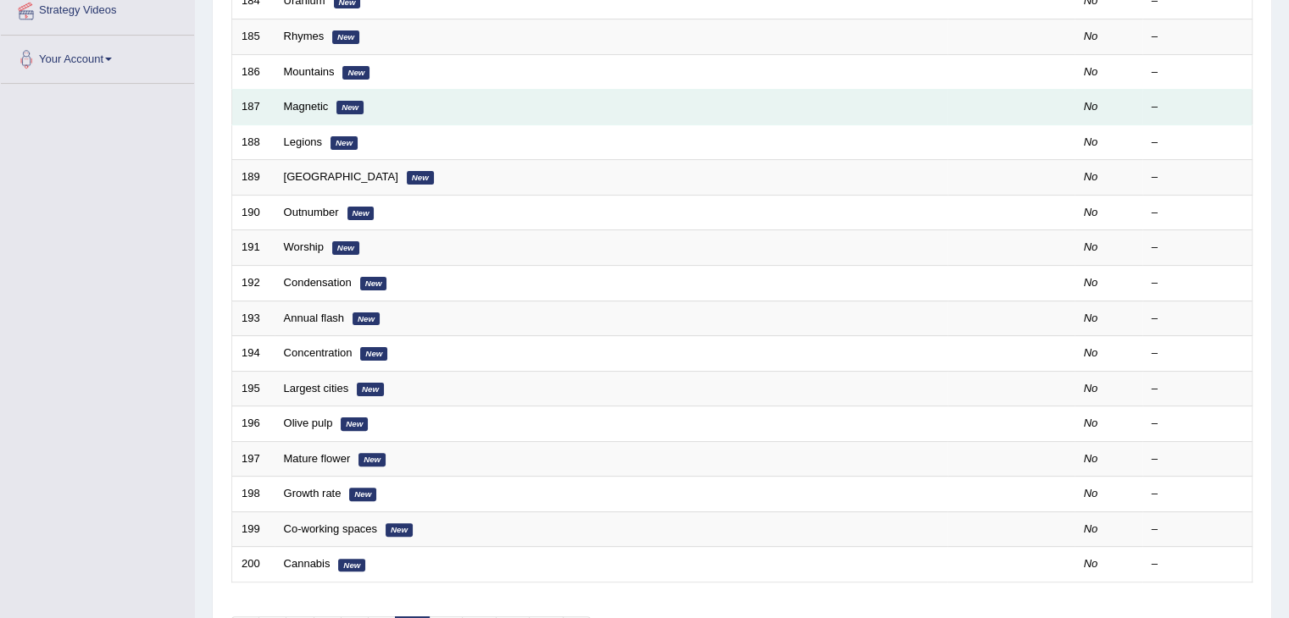
scroll to position [498, 0]
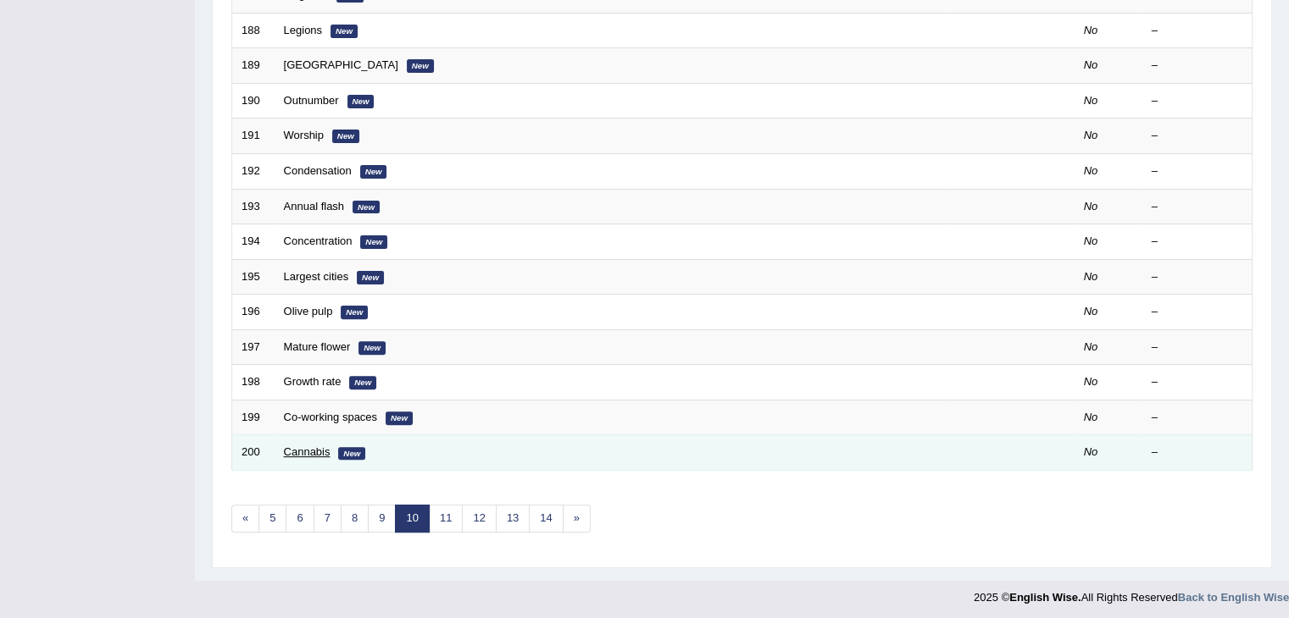
click at [303, 446] on link "Cannabis" at bounding box center [307, 452] width 47 height 13
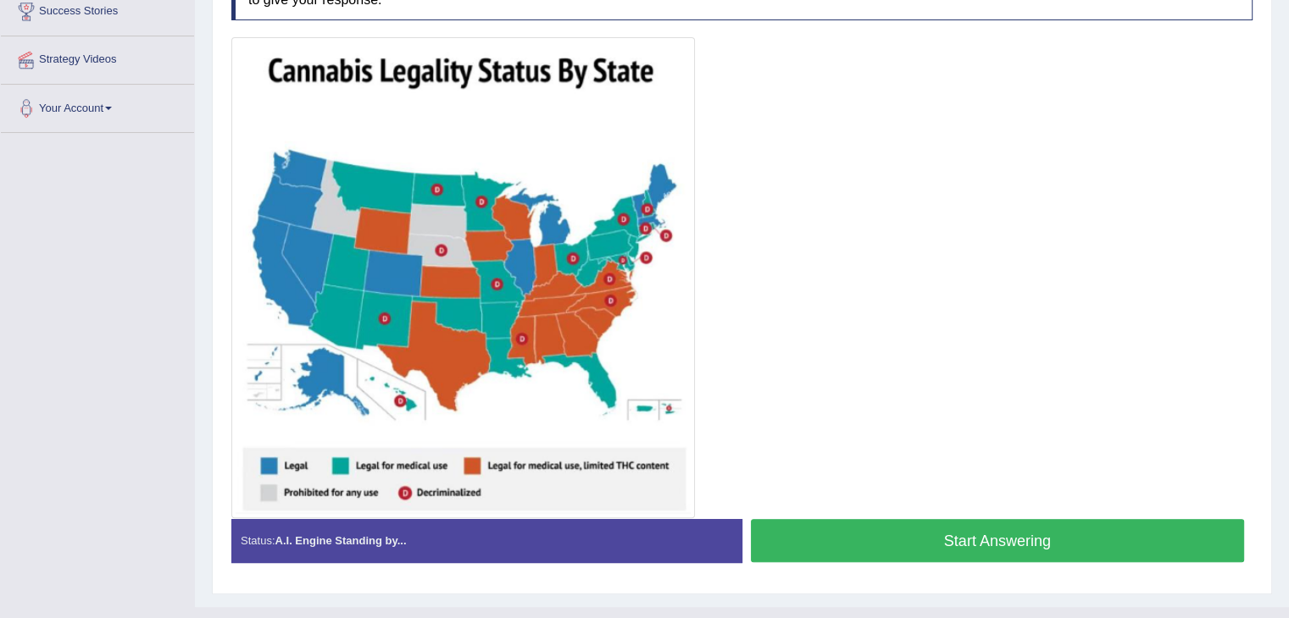
scroll to position [339, 0]
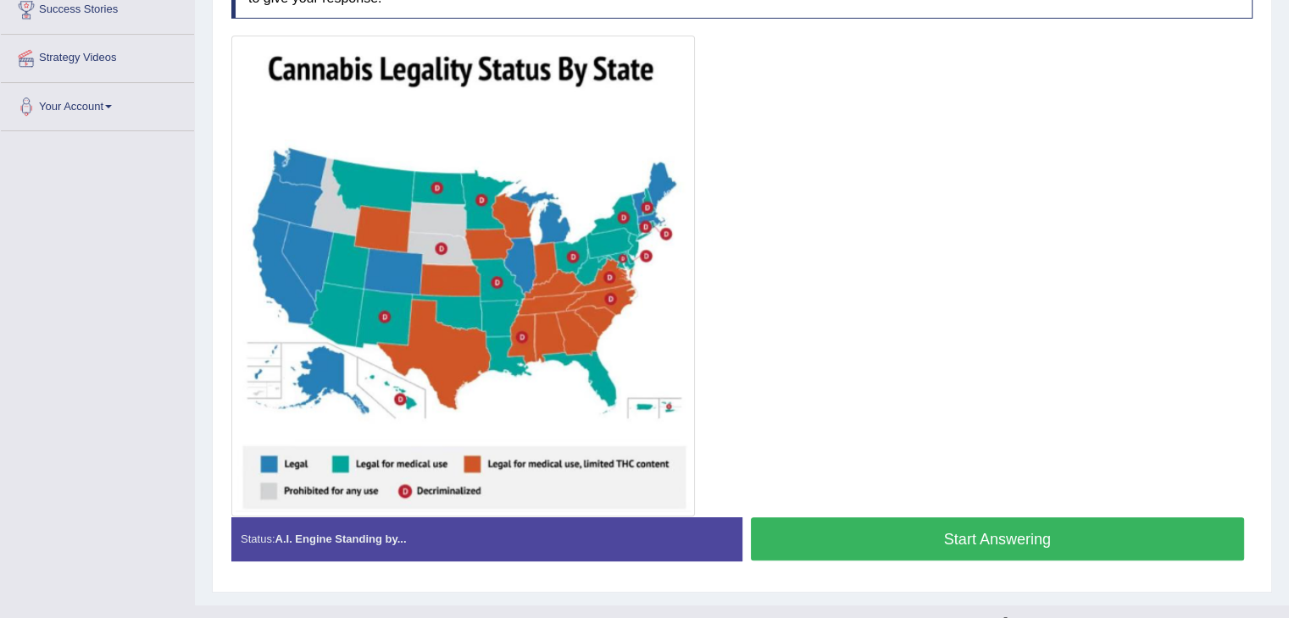
click at [939, 543] on button "Start Answering" at bounding box center [998, 539] width 494 height 43
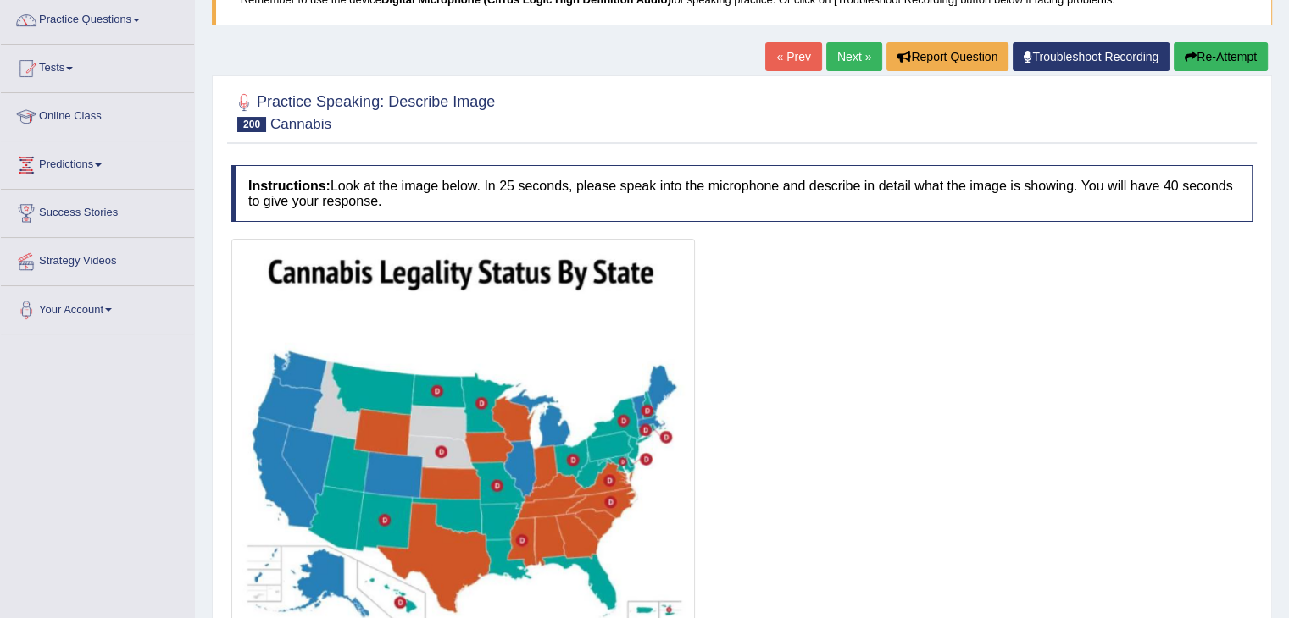
scroll to position [134, 0]
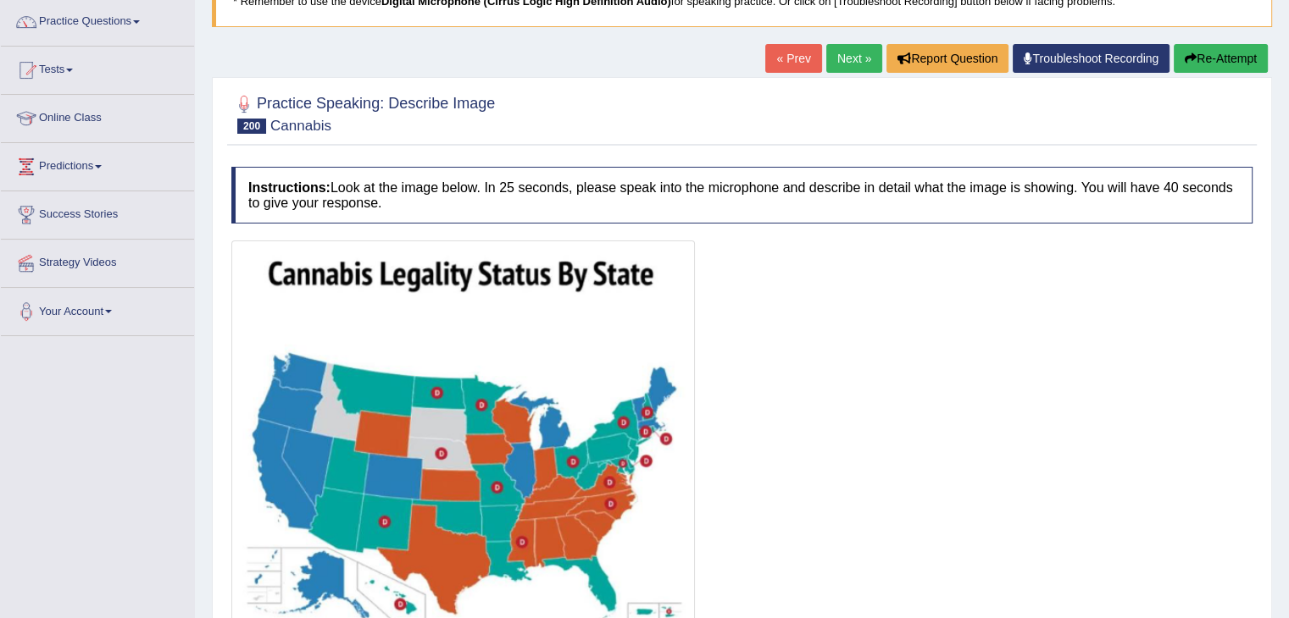
click at [1215, 58] on button "Re-Attempt" at bounding box center [1220, 58] width 94 height 29
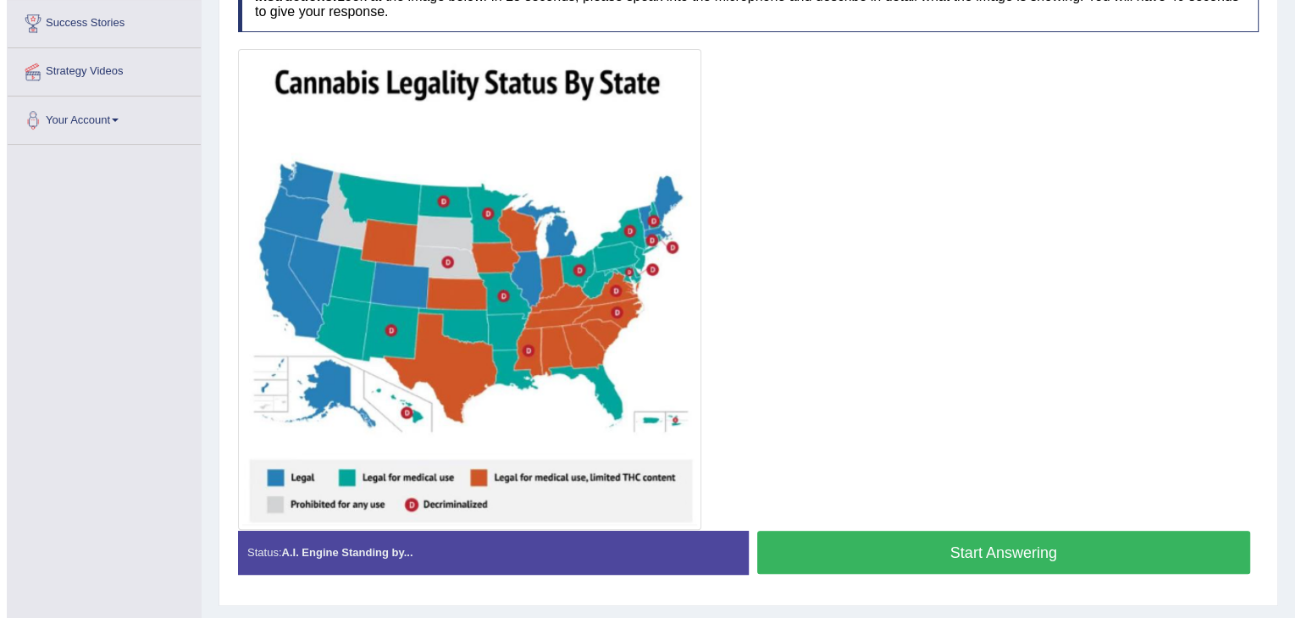
scroll to position [366, 0]
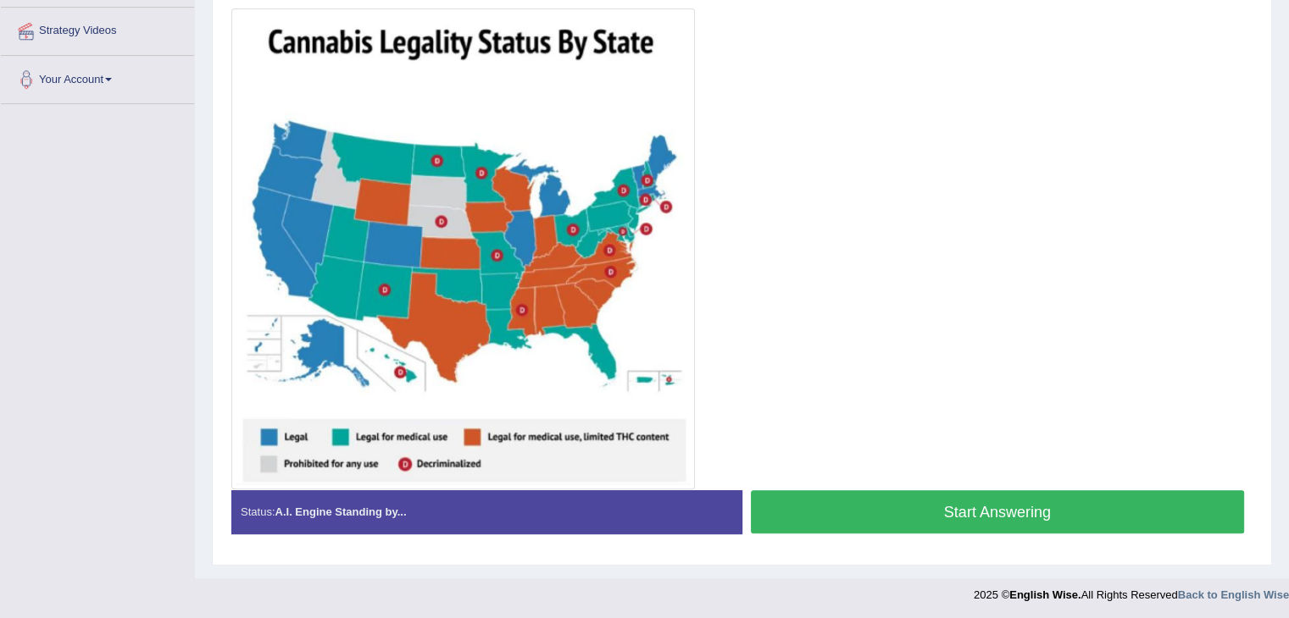
click at [946, 508] on button "Start Answering" at bounding box center [998, 512] width 494 height 43
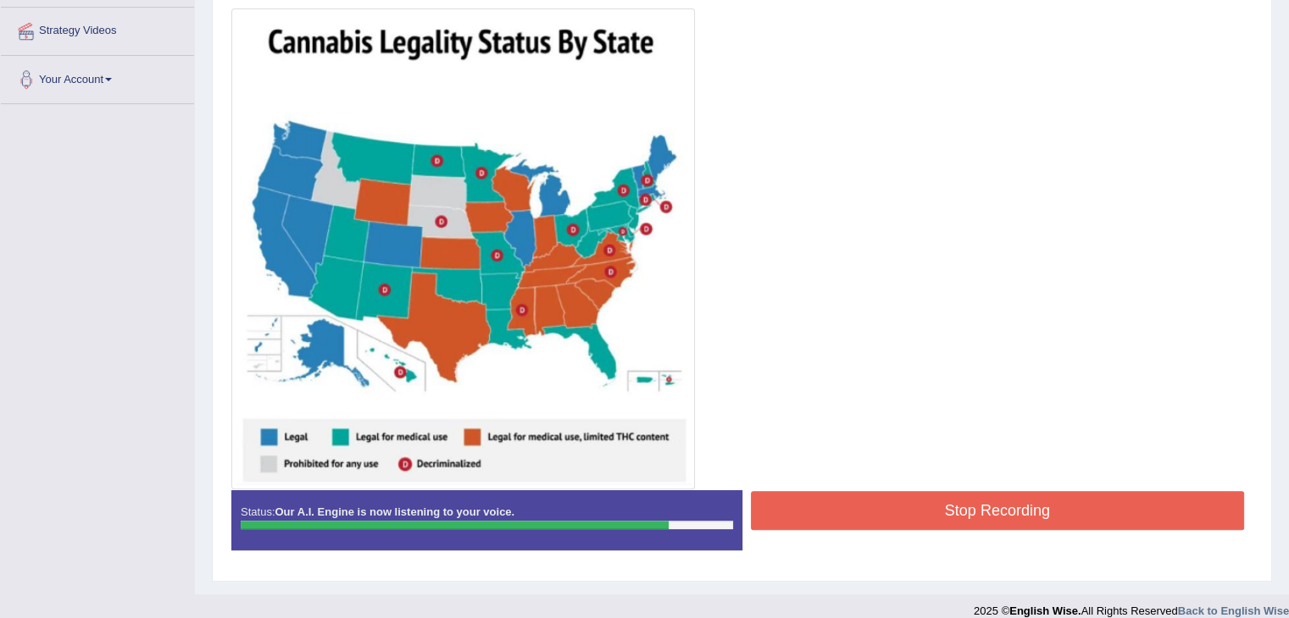
click at [946, 508] on button "Stop Recording" at bounding box center [998, 510] width 494 height 39
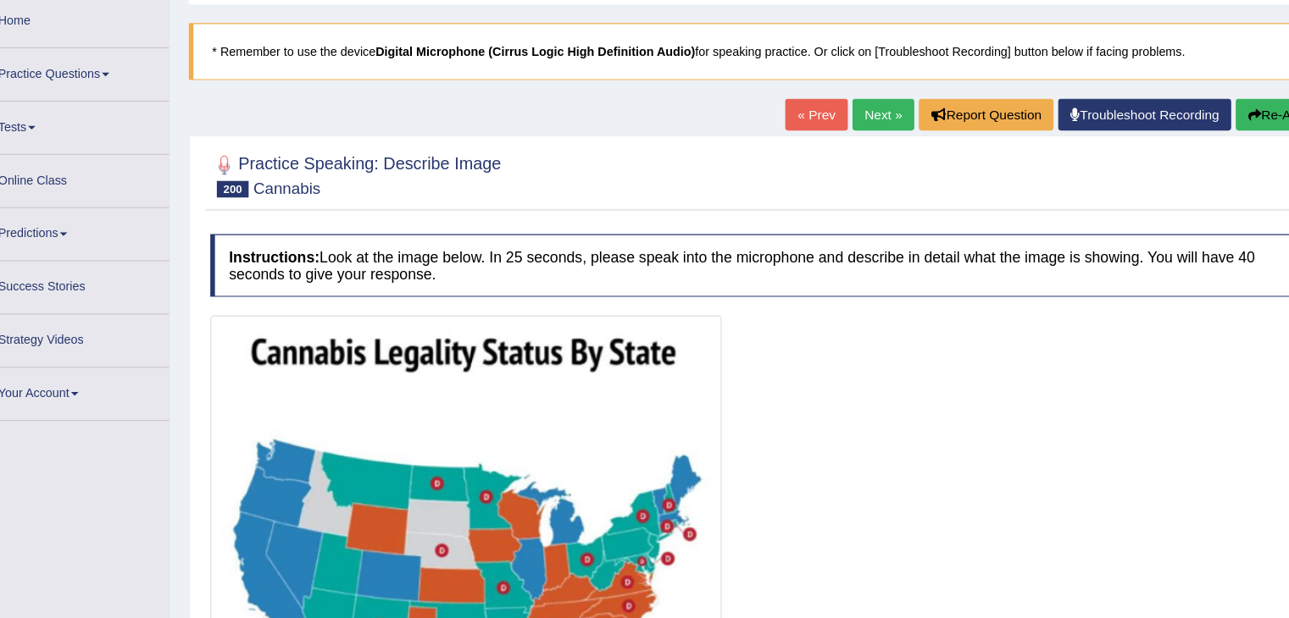
scroll to position [86, 0]
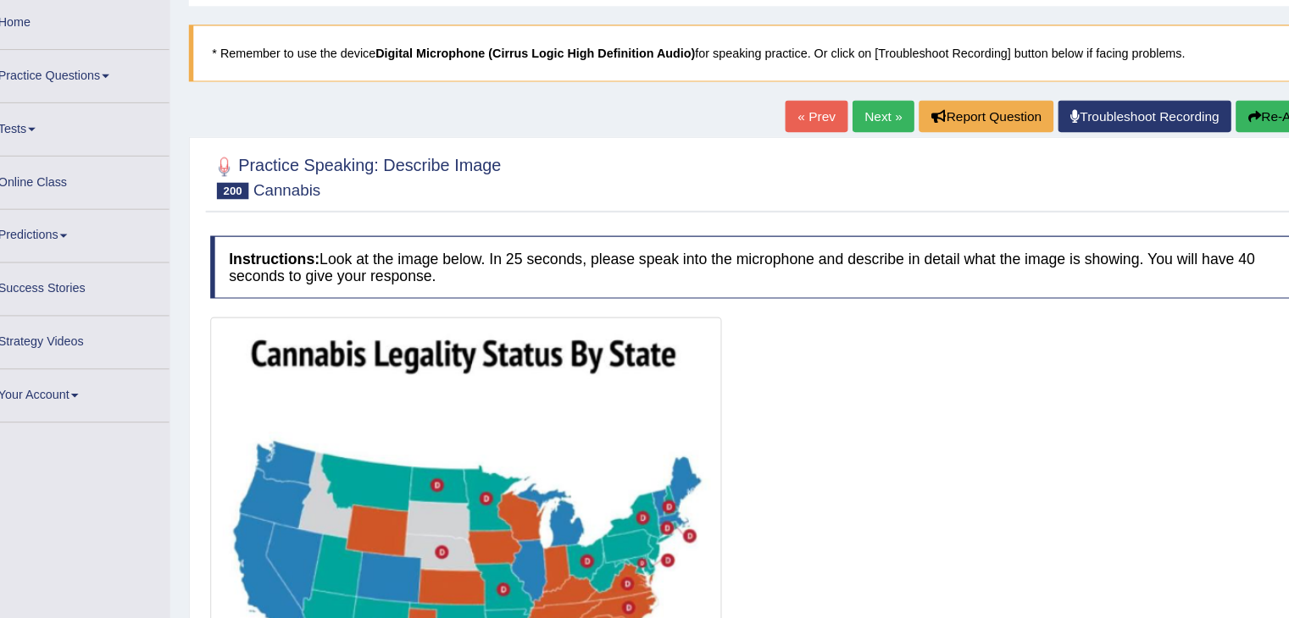
click at [72, 116] on span at bounding box center [69, 117] width 7 height 3
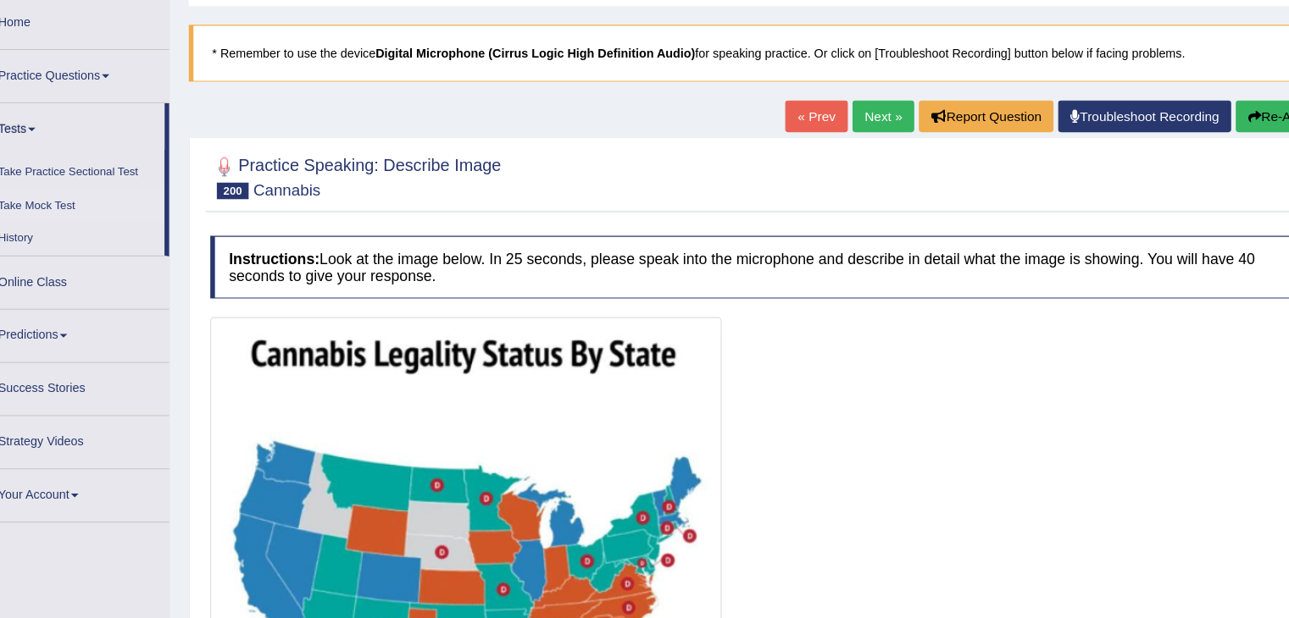
click at [76, 179] on link "Take Mock Test" at bounding box center [110, 187] width 158 height 31
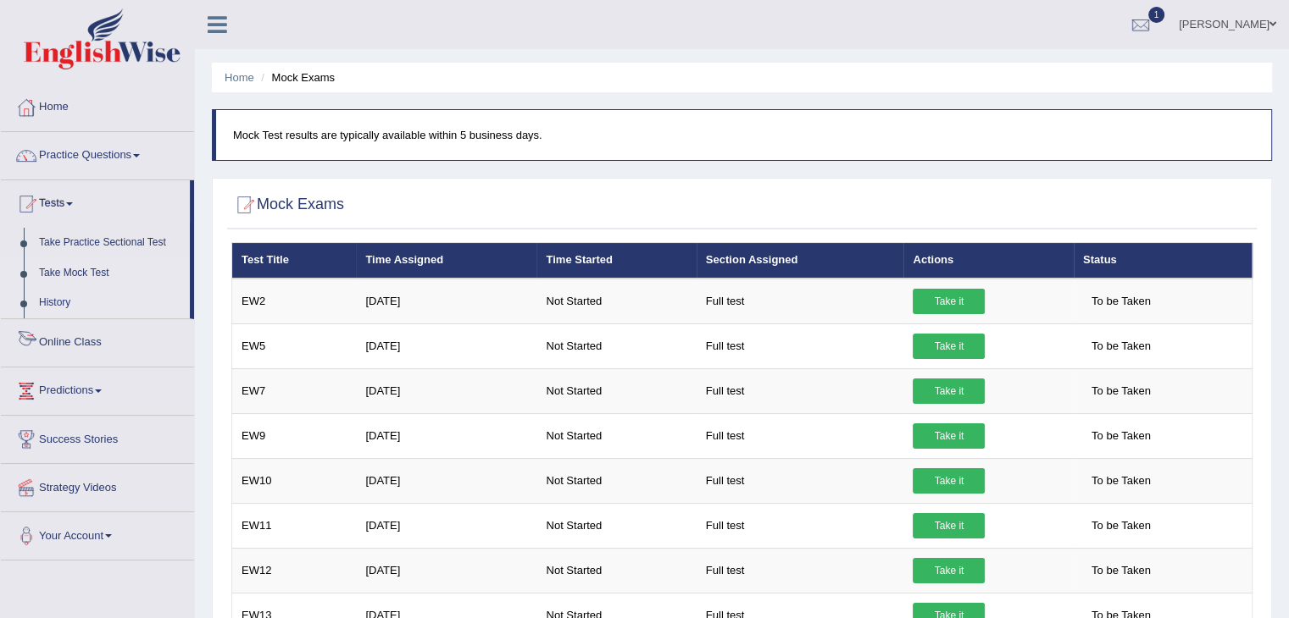
click at [41, 302] on link "History" at bounding box center [110, 303] width 158 height 31
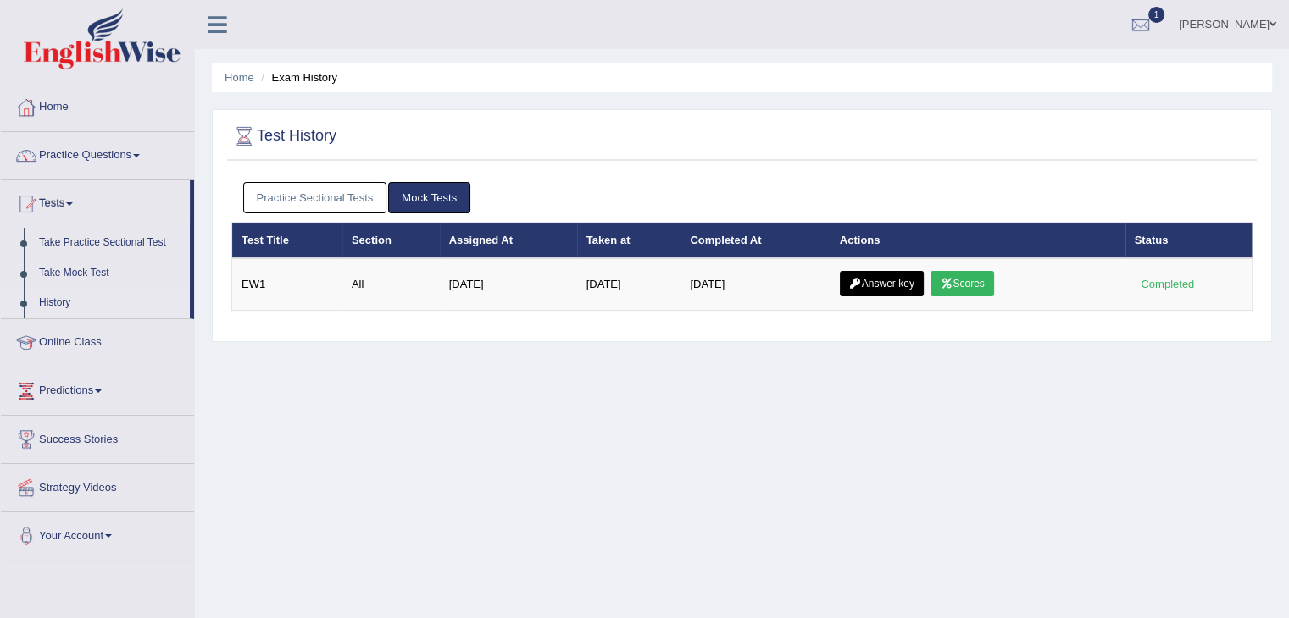
click at [422, 191] on link "Mock Tests" at bounding box center [429, 197] width 82 height 31
click at [51, 271] on link "Take Mock Test" at bounding box center [110, 273] width 158 height 31
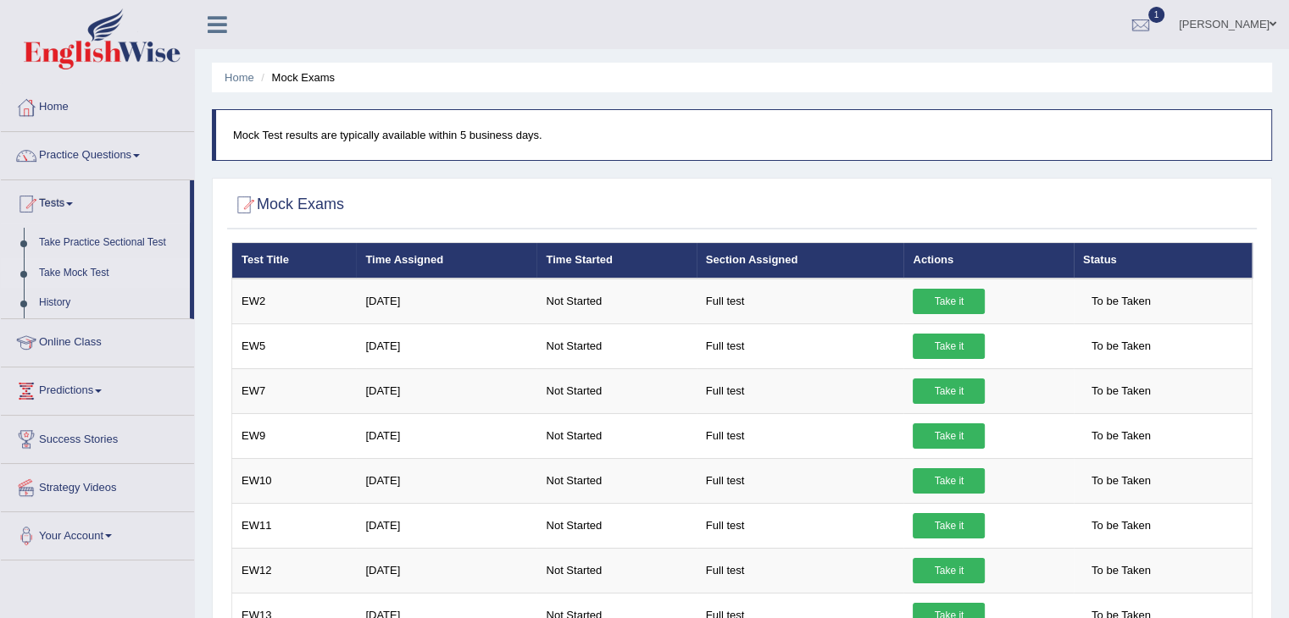
click at [122, 157] on link "Practice Questions" at bounding box center [97, 153] width 193 height 42
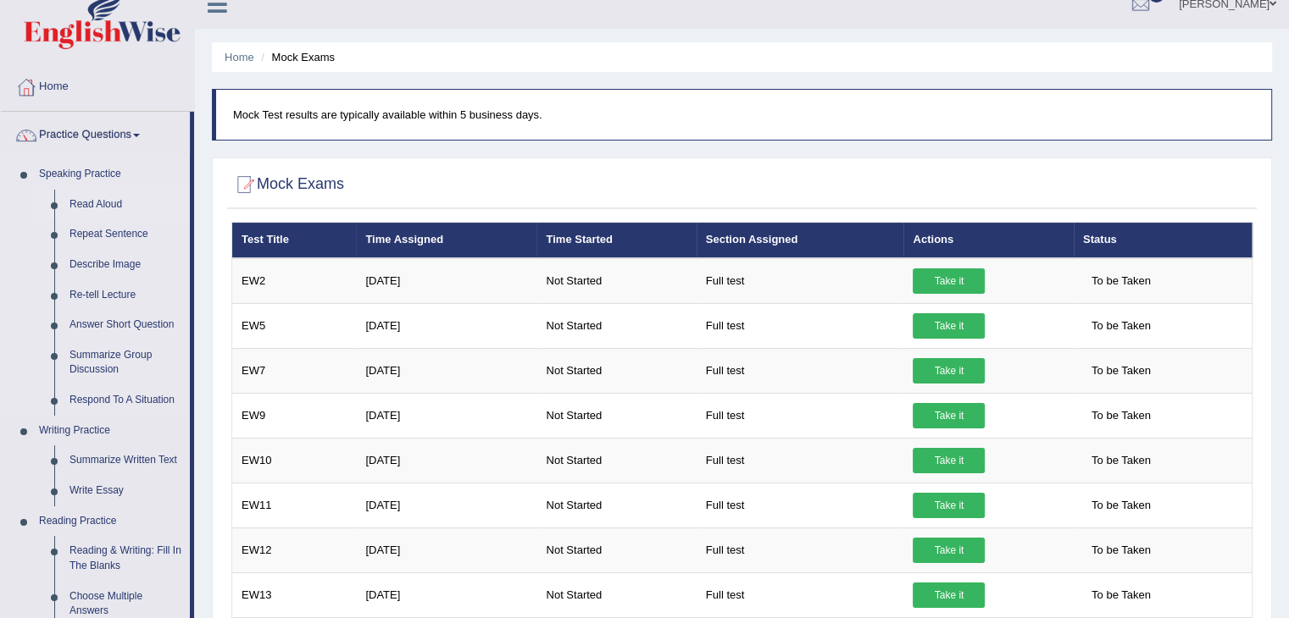
scroll to position [3, 0]
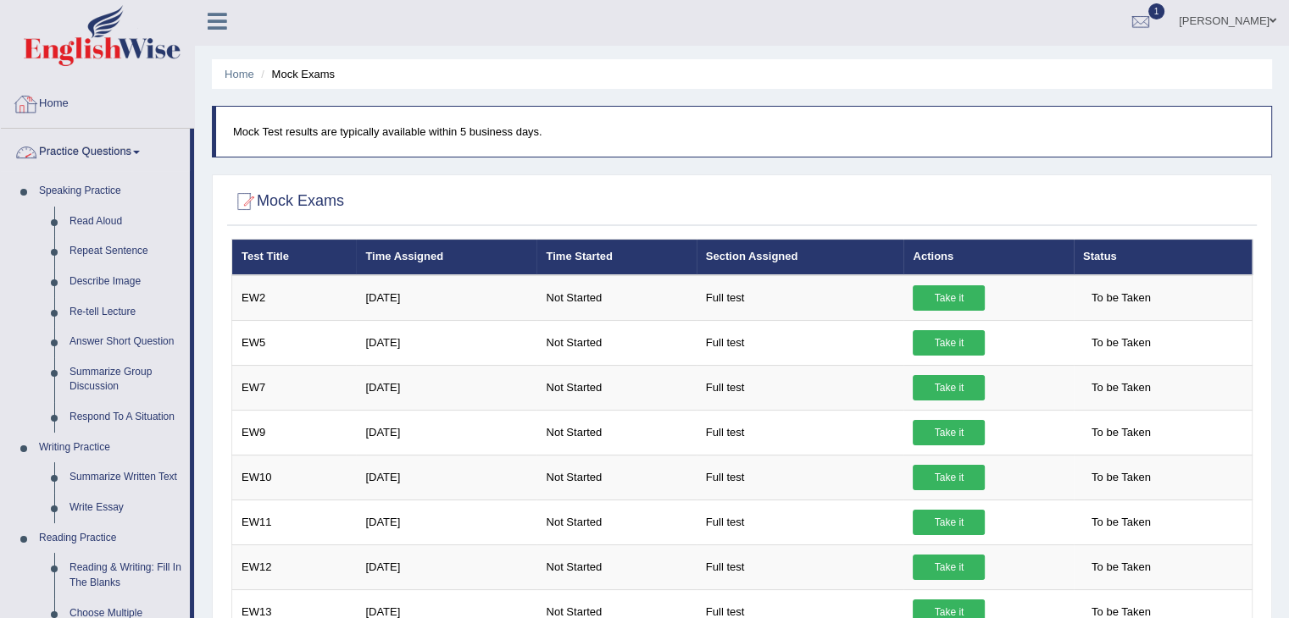
click at [140, 140] on link "Practice Questions" at bounding box center [95, 150] width 189 height 42
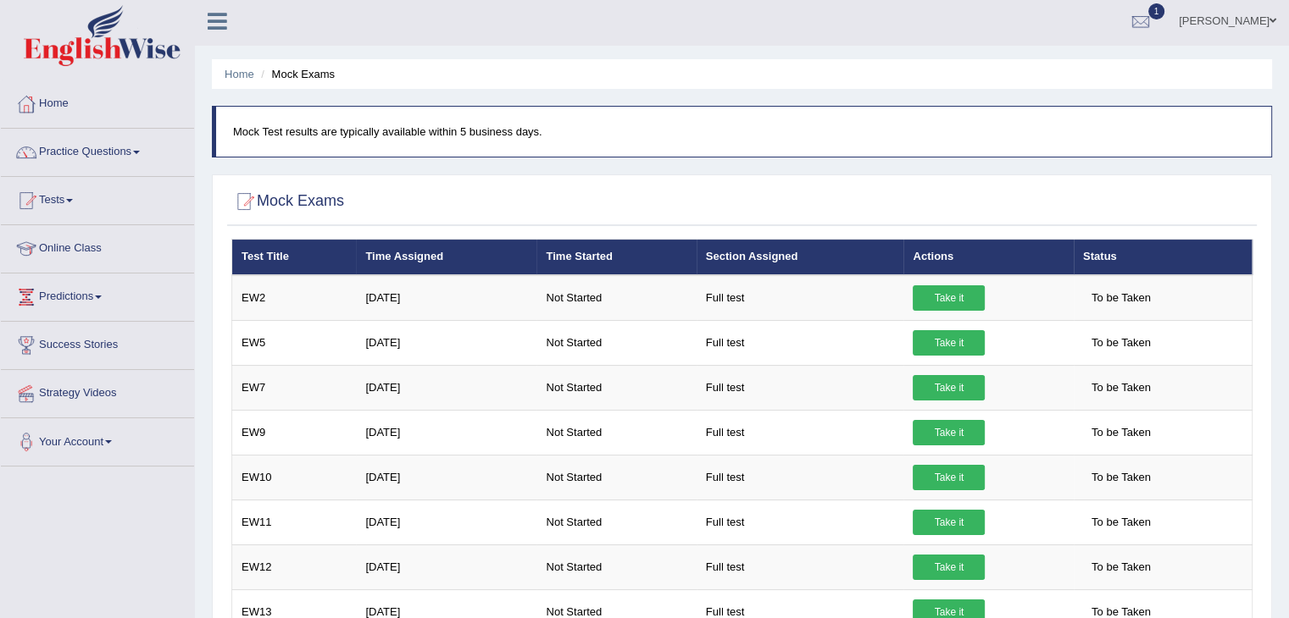
click at [89, 240] on link "Online Class" at bounding box center [97, 246] width 193 height 42
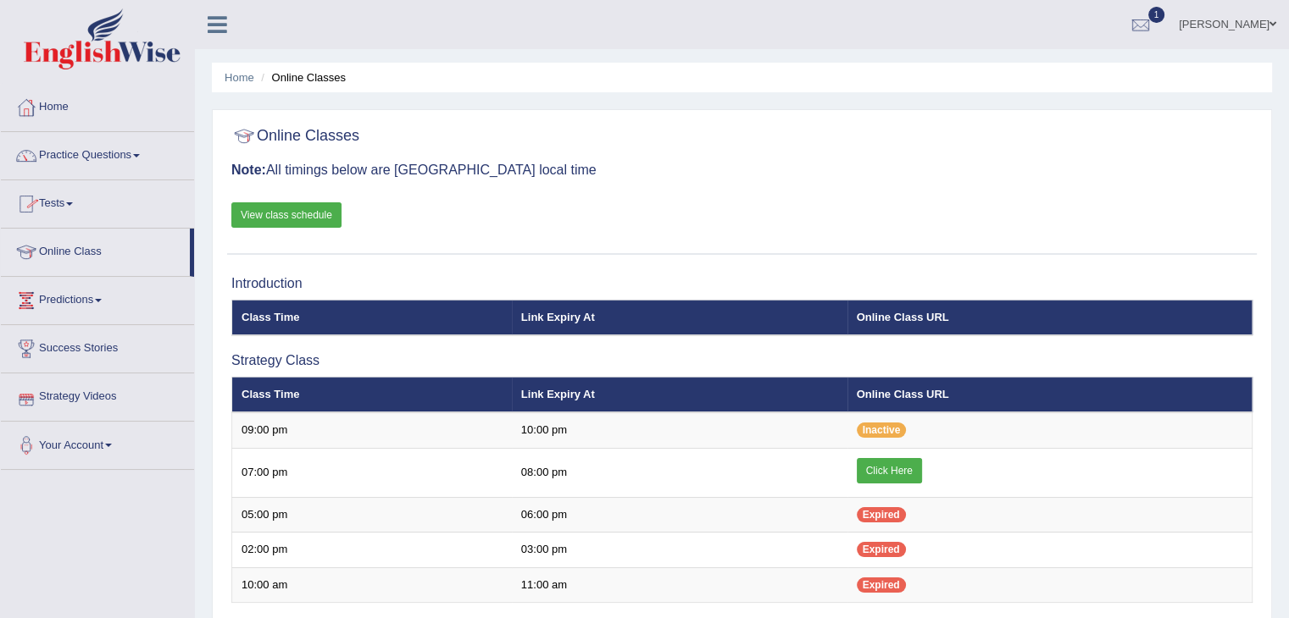
click at [75, 199] on link "Tests" at bounding box center [97, 201] width 193 height 42
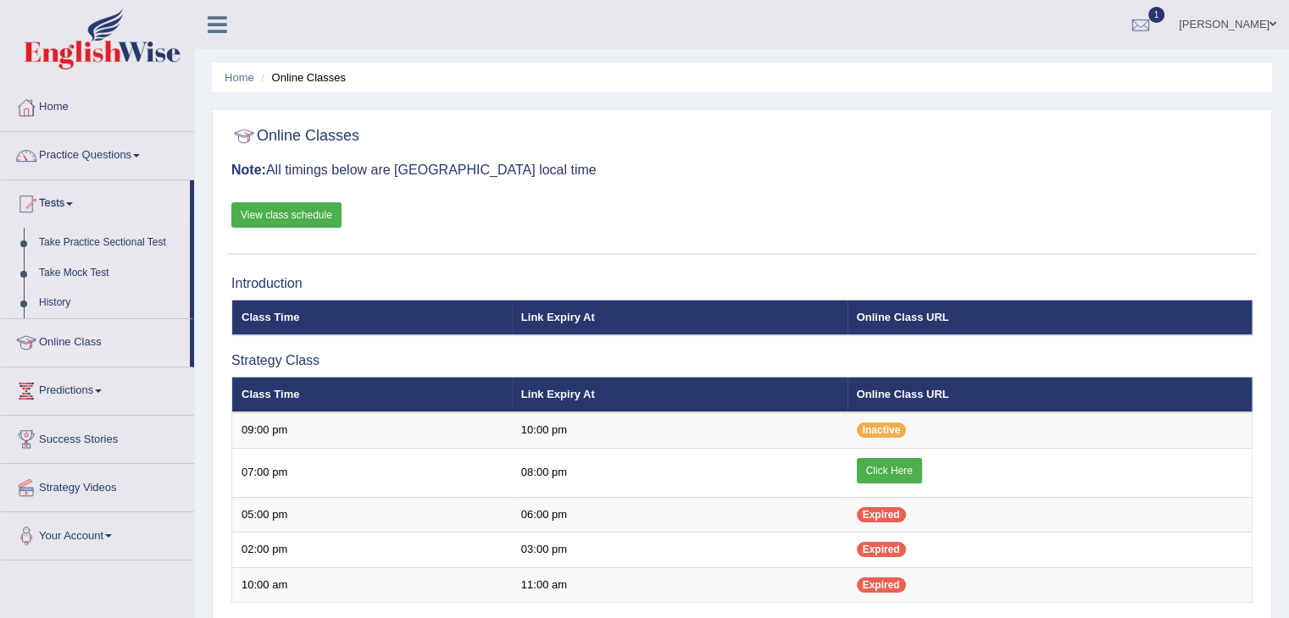
click at [99, 275] on link "Take Mock Test" at bounding box center [110, 273] width 158 height 31
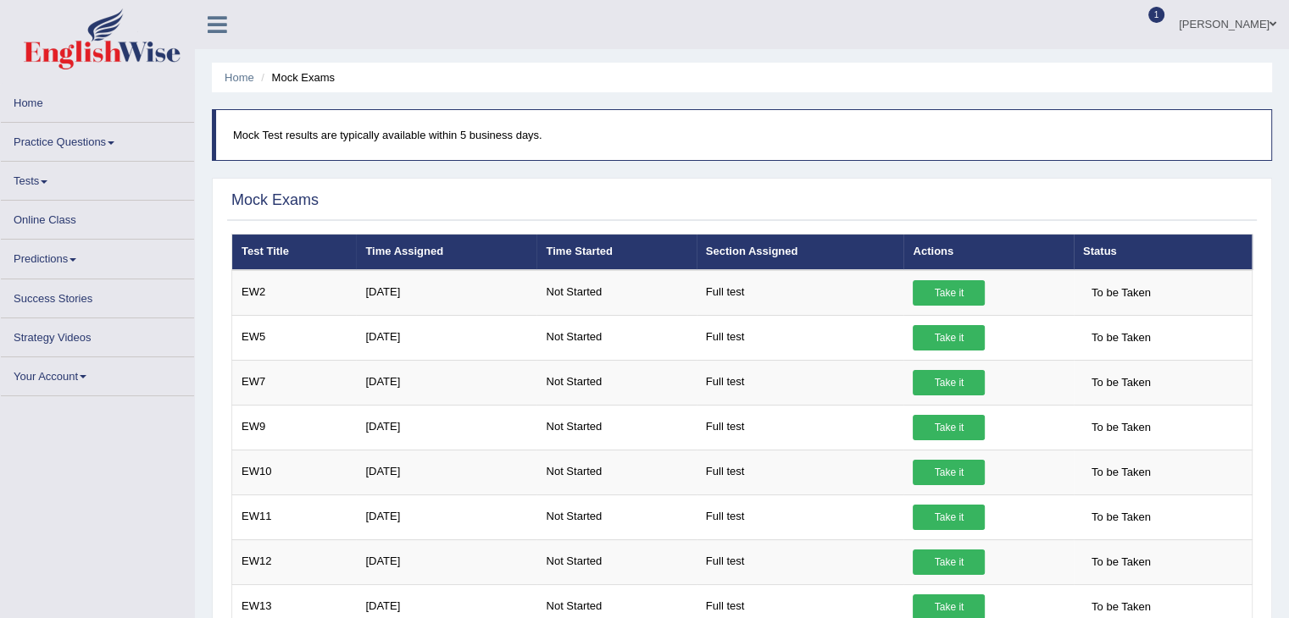
click at [75, 219] on link "Online Class" at bounding box center [97, 217] width 193 height 33
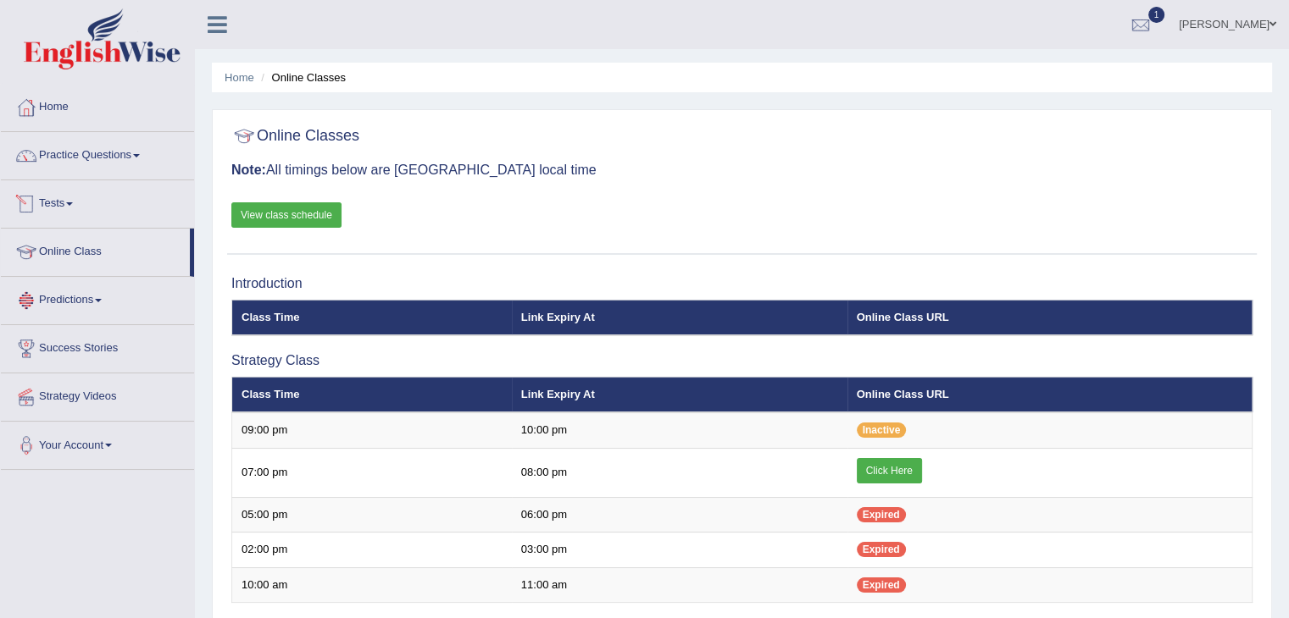
click at [70, 201] on link "Tests" at bounding box center [97, 201] width 193 height 42
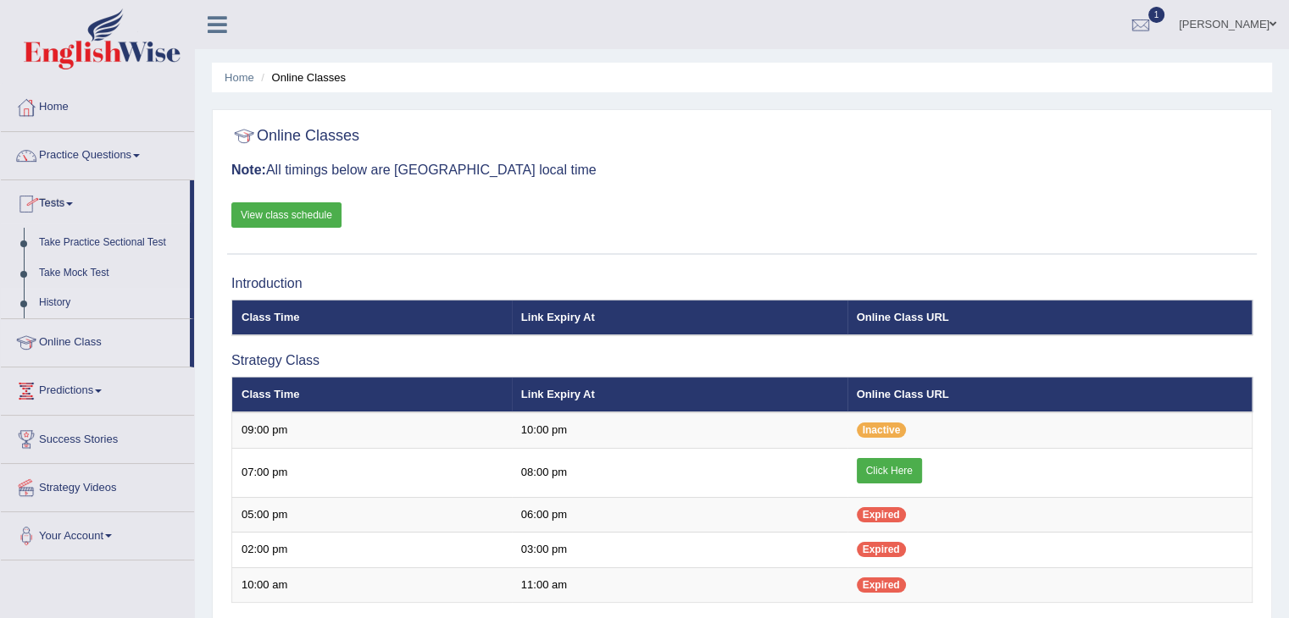
click at [58, 308] on link "History" at bounding box center [110, 303] width 158 height 31
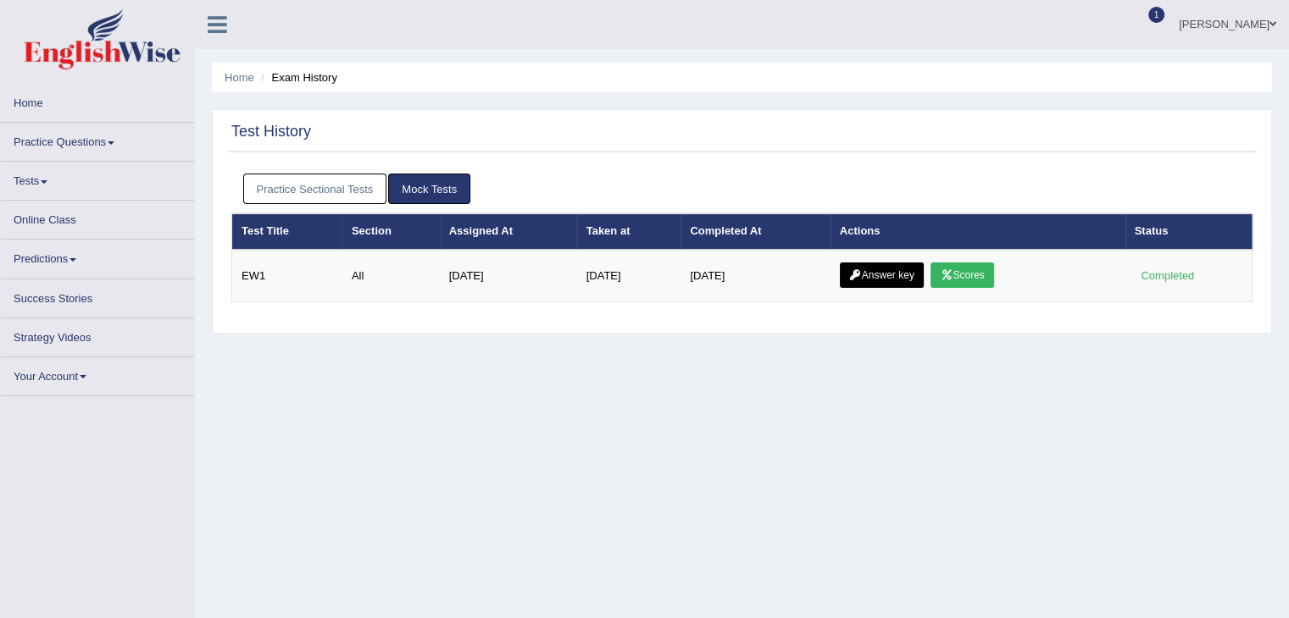
click at [43, 184] on link "Tests" at bounding box center [97, 178] width 193 height 33
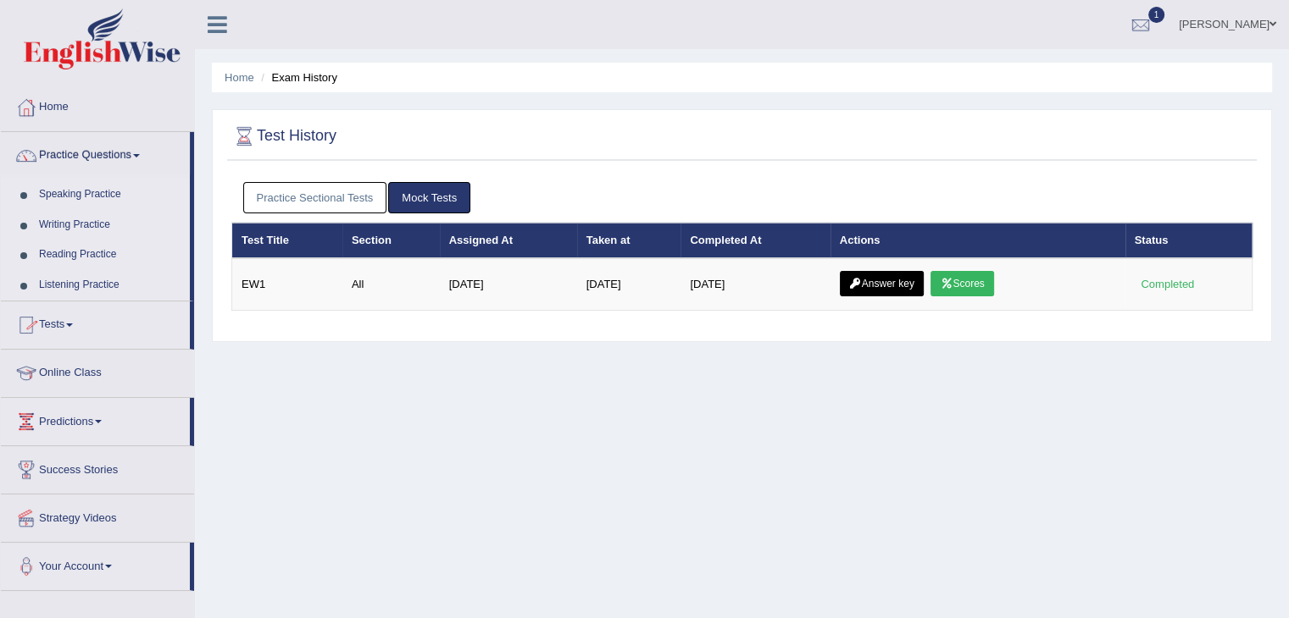
click at [70, 330] on link "Tests" at bounding box center [95, 323] width 189 height 42
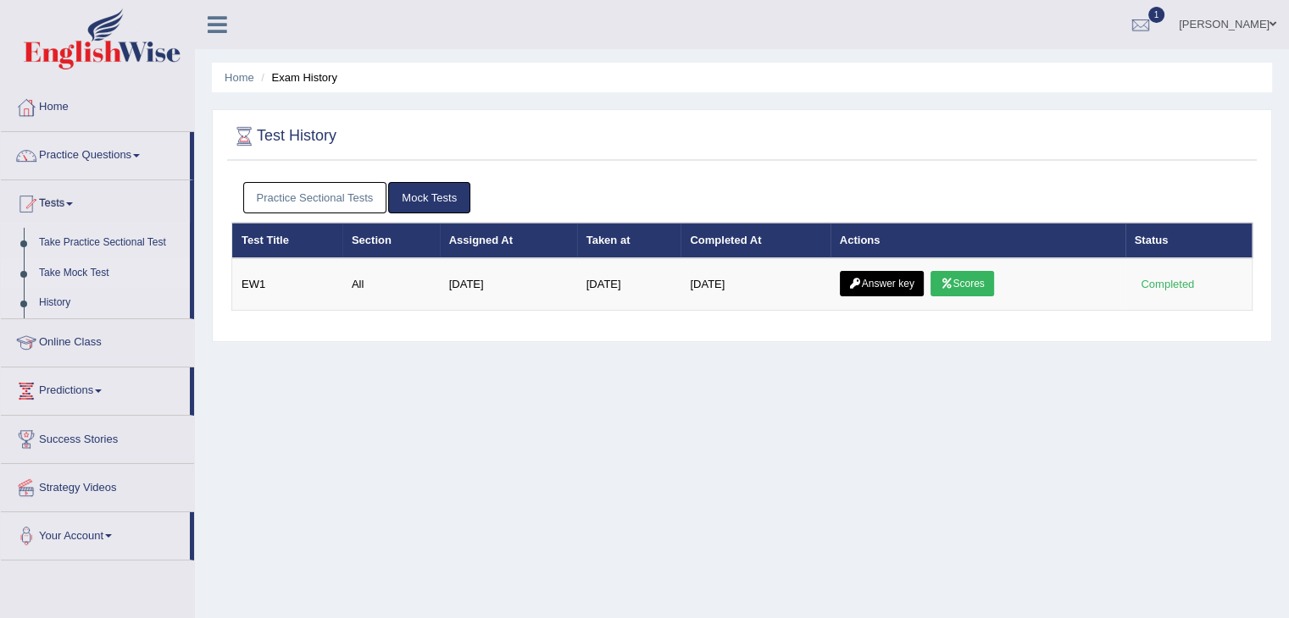
click at [68, 277] on link "Take Mock Test" at bounding box center [110, 273] width 158 height 31
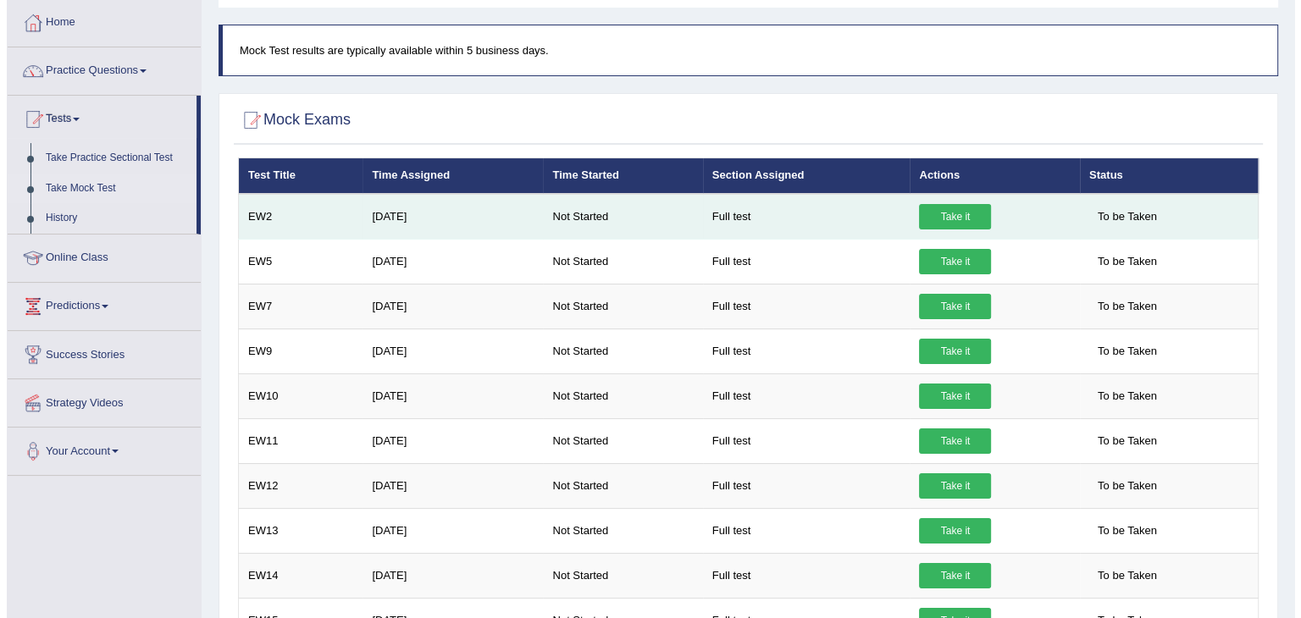
scroll to position [82, 0]
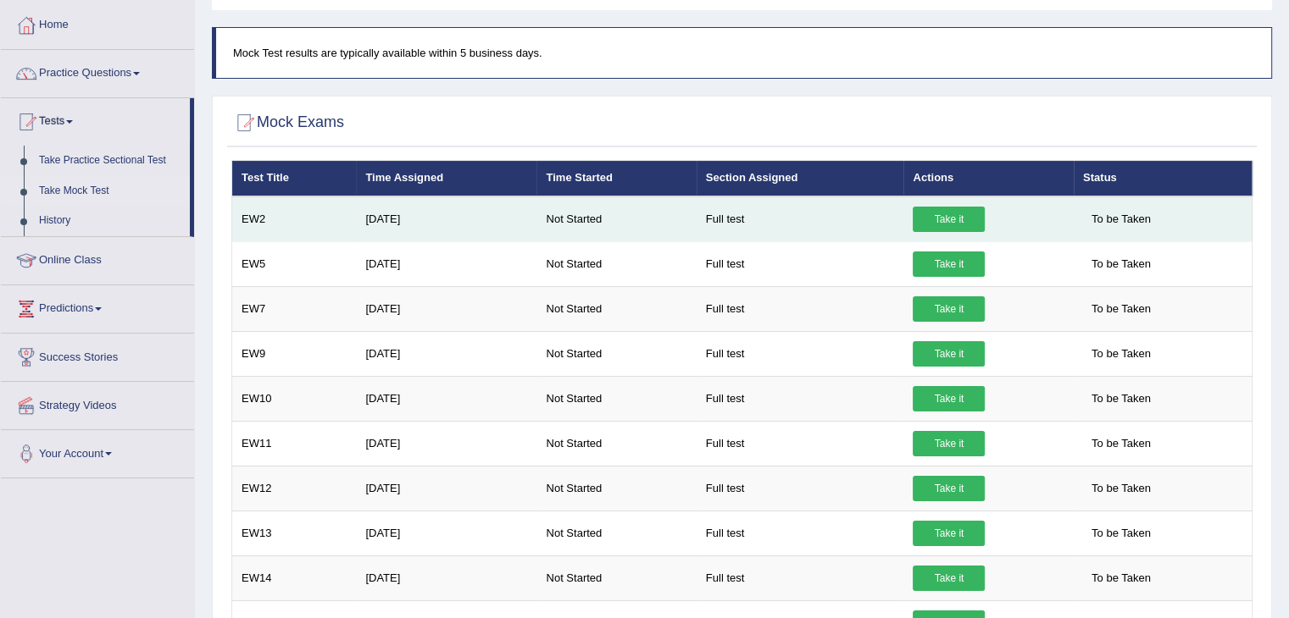
click at [935, 211] on link "Take it" at bounding box center [948, 219] width 72 height 25
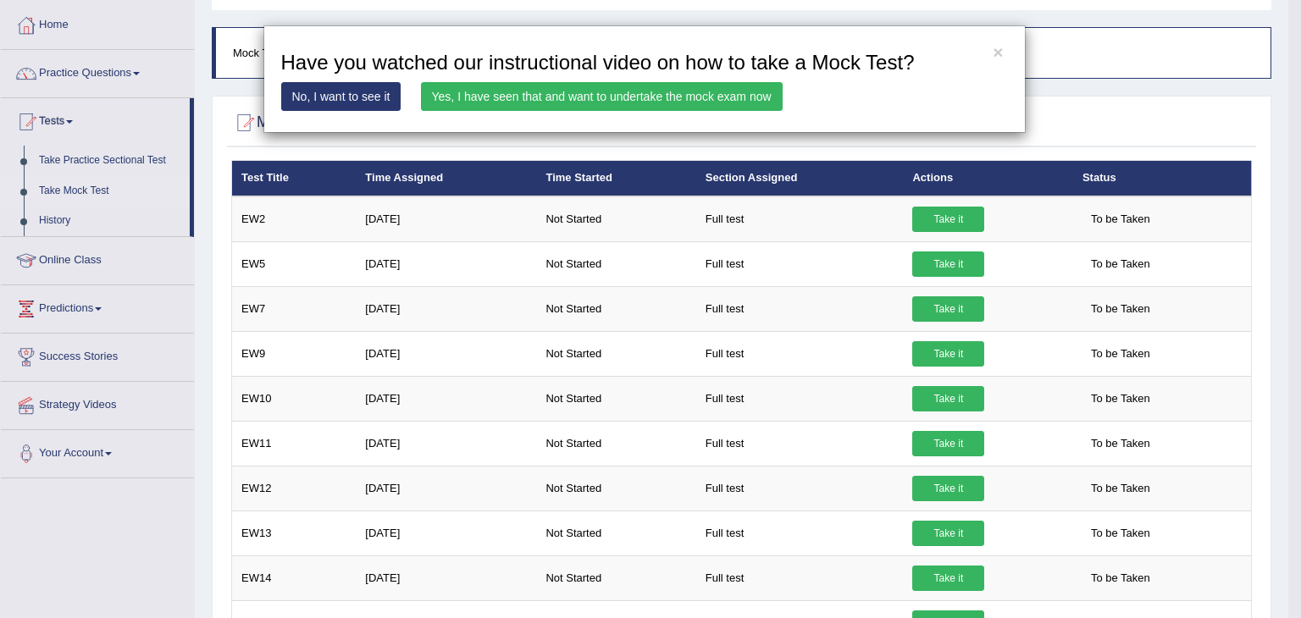
click at [644, 75] on div "× Have you watched our instructional video on how to take a Mock Test? No, I wa…" at bounding box center [644, 79] width 763 height 108
click at [628, 86] on link "Yes, I have seen that and want to undertake the mock exam now" at bounding box center [602, 96] width 362 height 29
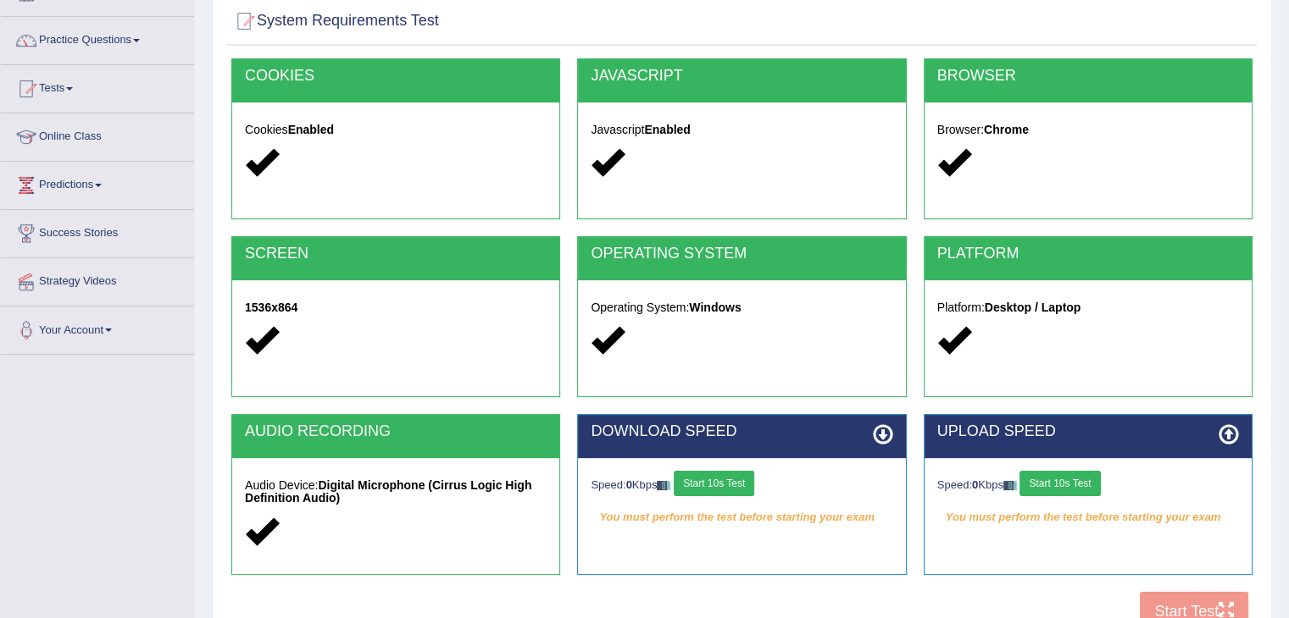
scroll to position [119, 0]
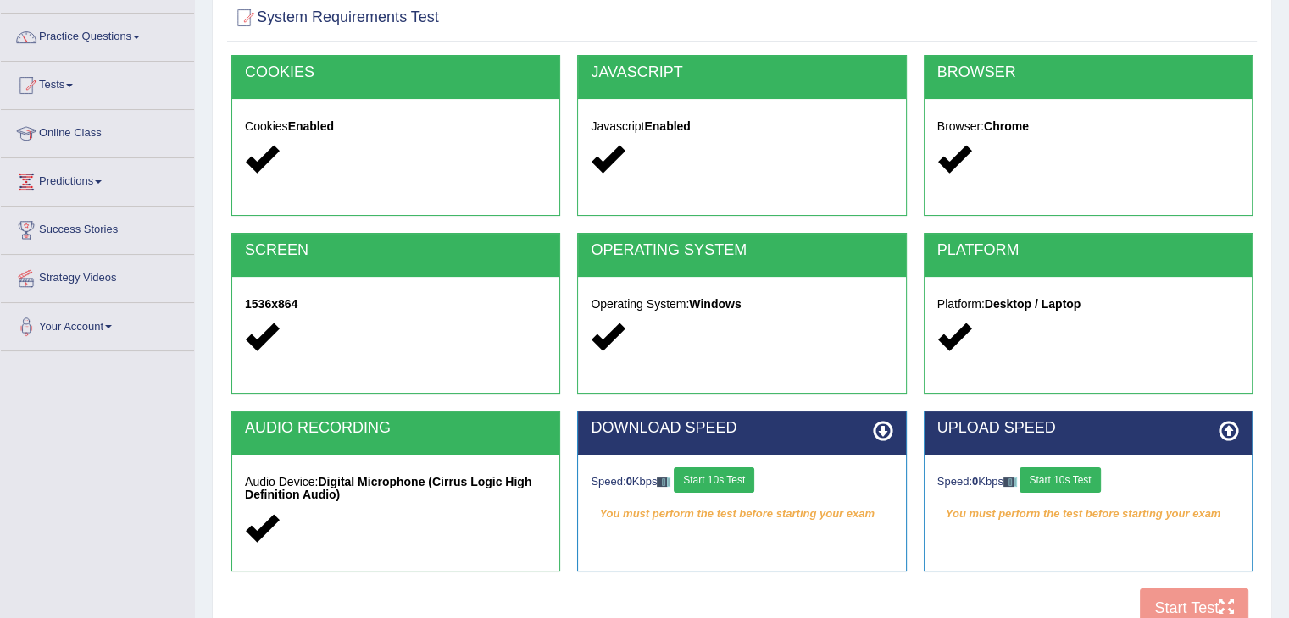
click at [680, 502] on em "You must perform the test before starting your exam" at bounding box center [742, 514] width 302 height 25
click at [1007, 502] on em "You must perform the test before starting your exam" at bounding box center [1088, 514] width 302 height 25
click at [1051, 472] on button "Start 10s Test" at bounding box center [1059, 480] width 80 height 25
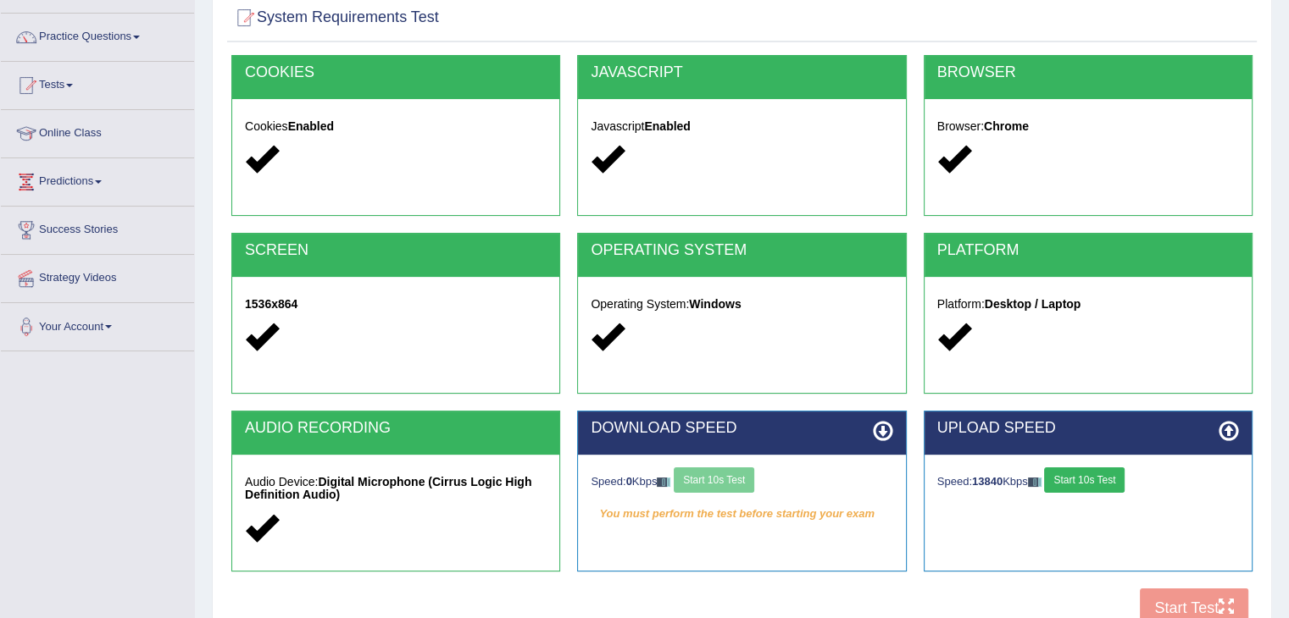
click at [712, 481] on div "Speed: 0 Kbps Start 10s Test" at bounding box center [742, 483] width 302 height 30
click at [728, 481] on button "Start 10s Test" at bounding box center [714, 480] width 80 height 25
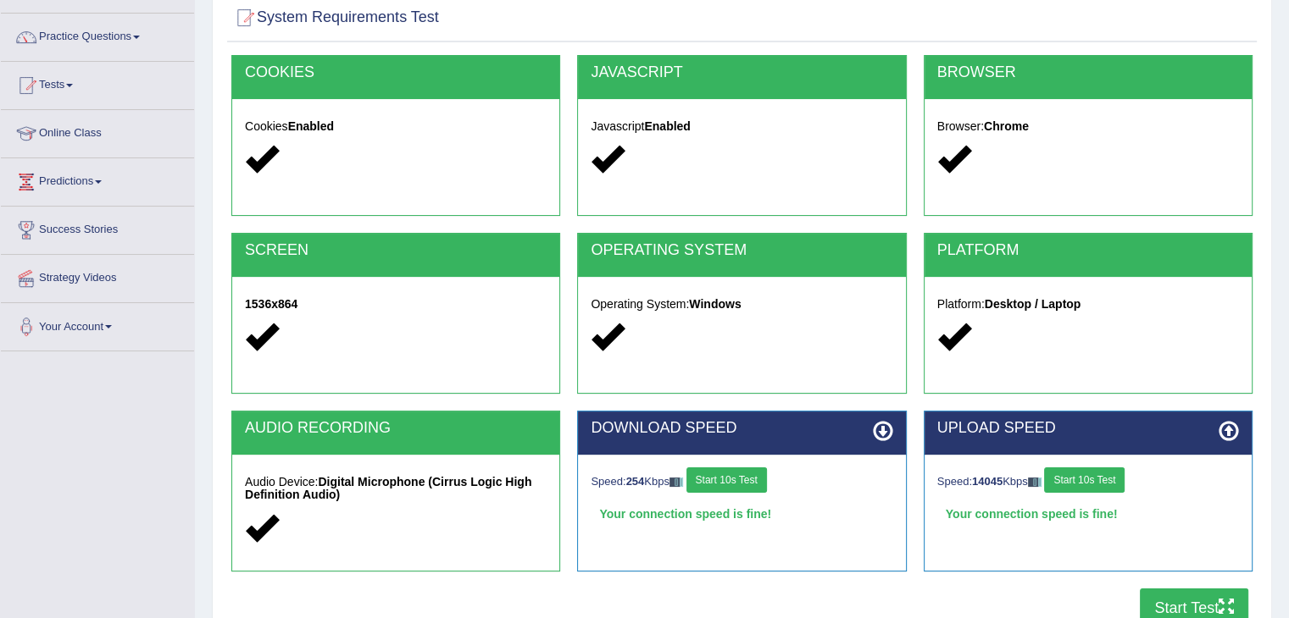
click at [1154, 594] on button "Start Test" at bounding box center [1194, 608] width 108 height 39
